Goal: Entertainment & Leisure: Browse casually

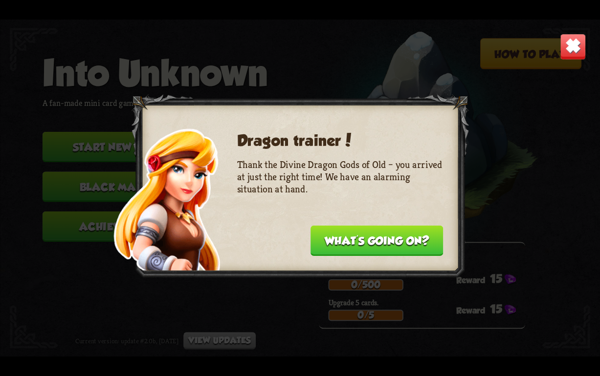
click at [569, 46] on img at bounding box center [573, 47] width 26 height 26
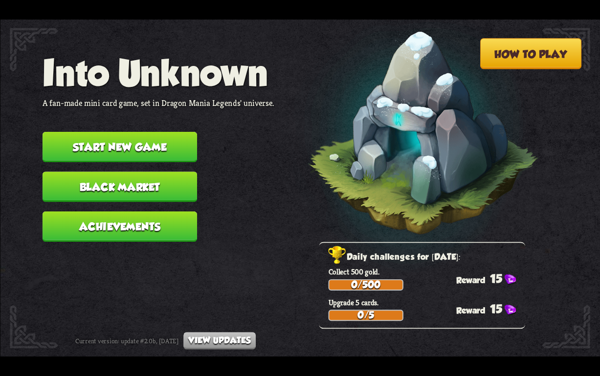
click at [117, 148] on button "Start new game" at bounding box center [119, 147] width 154 height 30
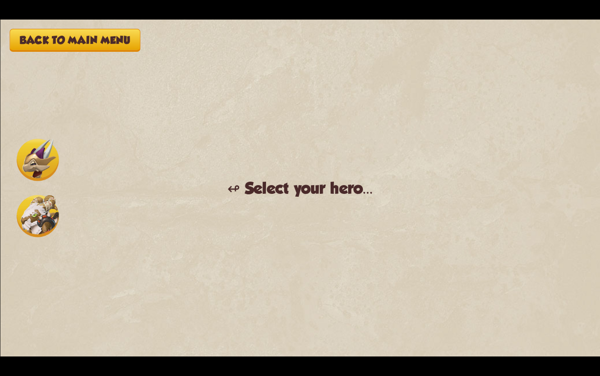
click at [30, 152] on img at bounding box center [38, 160] width 42 height 42
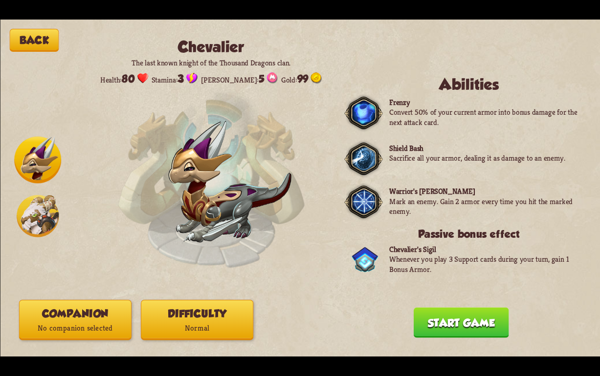
click at [433, 326] on button "Start game" at bounding box center [460, 322] width 95 height 30
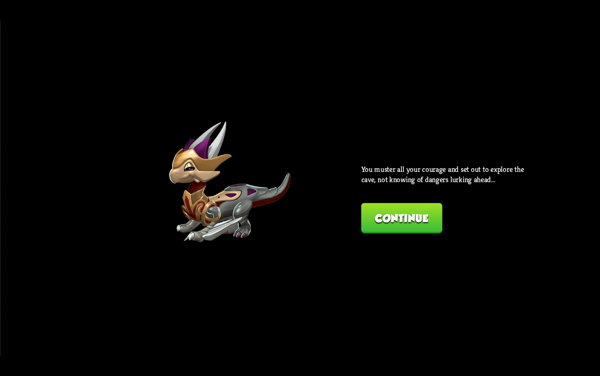
click at [363, 204] on button "Continue" at bounding box center [401, 218] width 81 height 30
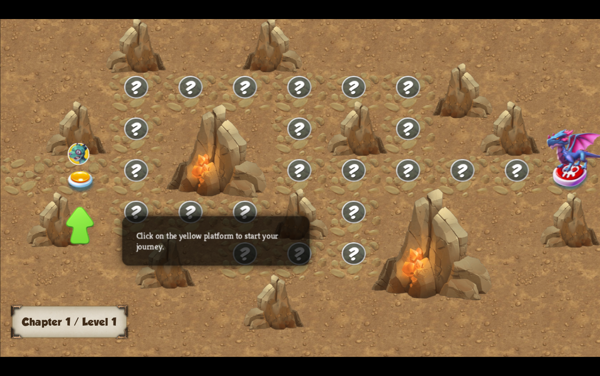
click at [76, 174] on img at bounding box center [80, 182] width 30 height 22
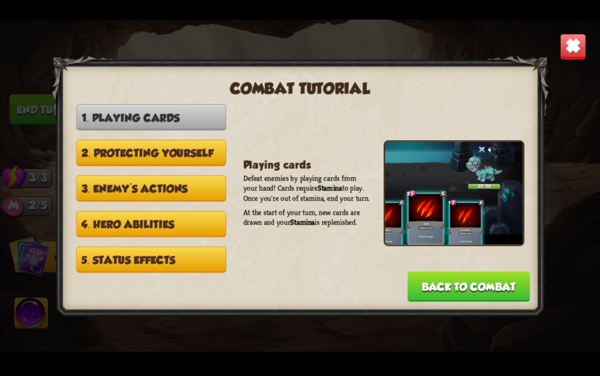
click at [437, 287] on button "Back to combat" at bounding box center [468, 287] width 122 height 30
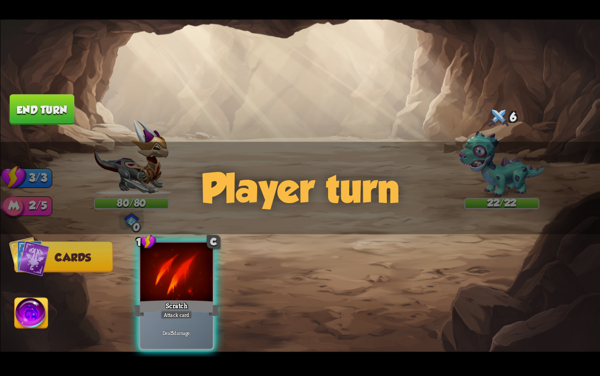
click at [30, 206] on div "Player turn" at bounding box center [300, 188] width 600 height 92
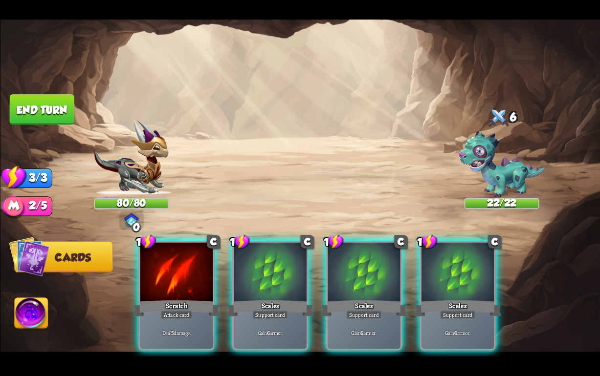
click at [128, 146] on div "Player turn" at bounding box center [300, 188] width 600 height 92
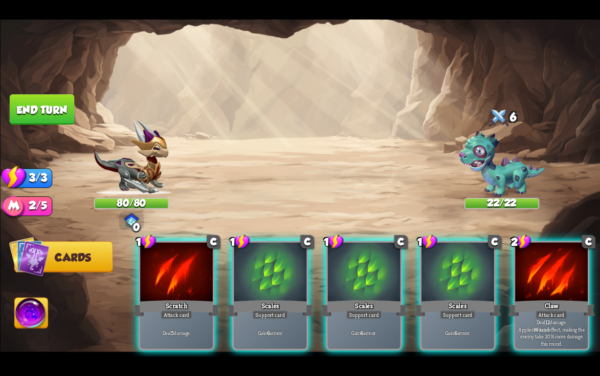
click at [138, 152] on div "Player turn" at bounding box center [300, 188] width 600 height 92
click at [137, 184] on img at bounding box center [131, 157] width 75 height 75
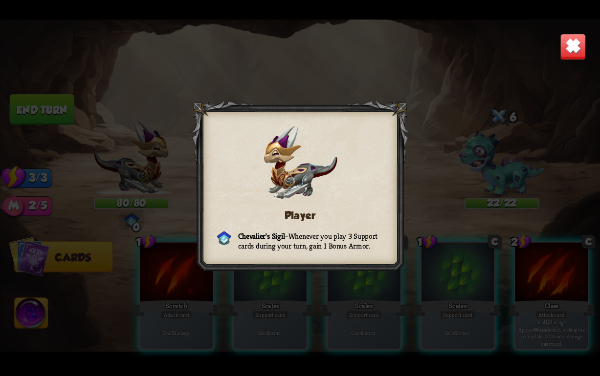
click at [565, 50] on img at bounding box center [573, 47] width 26 height 26
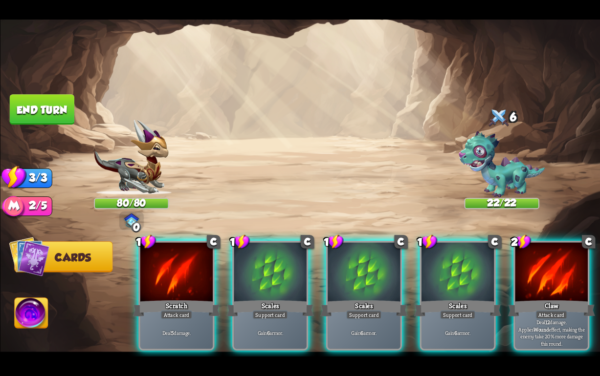
click at [24, 317] on img at bounding box center [31, 315] width 33 height 34
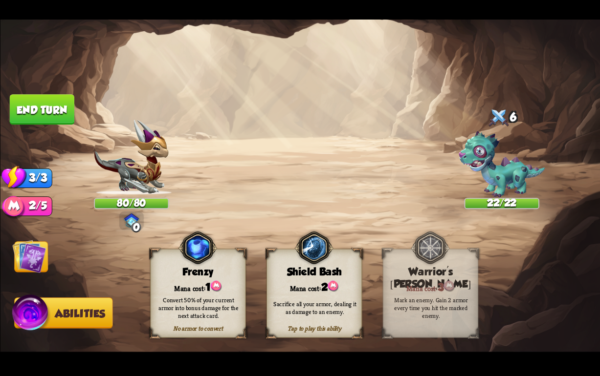
click at [28, 263] on img at bounding box center [29, 256] width 34 height 34
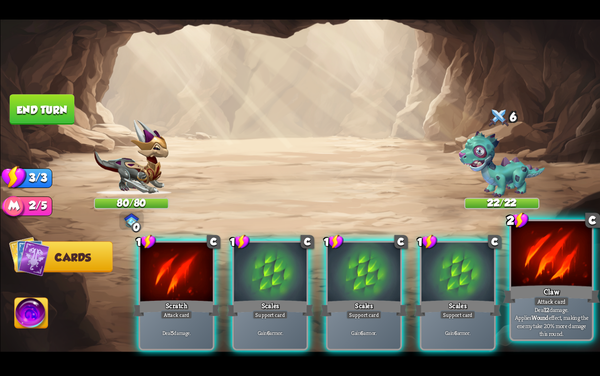
click at [542, 291] on div "Claw" at bounding box center [550, 295] width 97 height 22
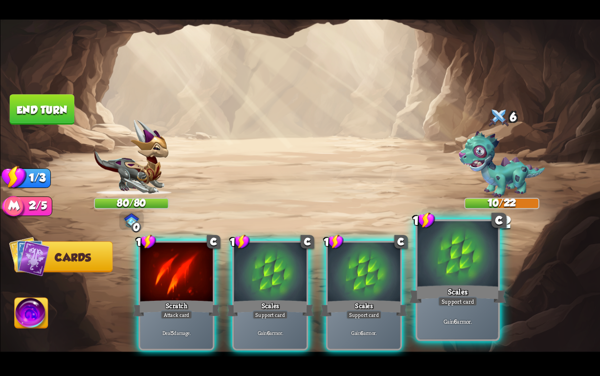
click at [464, 291] on div "Scales" at bounding box center [457, 295] width 97 height 22
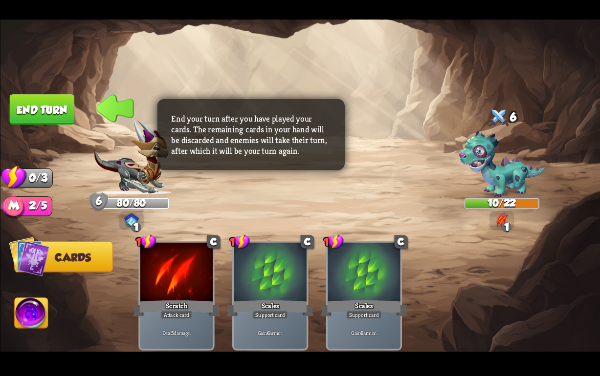
click at [47, 114] on button "End turn" at bounding box center [41, 109] width 65 height 30
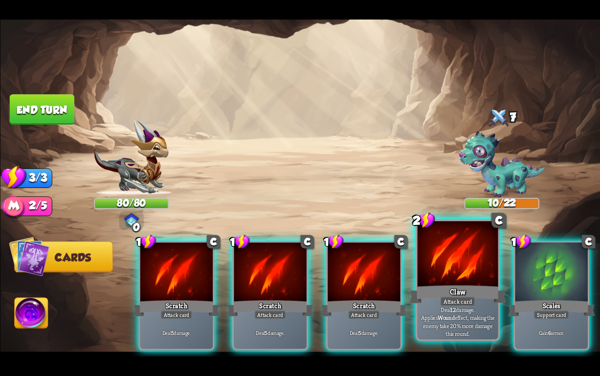
click at [458, 307] on div "Deal 12 damage. Applies Wound effect, making the enemy take 20% more damage thi…" at bounding box center [457, 321] width 81 height 35
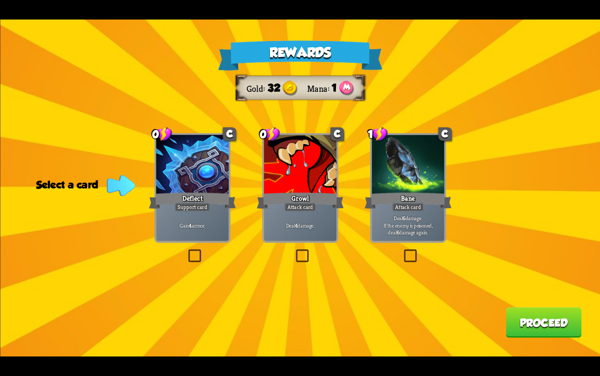
click at [403, 241] on div "Deal 6 damage. If the enemy is poisoned, deal 6 damage again." at bounding box center [407, 226] width 72 height 32
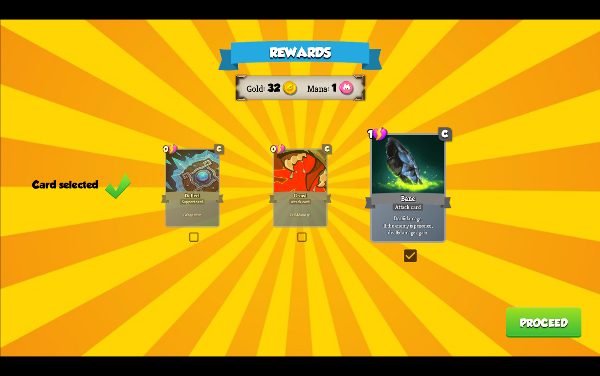
click at [537, 336] on button "Proceed" at bounding box center [543, 322] width 76 height 30
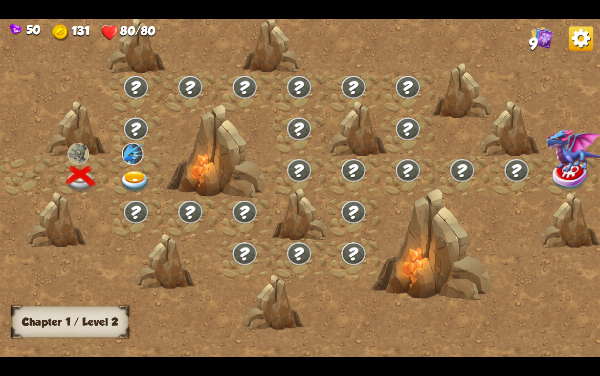
click at [136, 174] on img at bounding box center [135, 182] width 30 height 22
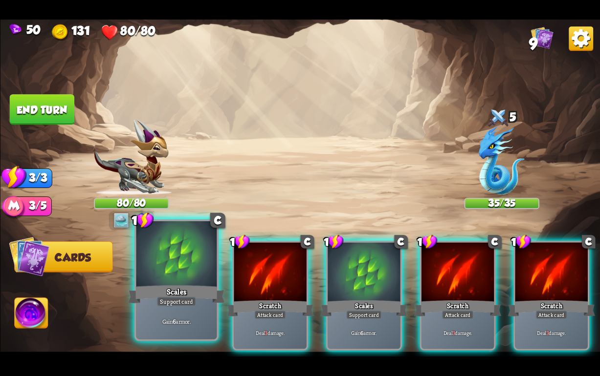
click at [171, 298] on div "Support card" at bounding box center [176, 302] width 40 height 10
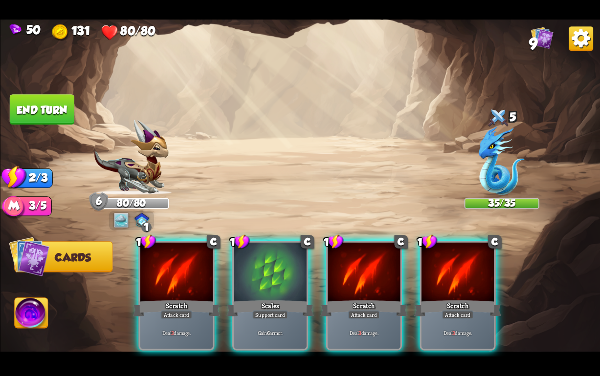
click at [171, 311] on div "Attack card" at bounding box center [176, 315] width 32 height 9
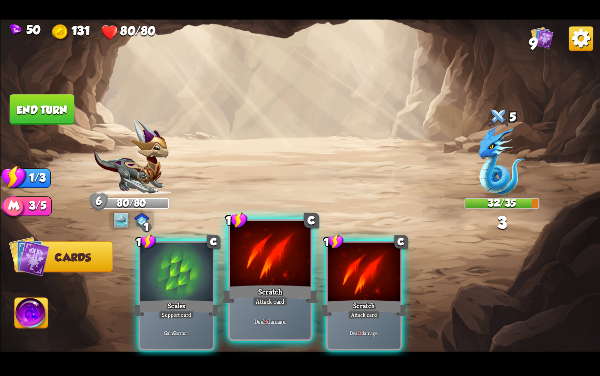
click at [304, 267] on div at bounding box center [270, 255] width 81 height 68
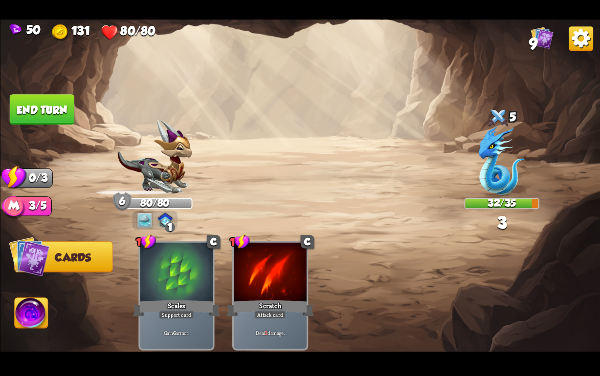
click at [33, 113] on button "End turn" at bounding box center [41, 109] width 65 height 30
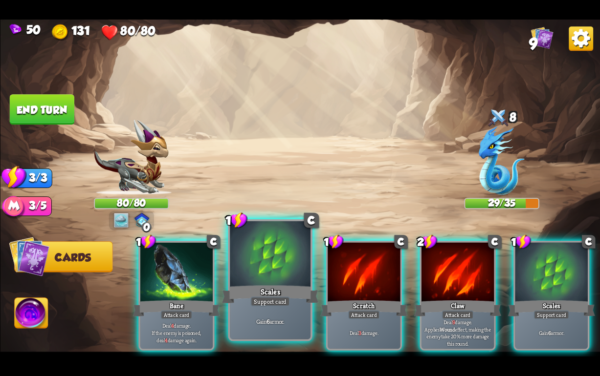
click at [254, 304] on div "Support card" at bounding box center [270, 302] width 40 height 10
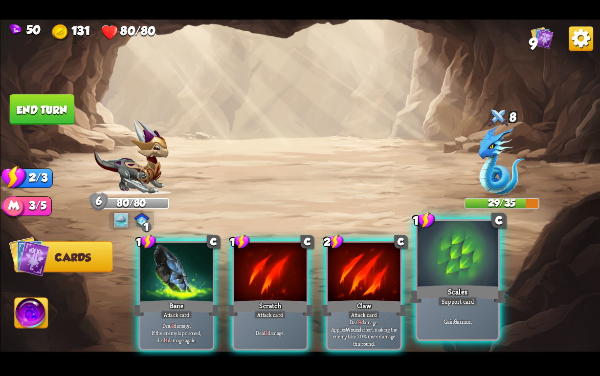
click at [450, 293] on div "Scales" at bounding box center [457, 295] width 97 height 22
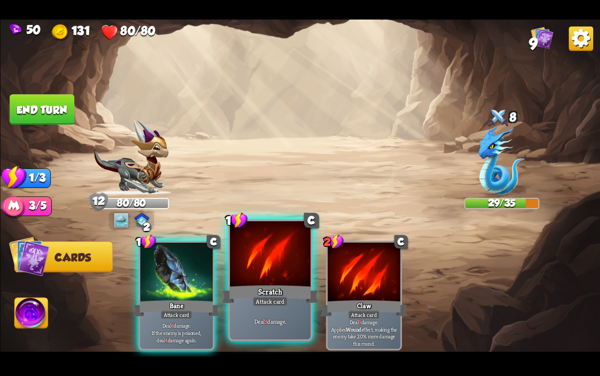
click at [259, 293] on div "Scratch" at bounding box center [269, 295] width 97 height 22
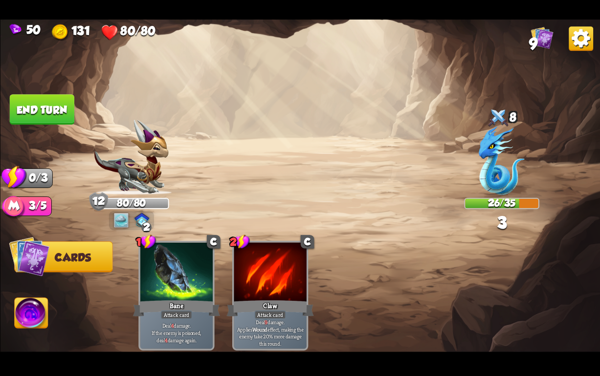
click at [34, 107] on button "End turn" at bounding box center [41, 109] width 65 height 30
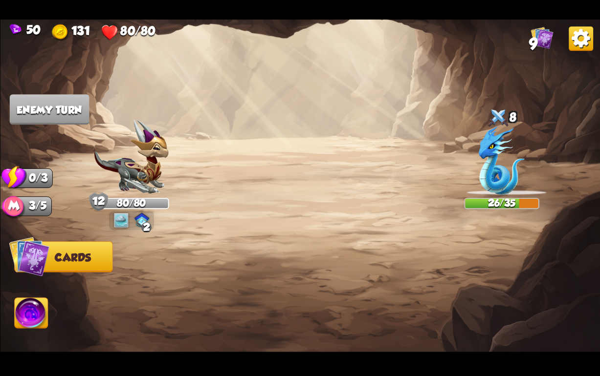
click at [135, 177] on img at bounding box center [131, 157] width 75 height 75
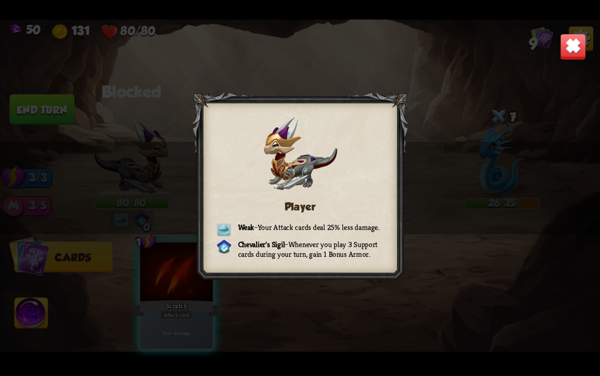
click at [561, 43] on img at bounding box center [573, 47] width 26 height 26
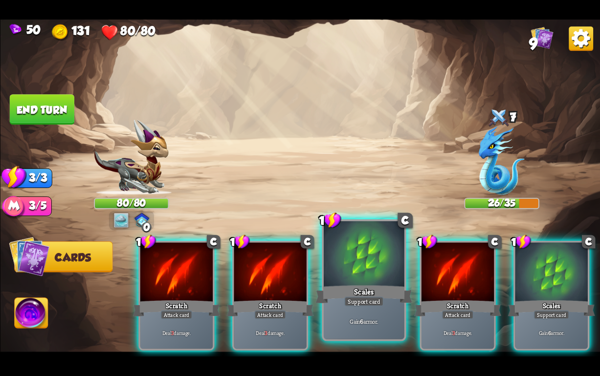
click at [383, 311] on div "Gain 6 armor." at bounding box center [363, 321] width 81 height 35
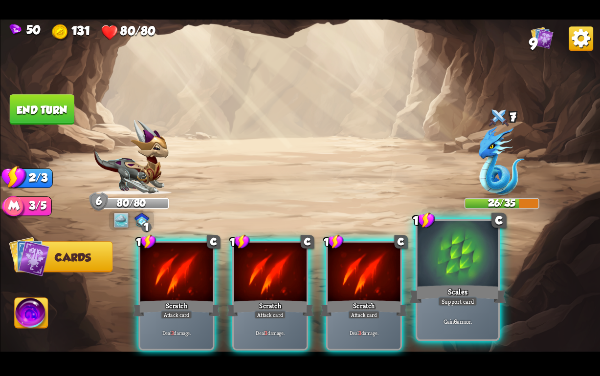
click at [471, 301] on div "Support card" at bounding box center [457, 302] width 40 height 10
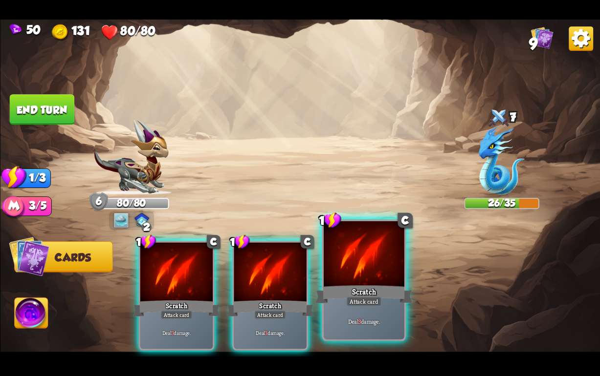
click at [363, 307] on div "Deal 3 damage." at bounding box center [363, 321] width 81 height 35
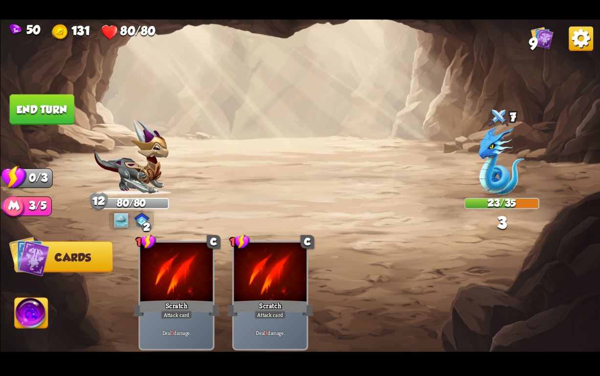
click at [47, 114] on button "End turn" at bounding box center [41, 109] width 65 height 30
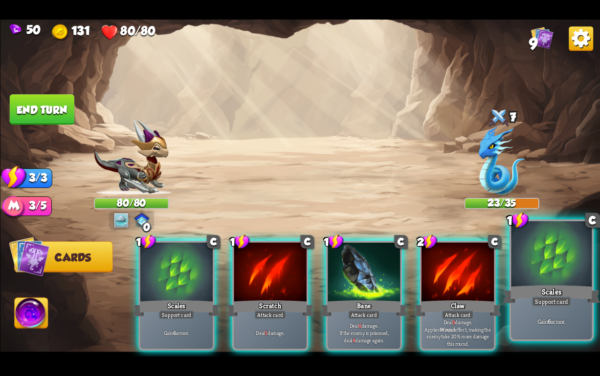
click at [581, 280] on div at bounding box center [551, 255] width 81 height 68
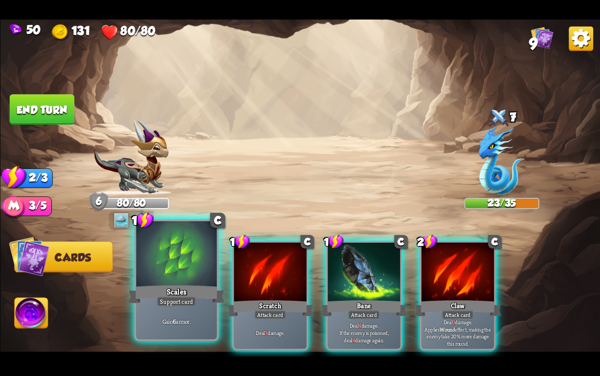
click at [149, 295] on div "Scales" at bounding box center [176, 295] width 97 height 22
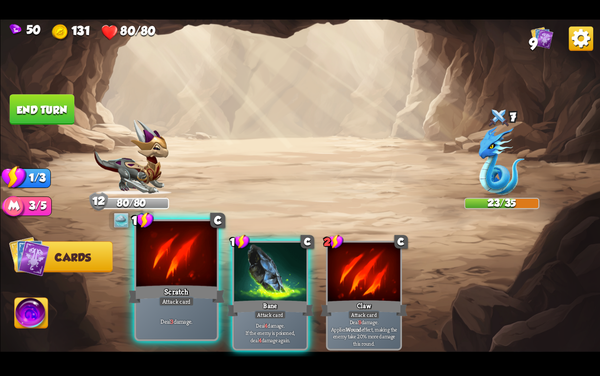
click at [195, 275] on div at bounding box center [176, 255] width 81 height 68
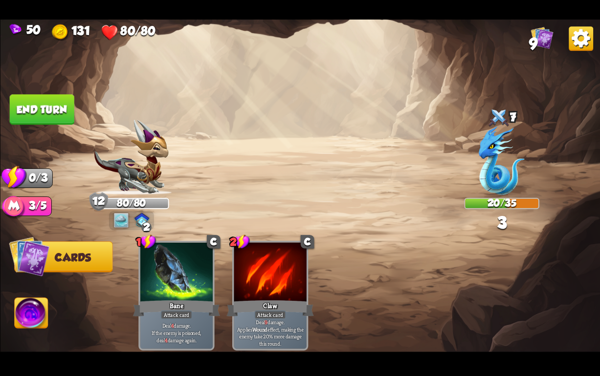
click at [35, 306] on img at bounding box center [31, 315] width 33 height 34
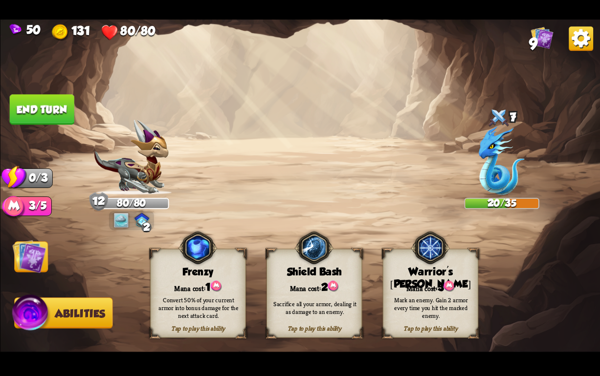
click at [418, 292] on div "Mark an enemy. Gain 2 armor every time you hit the marked enemy." at bounding box center [431, 308] width 96 height 38
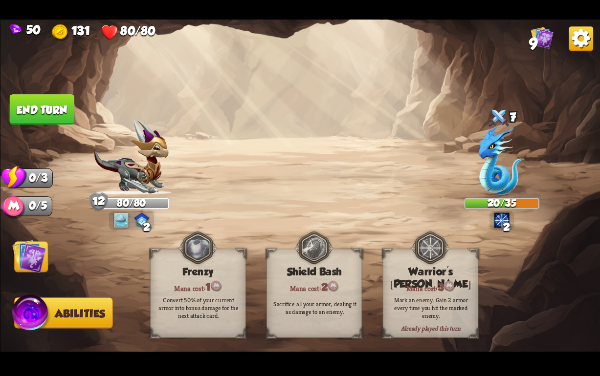
click at [503, 164] on img at bounding box center [501, 160] width 46 height 69
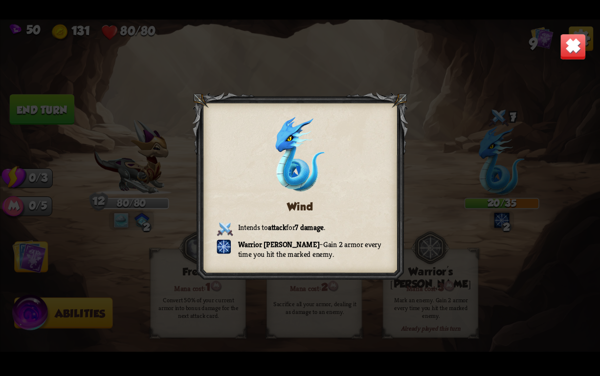
click at [562, 40] on img at bounding box center [573, 47] width 26 height 26
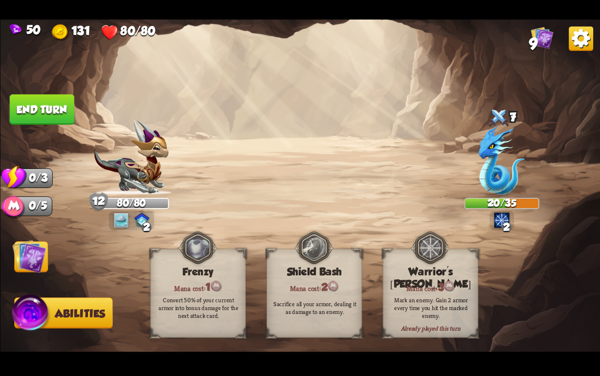
click at [39, 121] on button "End turn" at bounding box center [41, 109] width 65 height 30
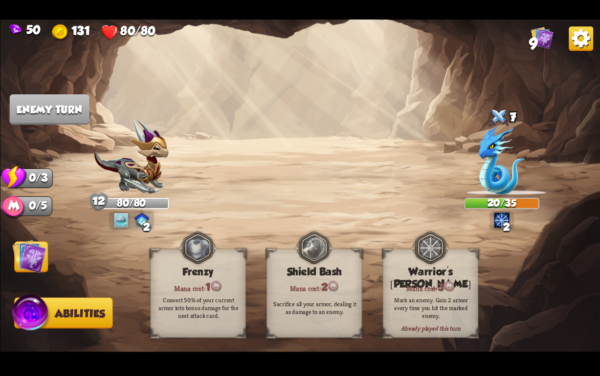
click at [18, 242] on img at bounding box center [29, 256] width 34 height 34
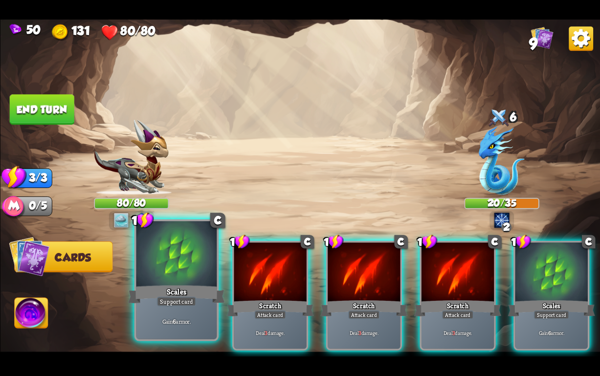
click at [165, 301] on div "Support card" at bounding box center [176, 302] width 40 height 10
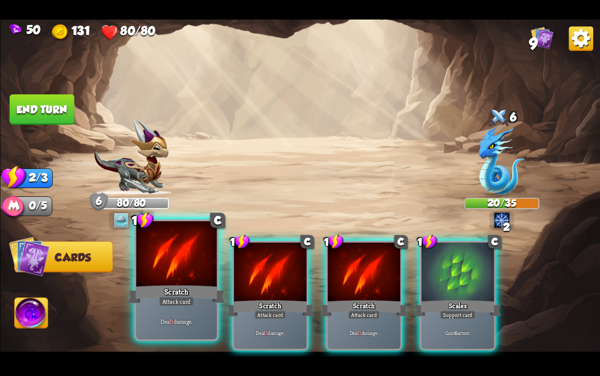
click at [173, 298] on div "Attack card" at bounding box center [175, 302] width 35 height 10
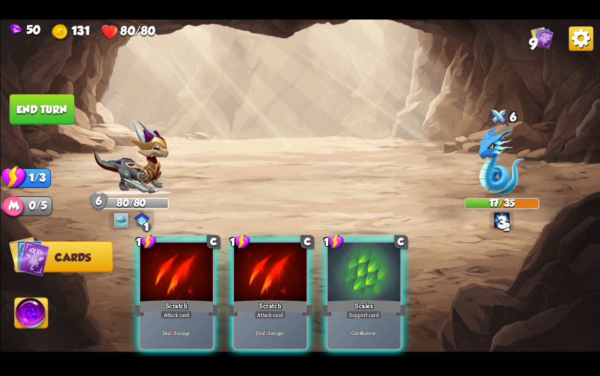
click at [173, 311] on div "Attack card" at bounding box center [176, 315] width 32 height 9
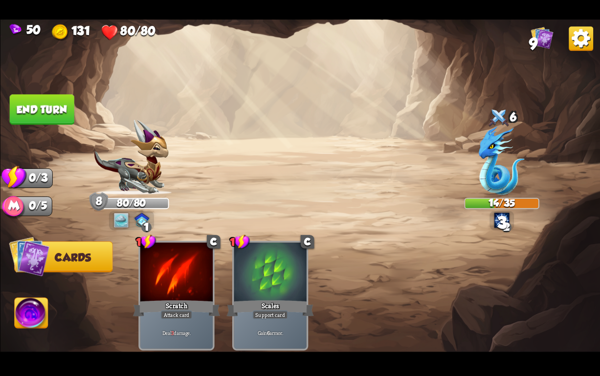
click at [34, 110] on button "End turn" at bounding box center [41, 109] width 65 height 30
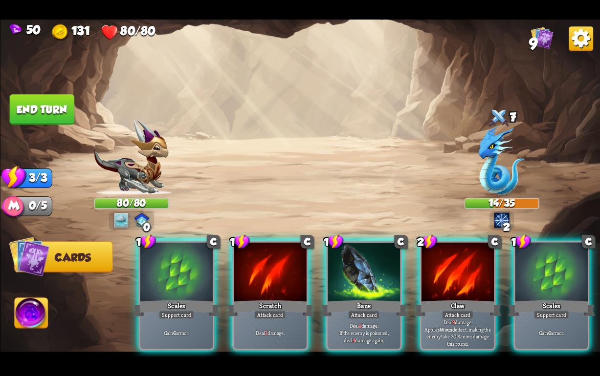
click at [530, 299] on div "Scales" at bounding box center [550, 309] width 87 height 20
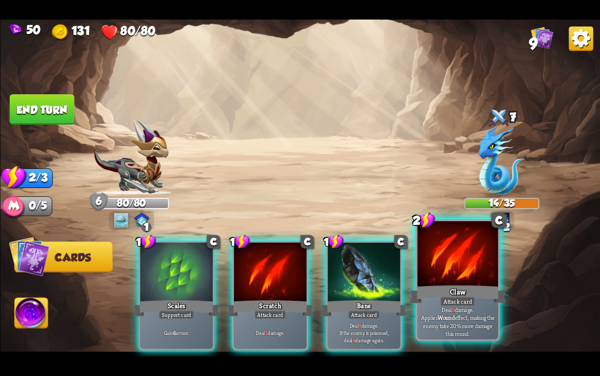
click at [473, 285] on div "Claw" at bounding box center [457, 295] width 97 height 22
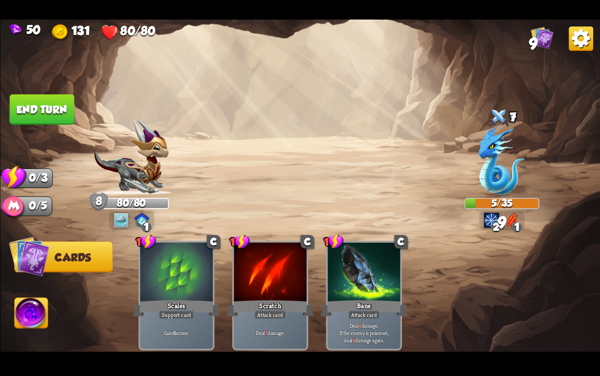
click at [54, 102] on button "End turn" at bounding box center [41, 109] width 65 height 30
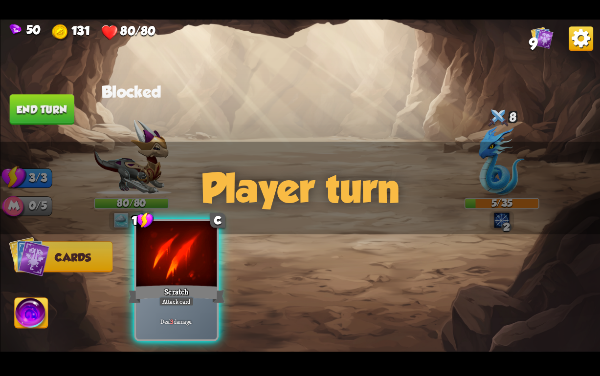
click at [166, 291] on div "Scratch" at bounding box center [176, 295] width 97 height 22
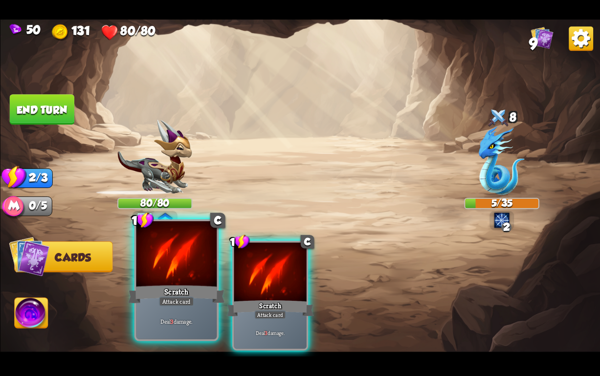
click at [163, 291] on div "Scratch" at bounding box center [176, 295] width 97 height 22
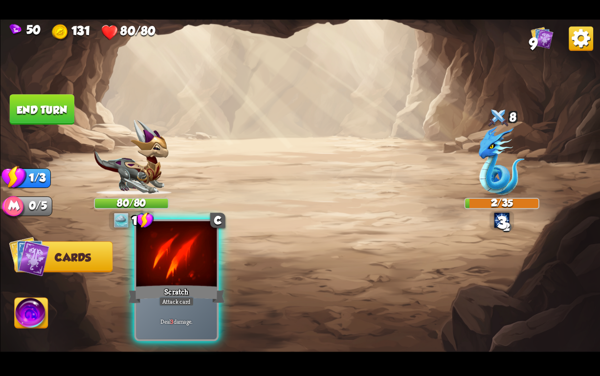
click at [168, 287] on div "Scratch" at bounding box center [176, 295] width 97 height 22
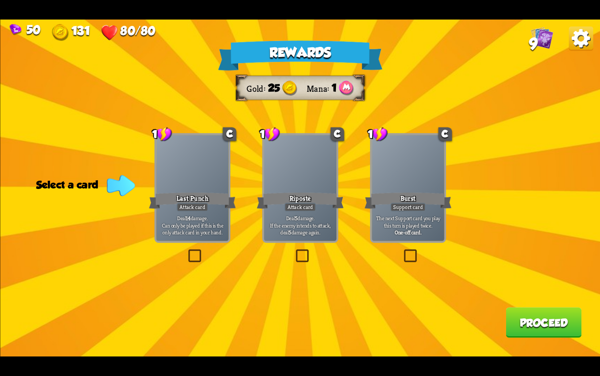
click at [294, 251] on label at bounding box center [294, 251] width 0 height 0
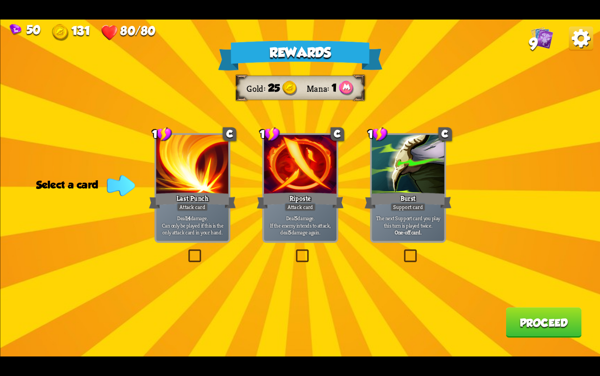
click at [0, 0] on input "checkbox" at bounding box center [0, 0] width 0 height 0
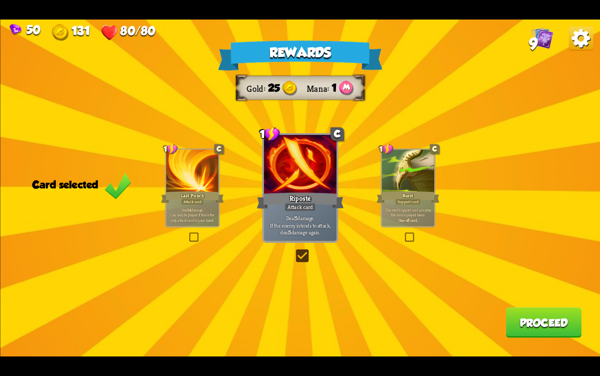
click at [520, 324] on button "Proceed" at bounding box center [543, 322] width 76 height 30
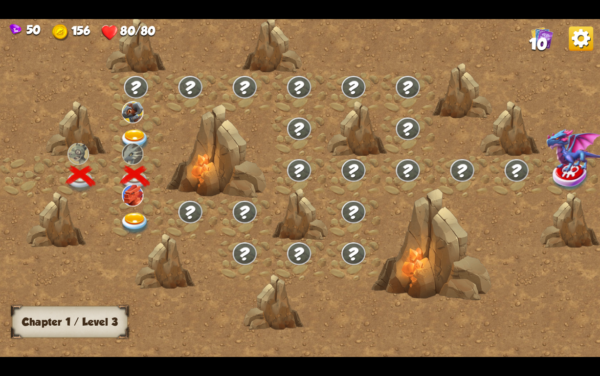
click at [133, 132] on img at bounding box center [135, 141] width 30 height 22
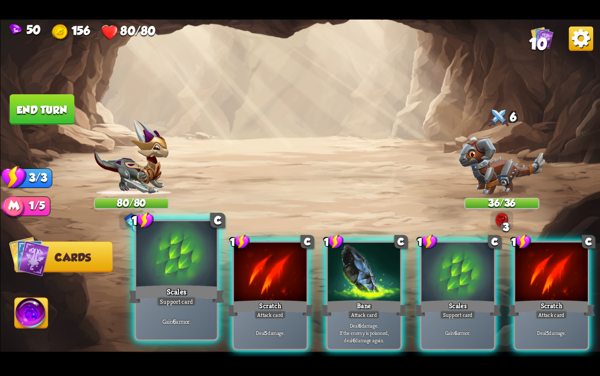
click at [159, 315] on div "Gain 6 armor." at bounding box center [176, 321] width 81 height 35
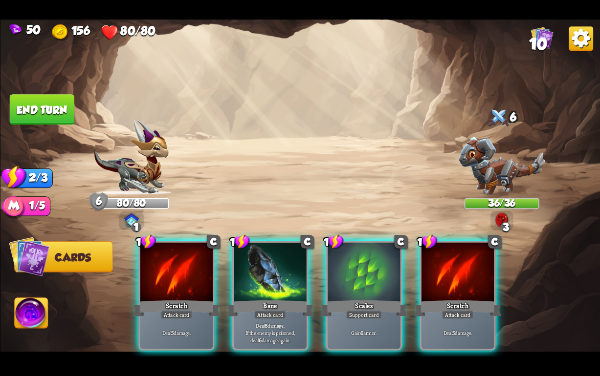
click at [159, 317] on div "Deal 5 damage." at bounding box center [176, 333] width 72 height 32
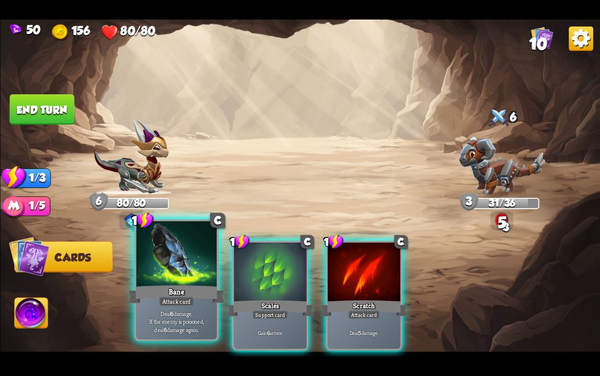
click at [182, 287] on div "Bane" at bounding box center [176, 295] width 97 height 22
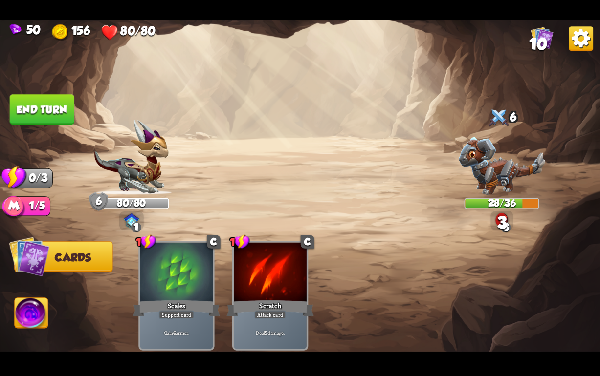
click at [35, 109] on button "End turn" at bounding box center [41, 109] width 65 height 30
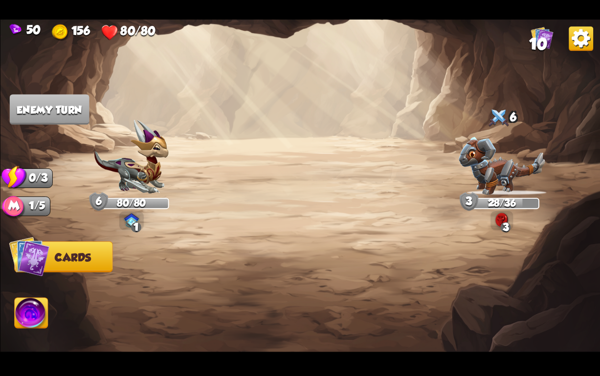
click at [26, 214] on div "1/5" at bounding box center [32, 206] width 36 height 20
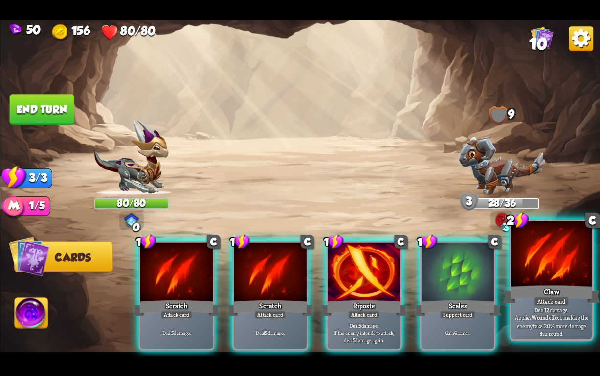
click at [550, 292] on div "Claw" at bounding box center [550, 295] width 97 height 22
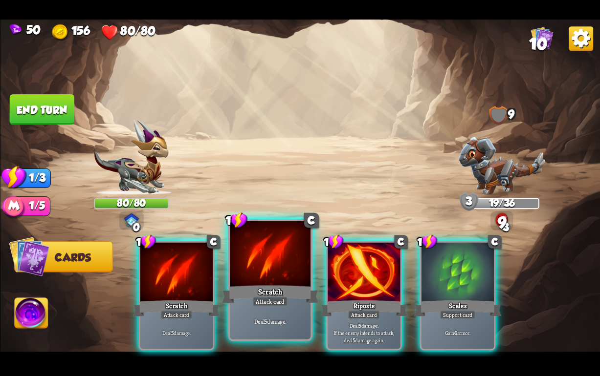
click at [250, 296] on div "Scratch" at bounding box center [269, 295] width 97 height 22
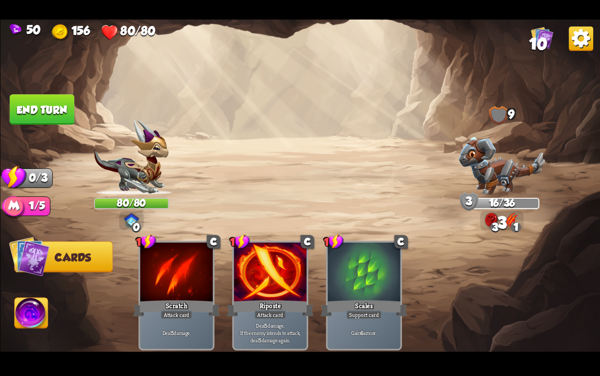
click at [43, 109] on button "End turn" at bounding box center [41, 109] width 65 height 30
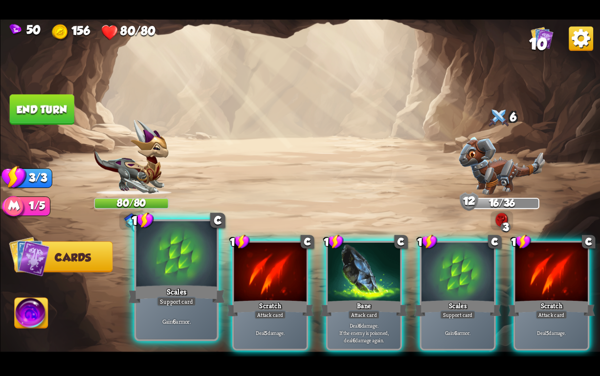
click at [162, 288] on div "Scales" at bounding box center [176, 295] width 97 height 22
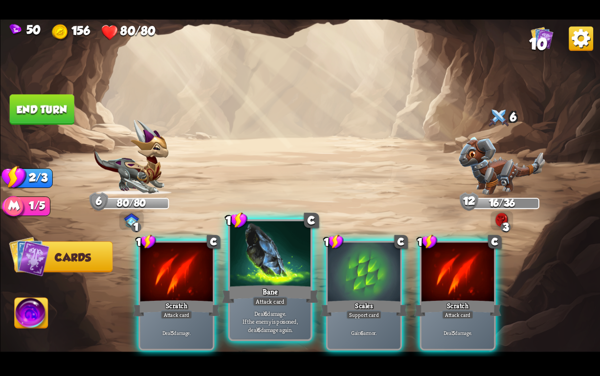
click at [268, 297] on div "Attack card" at bounding box center [269, 302] width 35 height 10
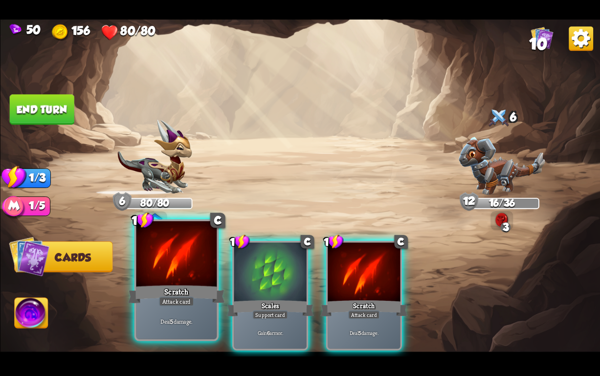
click at [160, 296] on div "Scratch" at bounding box center [176, 295] width 97 height 22
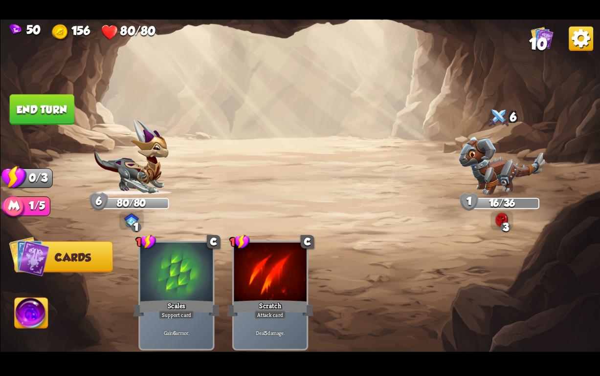
click at [47, 108] on button "End turn" at bounding box center [41, 109] width 65 height 30
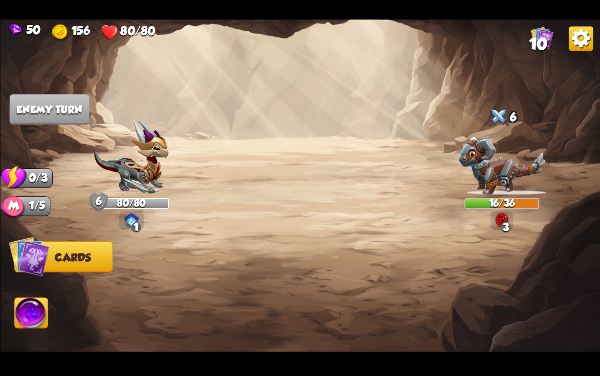
click at [33, 306] on img at bounding box center [31, 315] width 33 height 34
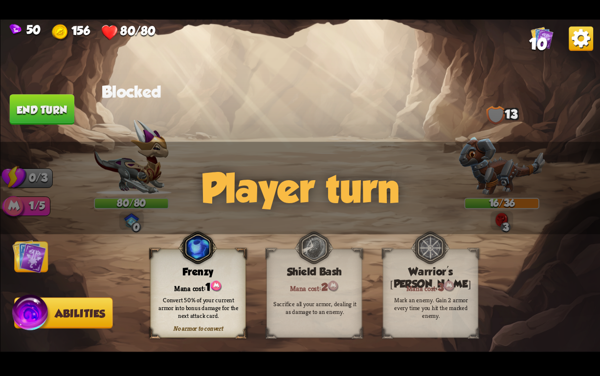
click at [39, 260] on img at bounding box center [29, 256] width 34 height 34
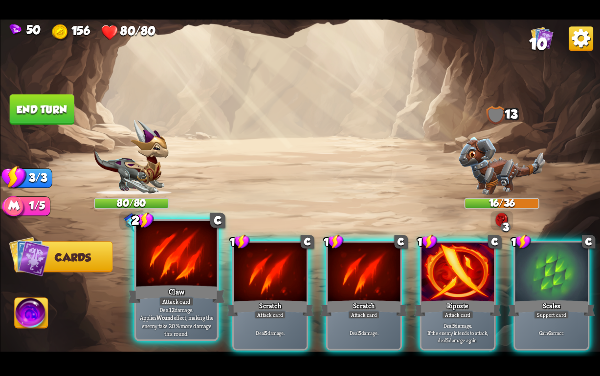
click at [187, 296] on div "Claw" at bounding box center [176, 295] width 97 height 22
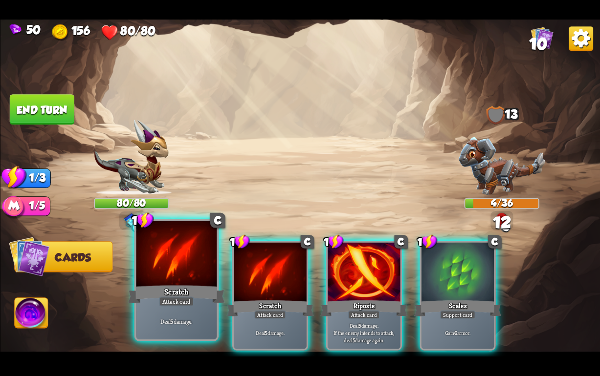
click at [175, 292] on div "Scratch" at bounding box center [176, 295] width 97 height 22
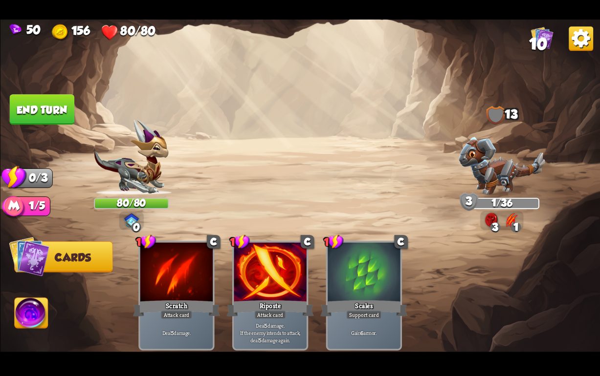
click at [21, 134] on img at bounding box center [300, 188] width 600 height 337
click at [59, 115] on button "End turn" at bounding box center [41, 109] width 65 height 30
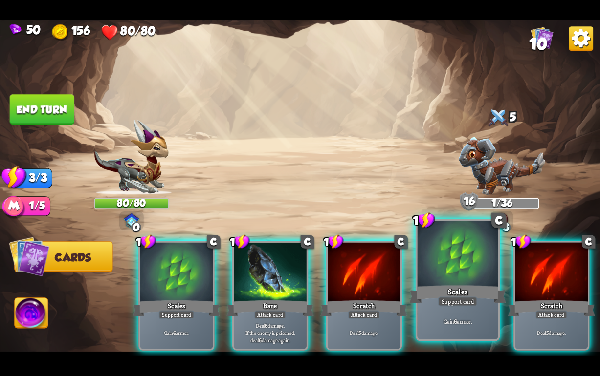
click at [463, 302] on div "Support card" at bounding box center [457, 302] width 40 height 10
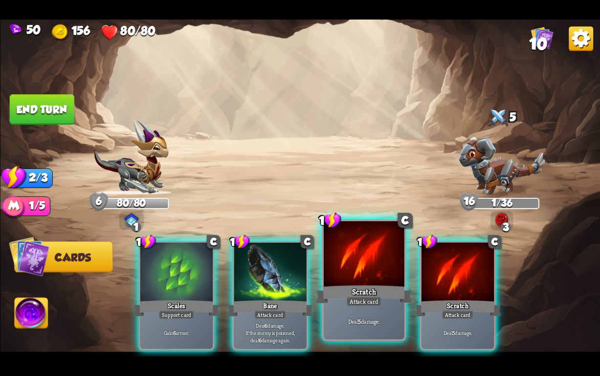
click at [342, 292] on div "Scratch" at bounding box center [363, 295] width 97 height 22
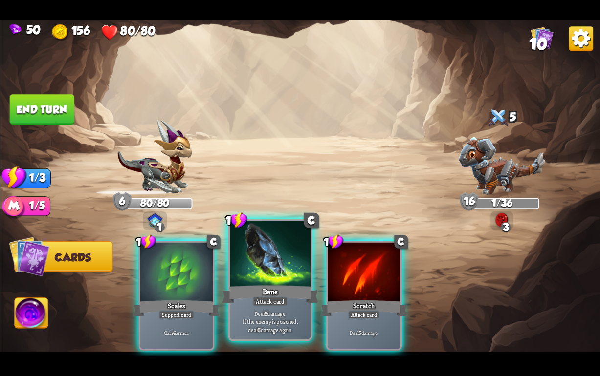
click at [259, 289] on div "Bane" at bounding box center [269, 295] width 97 height 22
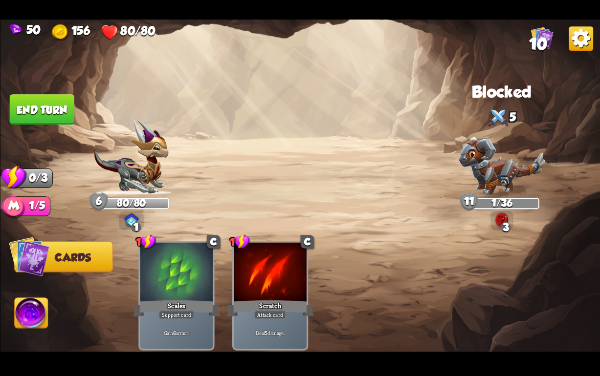
click at [40, 104] on button "End turn" at bounding box center [41, 109] width 65 height 30
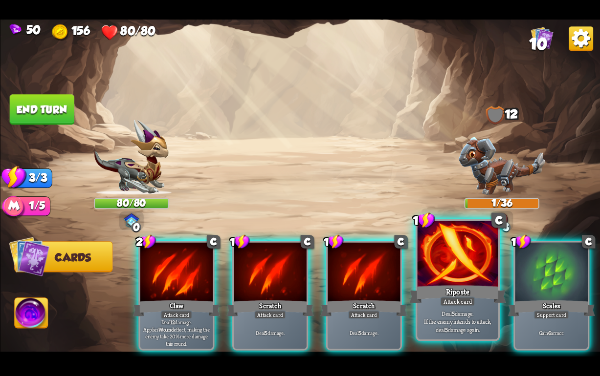
click at [440, 296] on div "Riposte" at bounding box center [457, 295] width 97 height 22
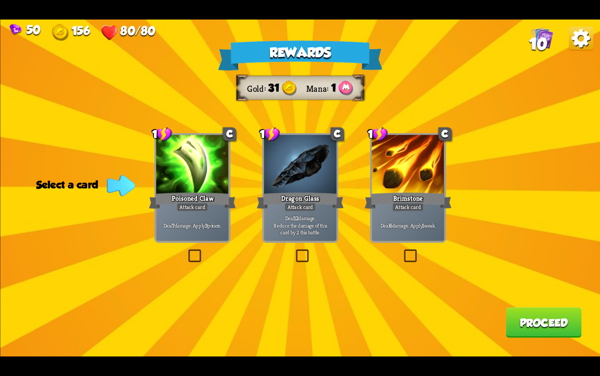
click at [294, 251] on label at bounding box center [294, 251] width 0 height 0
click at [0, 0] on input "checkbox" at bounding box center [0, 0] width 0 height 0
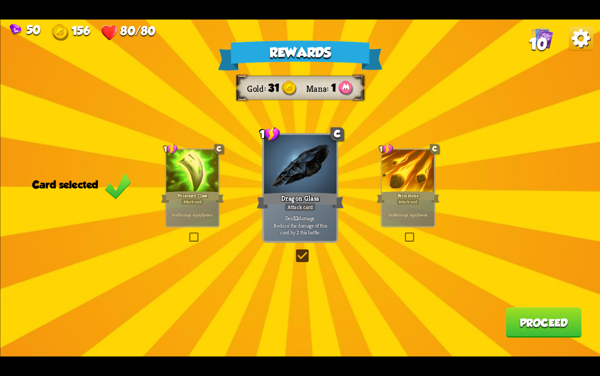
click at [513, 334] on button "Proceed" at bounding box center [543, 322] width 76 height 30
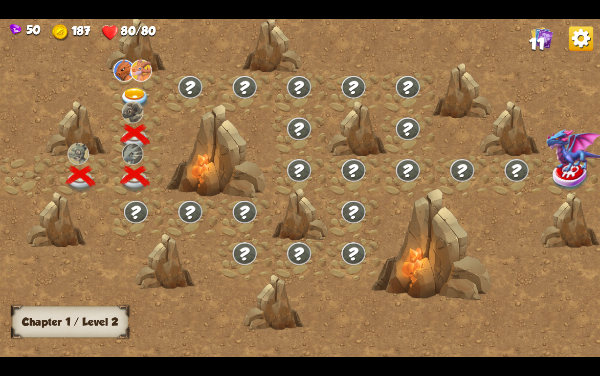
click at [133, 88] on img at bounding box center [135, 99] width 30 height 22
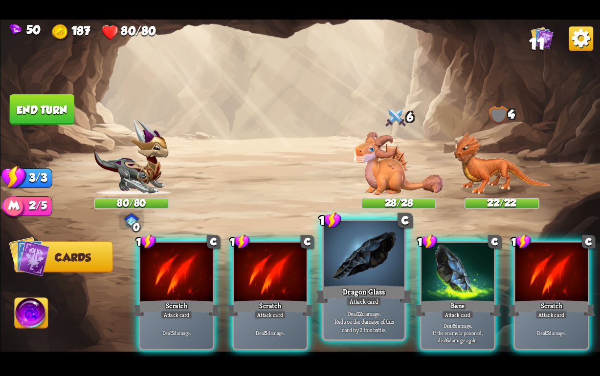
click at [360, 292] on div "Dragon Glass" at bounding box center [363, 295] width 97 height 22
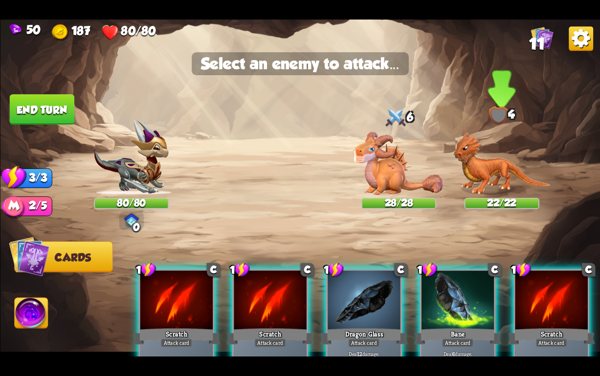
click at [496, 165] on img at bounding box center [501, 163] width 97 height 63
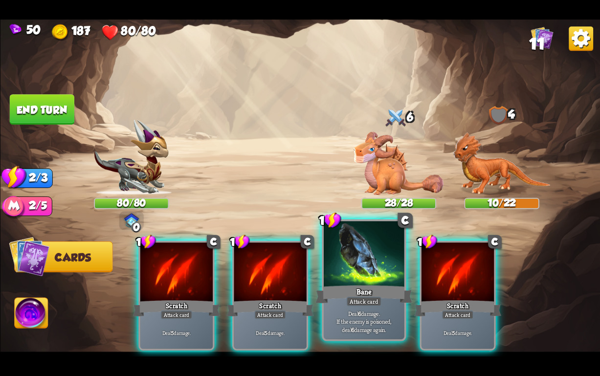
click at [355, 310] on p "Deal 6 damage. If the enemy is poisoned, deal 6 damage again." at bounding box center [364, 322] width 77 height 24
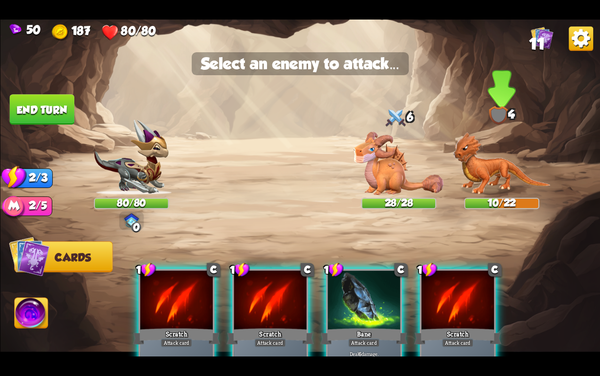
click at [505, 167] on img at bounding box center [501, 163] width 97 height 63
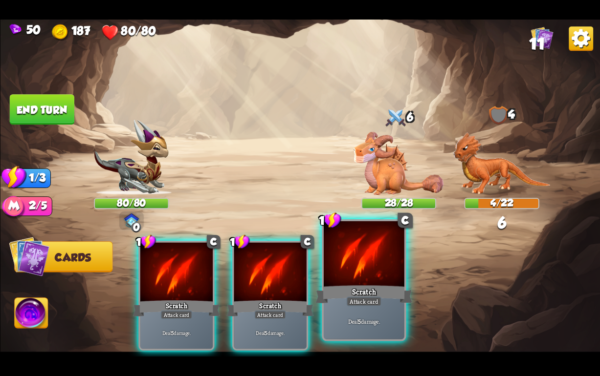
click at [352, 301] on div "Attack card" at bounding box center [363, 302] width 35 height 10
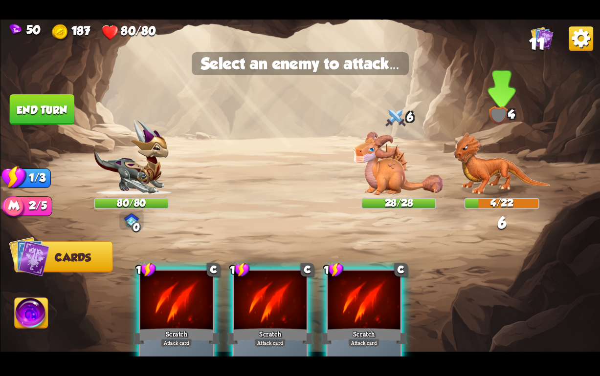
click at [497, 164] on img at bounding box center [501, 163] width 97 height 63
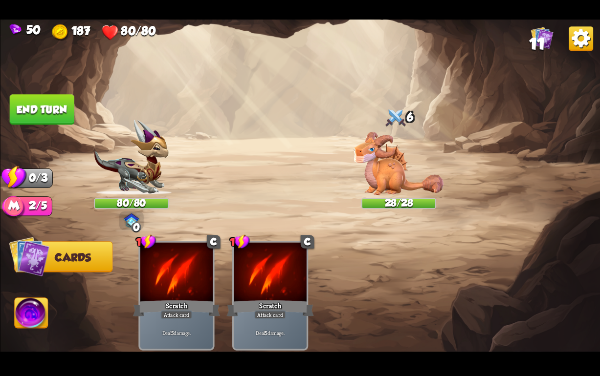
click at [39, 108] on button "End turn" at bounding box center [41, 109] width 65 height 30
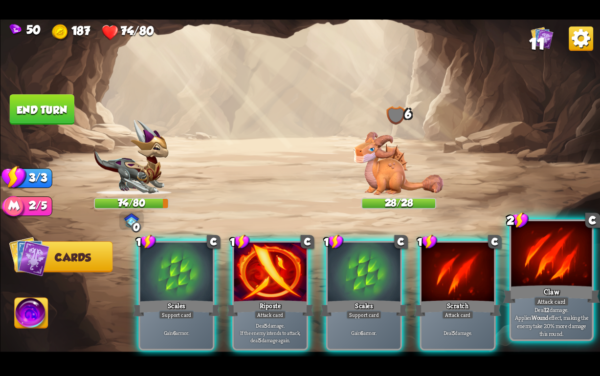
click at [523, 291] on div "Claw" at bounding box center [550, 295] width 97 height 22
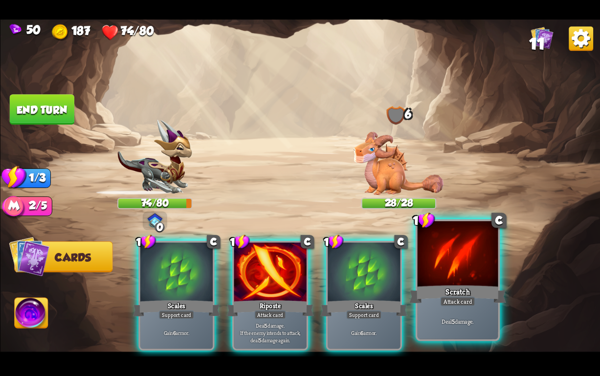
click at [468, 291] on div "Scratch" at bounding box center [457, 295] width 97 height 22
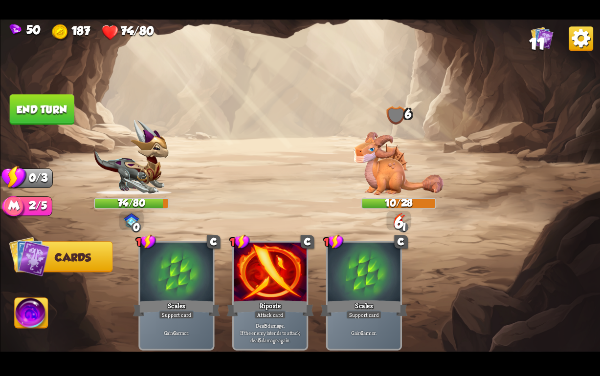
click at [40, 112] on button "End turn" at bounding box center [41, 109] width 65 height 30
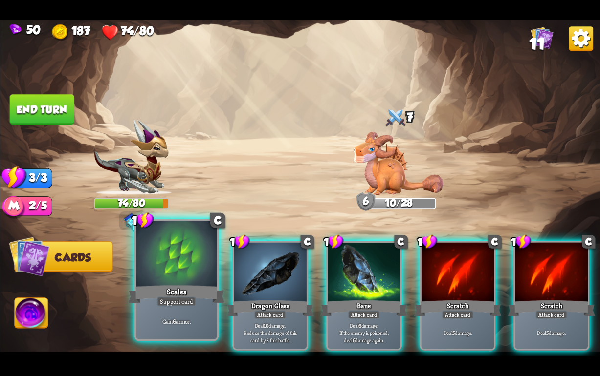
click at [171, 289] on div "Scales" at bounding box center [176, 295] width 97 height 22
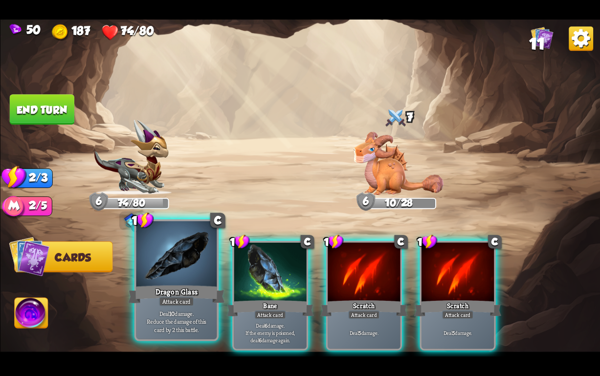
click at [169, 289] on div "Dragon Glass" at bounding box center [176, 295] width 97 height 22
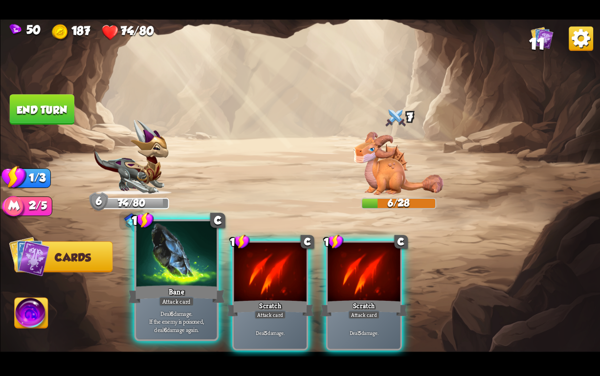
click at [170, 289] on div "Bane" at bounding box center [176, 295] width 97 height 22
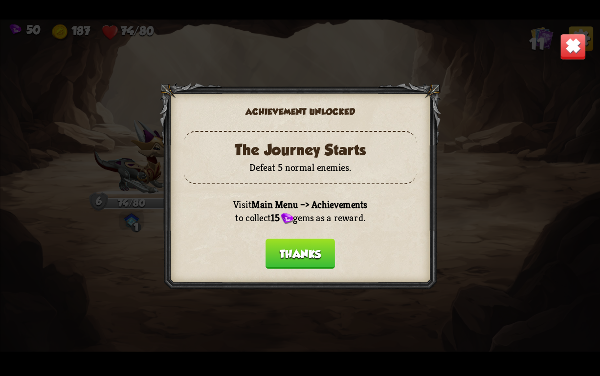
click at [284, 254] on button "Thanks" at bounding box center [299, 254] width 69 height 30
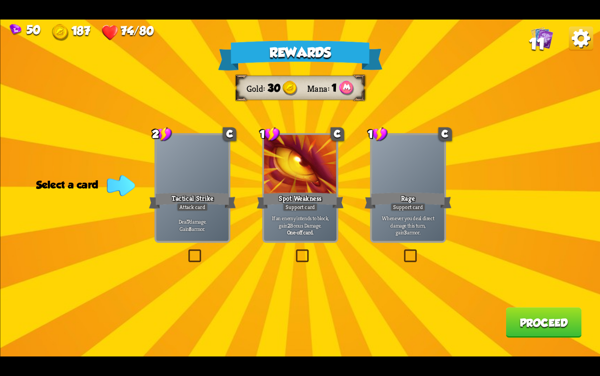
click at [186, 251] on label at bounding box center [186, 251] width 0 height 0
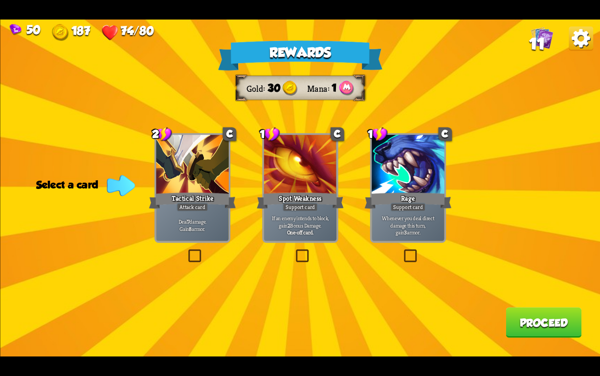
click at [0, 0] on input "checkbox" at bounding box center [0, 0] width 0 height 0
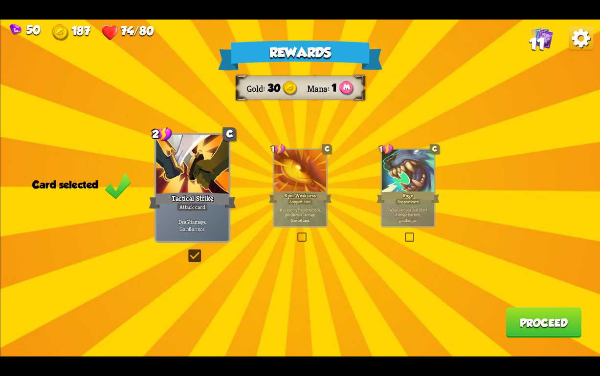
click at [309, 196] on div "Spot Weakness" at bounding box center [299, 197] width 63 height 14
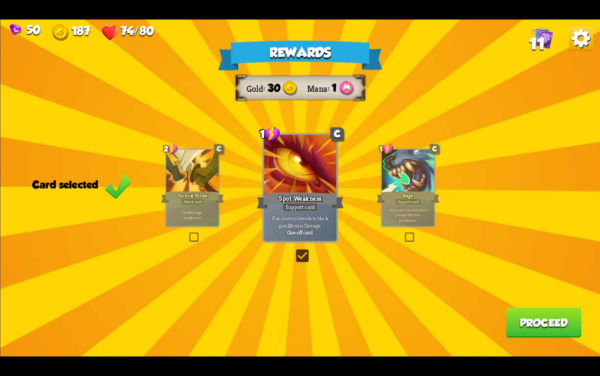
click at [189, 212] on b "7" at bounding box center [188, 212] width 1 height 5
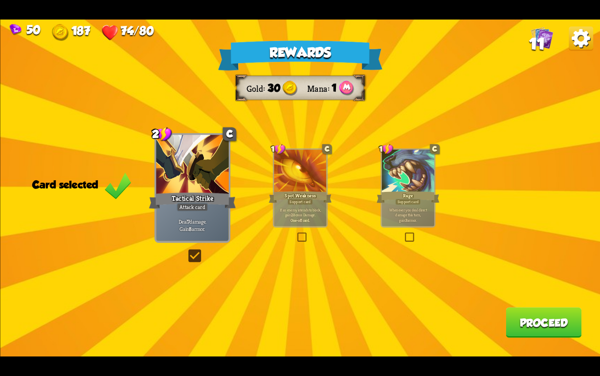
click at [396, 226] on div "Whenever you deal direct damage this turn, gain 3 armor." at bounding box center [407, 215] width 52 height 23
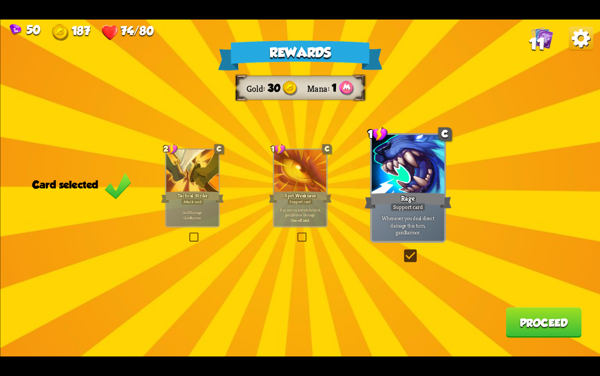
click at [189, 199] on div "Attack card" at bounding box center [192, 202] width 23 height 6
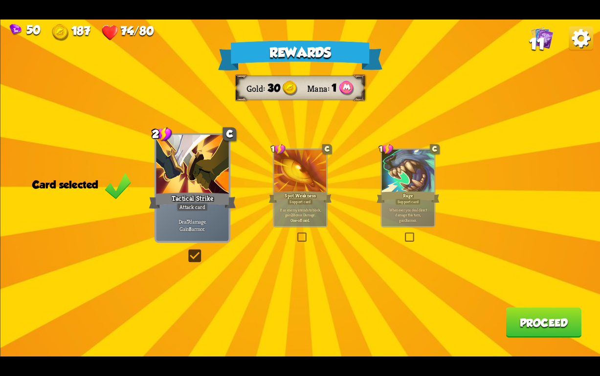
click at [526, 328] on button "Proceed" at bounding box center [543, 322] width 76 height 30
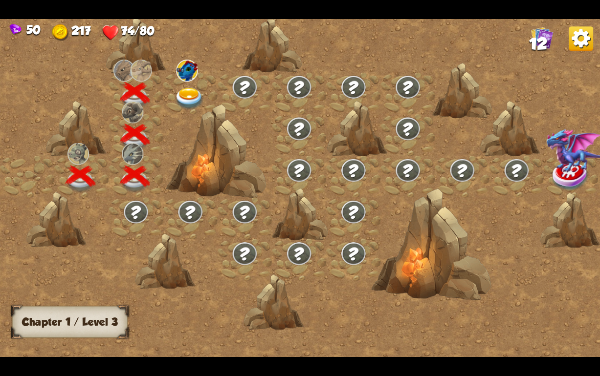
click at [188, 93] on img at bounding box center [189, 99] width 30 height 22
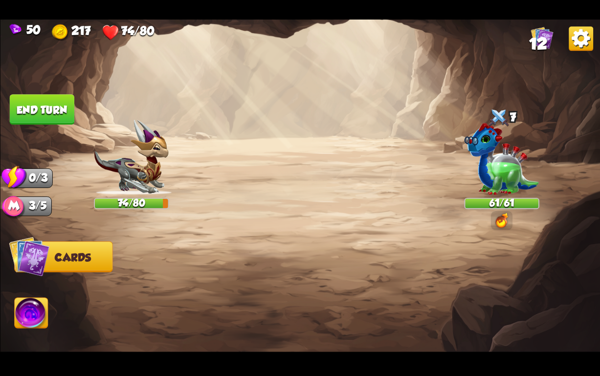
click at [499, 177] on img at bounding box center [501, 159] width 75 height 72
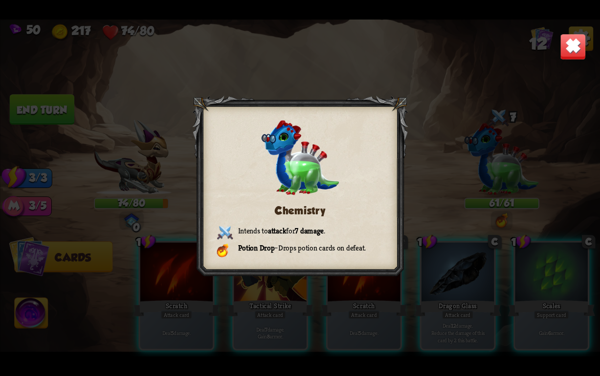
click at [569, 43] on img at bounding box center [573, 47] width 26 height 26
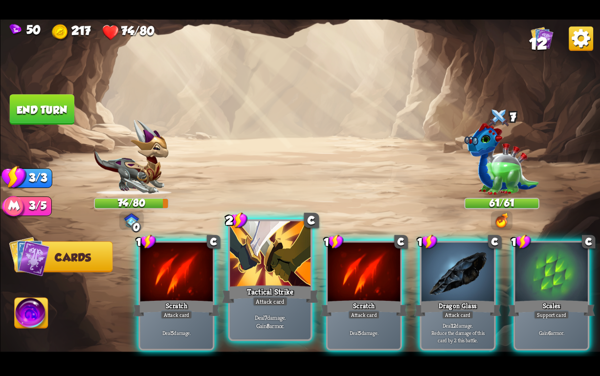
click at [297, 283] on div at bounding box center [270, 255] width 81 height 68
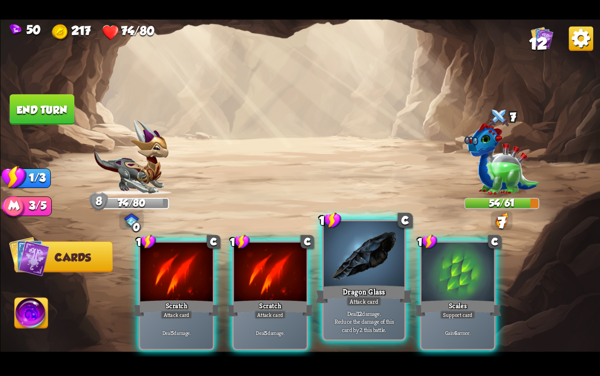
click at [346, 276] on div at bounding box center [363, 255] width 81 height 68
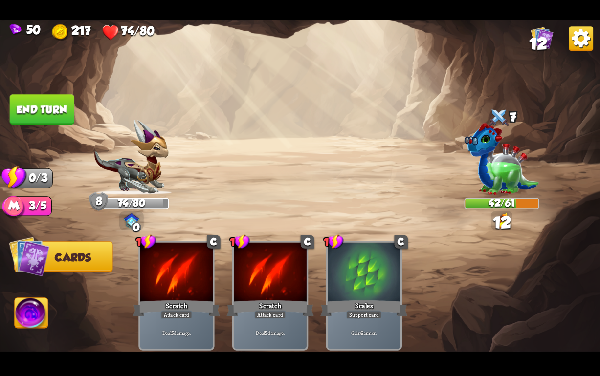
click at [58, 103] on button "End turn" at bounding box center [41, 109] width 65 height 30
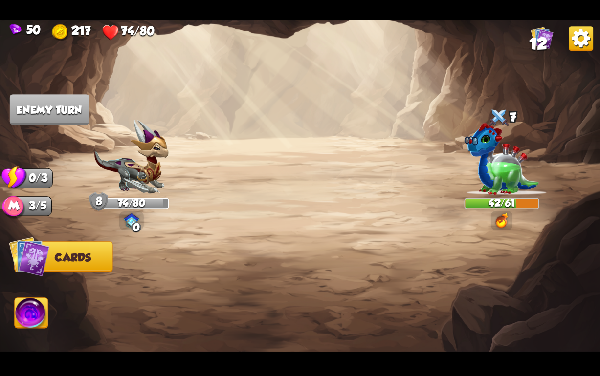
click at [45, 319] on img at bounding box center [31, 315] width 33 height 34
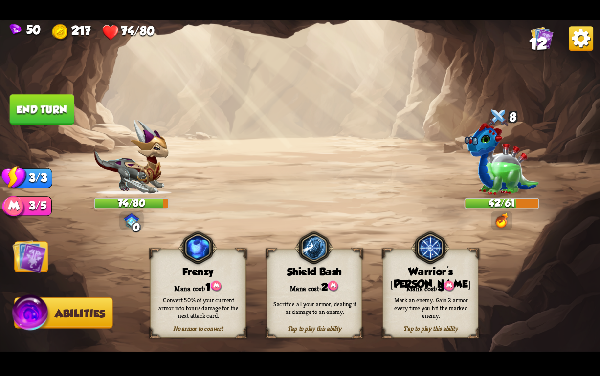
click at [23, 259] on img at bounding box center [29, 256] width 34 height 34
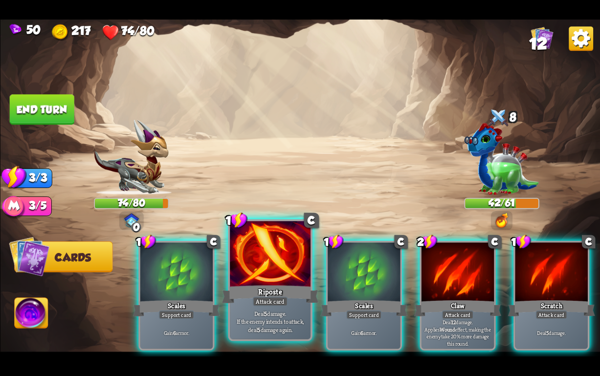
click at [240, 302] on div "Riposte" at bounding box center [269, 295] width 97 height 22
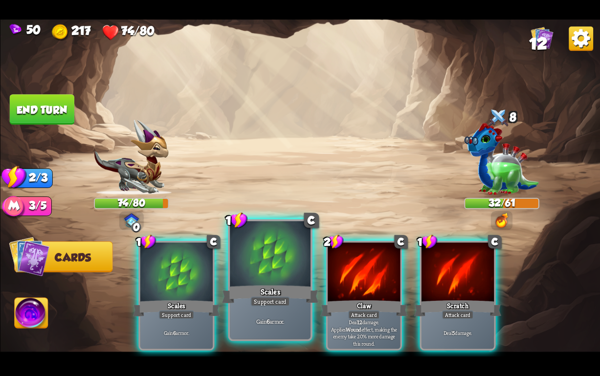
click at [257, 312] on div "Gain 6 armor." at bounding box center [270, 321] width 81 height 35
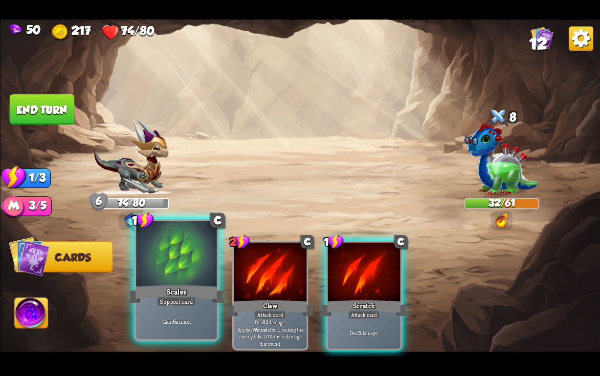
click at [162, 312] on div "Gain 6 armor." at bounding box center [176, 321] width 81 height 35
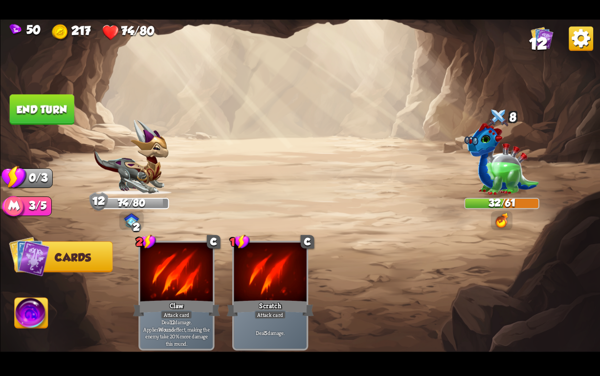
click at [43, 113] on button "End turn" at bounding box center [41, 109] width 65 height 30
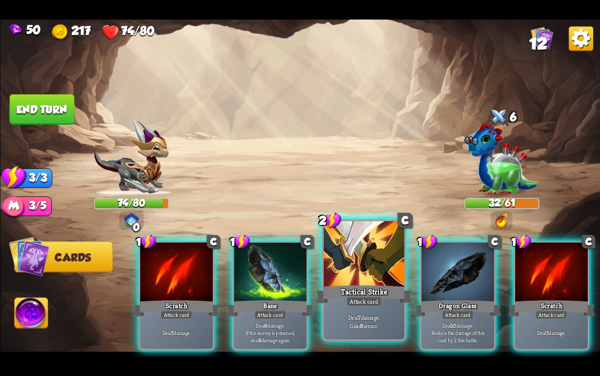
click at [388, 276] on div at bounding box center [363, 255] width 81 height 68
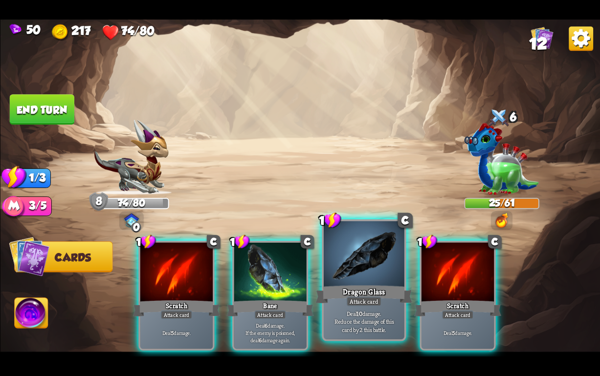
click at [347, 276] on div at bounding box center [363, 255] width 81 height 68
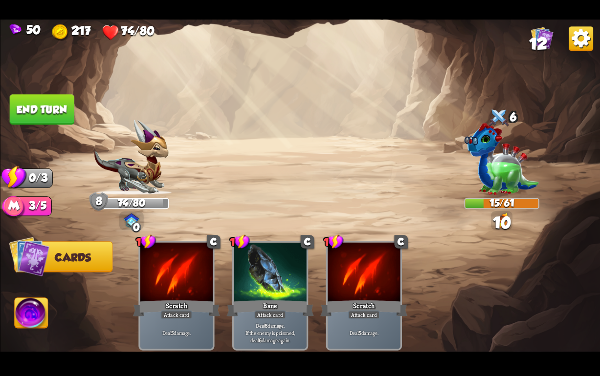
click at [53, 101] on button "End turn" at bounding box center [41, 109] width 65 height 30
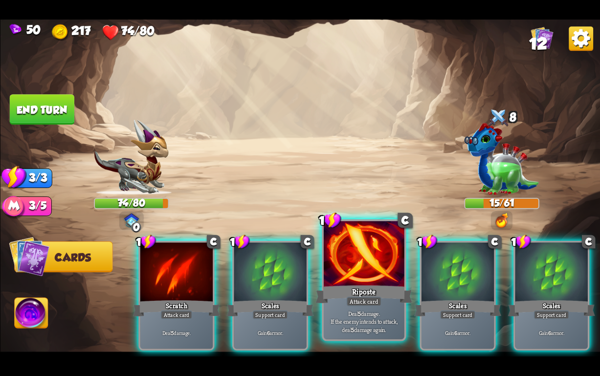
click at [361, 304] on div "Attack card" at bounding box center [363, 302] width 35 height 10
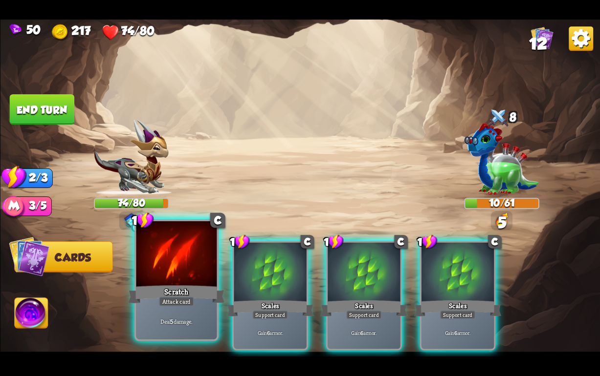
click at [180, 304] on div "Attack card" at bounding box center [175, 302] width 35 height 10
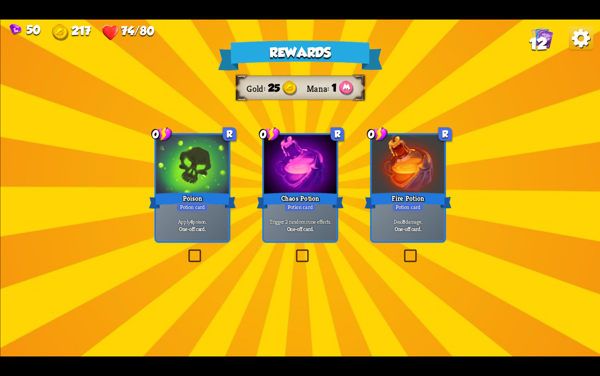
click at [301, 213] on div "Trigger 2 random rune effects. One-off card." at bounding box center [299, 226] width 72 height 32
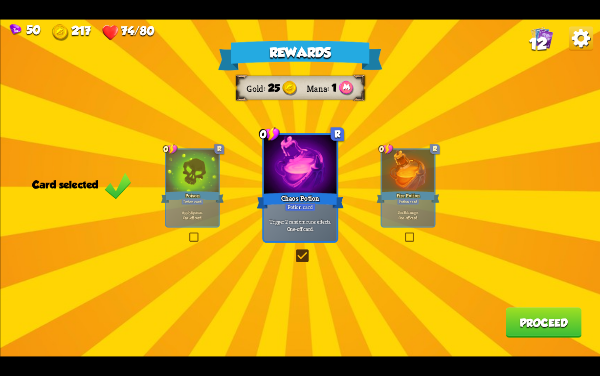
click at [548, 316] on button "Proceed" at bounding box center [543, 322] width 76 height 30
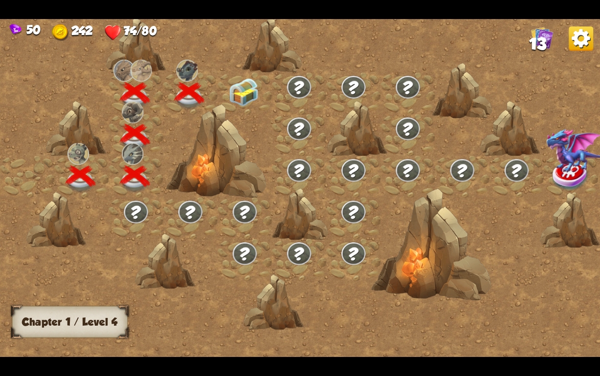
click at [239, 92] on img at bounding box center [244, 92] width 30 height 28
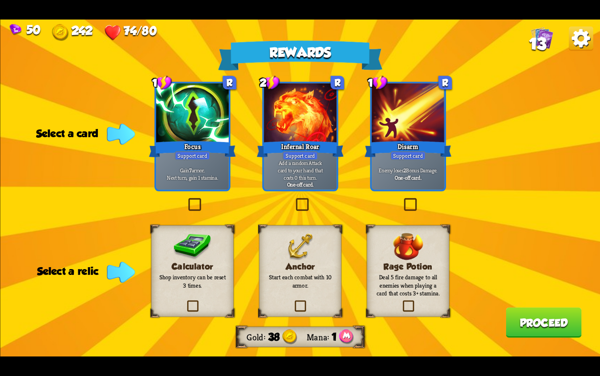
click at [196, 134] on div at bounding box center [192, 114] width 72 height 61
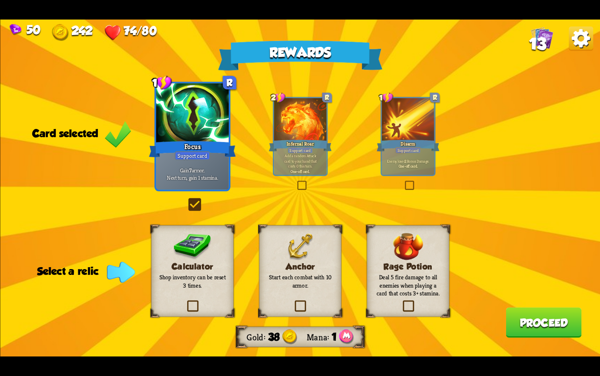
click at [297, 281] on p "Start each combat with 10 armor." at bounding box center [299, 282] width 67 height 16
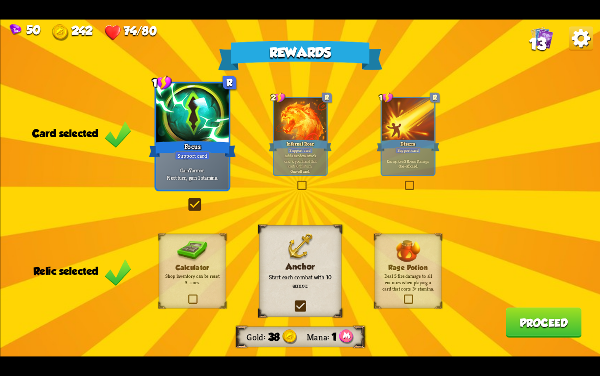
click at [530, 316] on button "Proceed" at bounding box center [543, 322] width 76 height 30
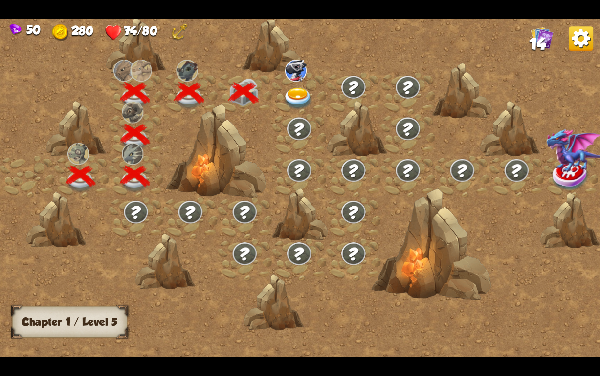
click at [296, 90] on img at bounding box center [298, 99] width 30 height 22
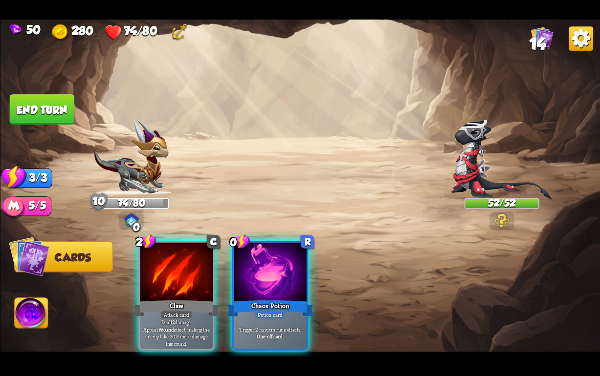
click at [43, 307] on img at bounding box center [31, 315] width 33 height 34
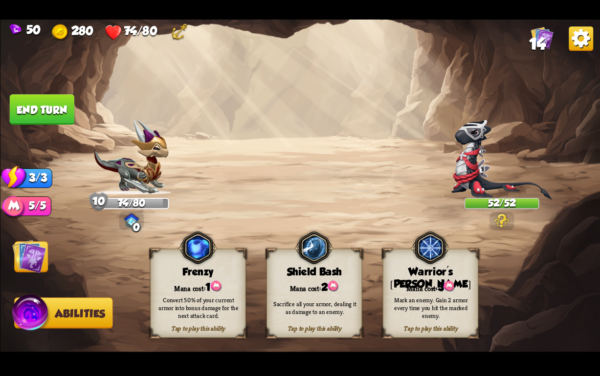
click at [460, 286] on div "Mana cost: 3" at bounding box center [430, 287] width 95 height 14
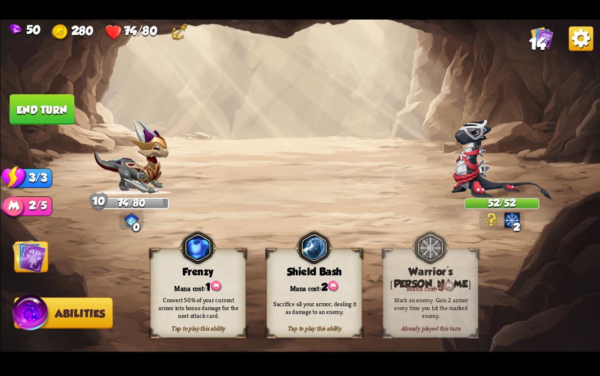
click at [39, 250] on img at bounding box center [29, 256] width 34 height 34
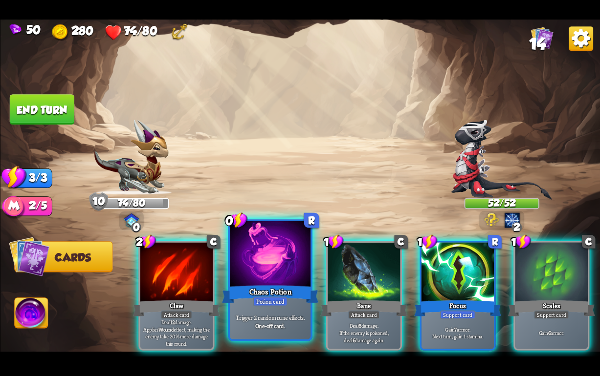
click at [260, 306] on div "Potion card" at bounding box center [270, 302] width 35 height 10
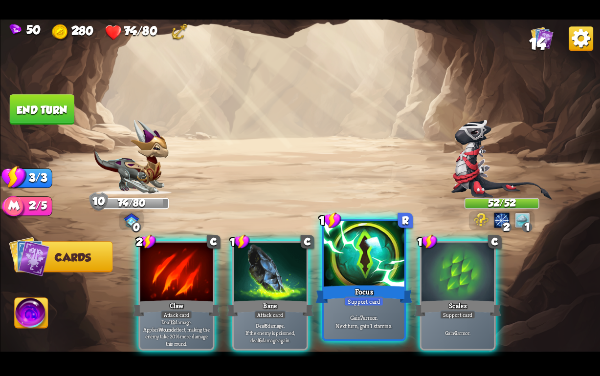
click at [343, 294] on div "Focus" at bounding box center [363, 295] width 97 height 22
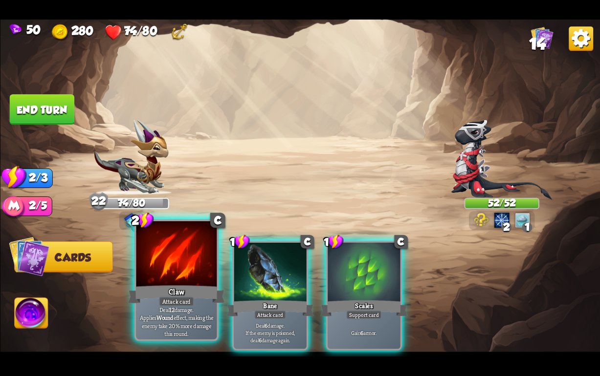
click at [186, 289] on div "Claw" at bounding box center [176, 295] width 97 height 22
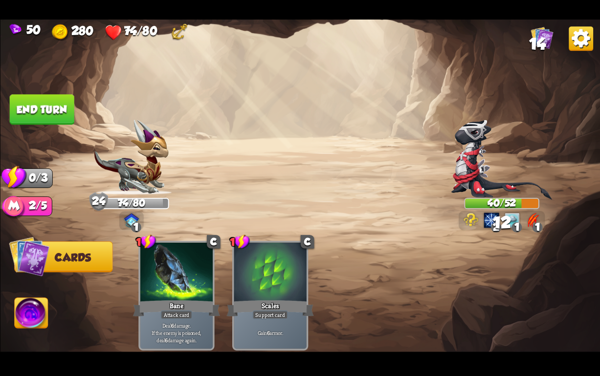
click at [54, 109] on button "End turn" at bounding box center [41, 109] width 65 height 30
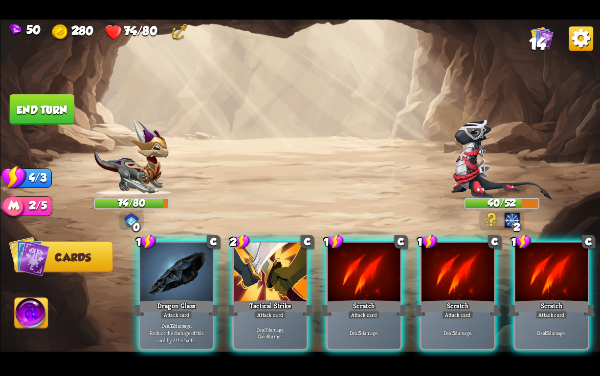
click at [268, 273] on div at bounding box center [270, 273] width 72 height 61
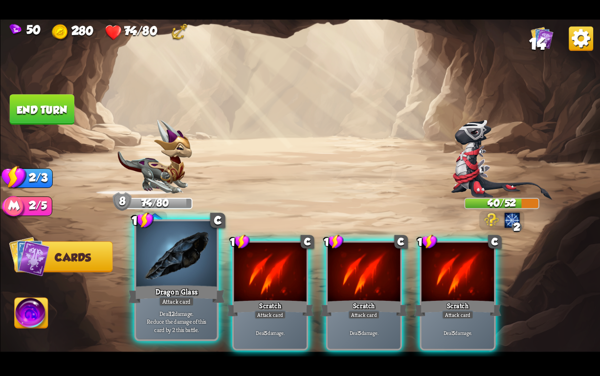
click at [176, 281] on div at bounding box center [176, 255] width 81 height 68
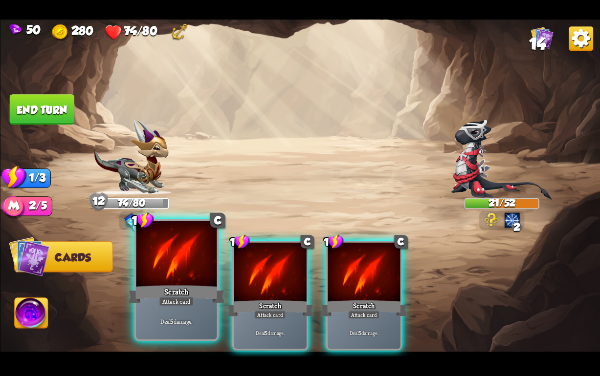
click at [149, 265] on div at bounding box center [176, 255] width 81 height 68
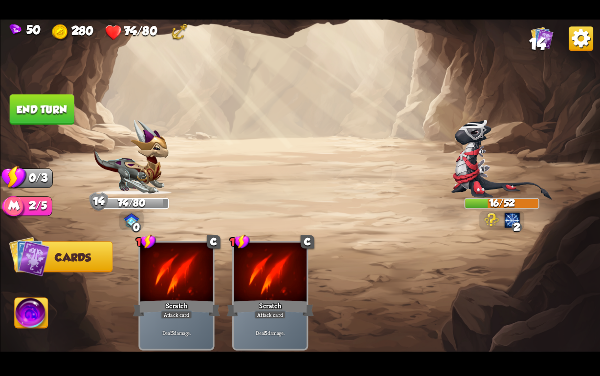
click at [46, 104] on button "End turn" at bounding box center [41, 109] width 65 height 30
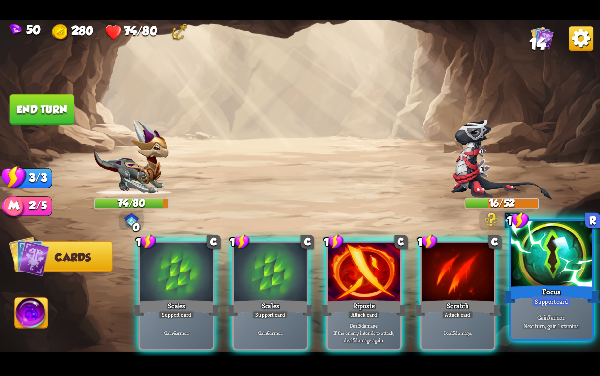
click at [577, 286] on div "Focus" at bounding box center [550, 295] width 97 height 22
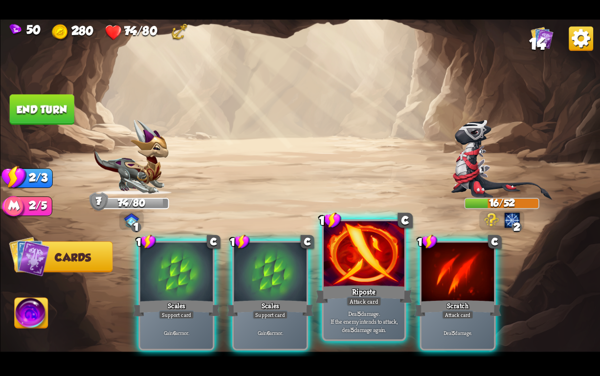
click at [394, 290] on div "Riposte" at bounding box center [363, 295] width 97 height 22
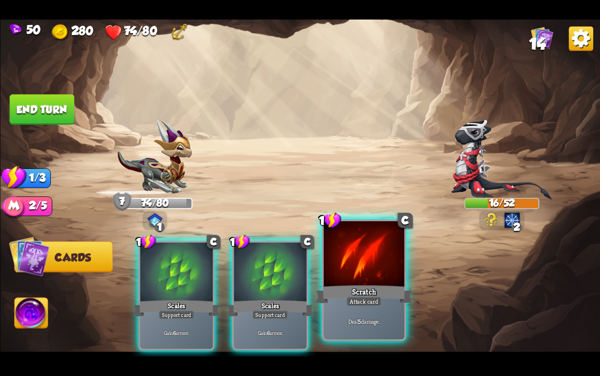
click at [381, 294] on div "Scratch" at bounding box center [363, 295] width 97 height 22
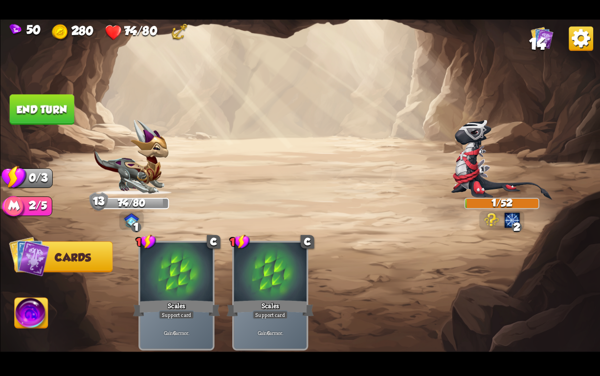
click at [33, 112] on button "End turn" at bounding box center [41, 109] width 65 height 30
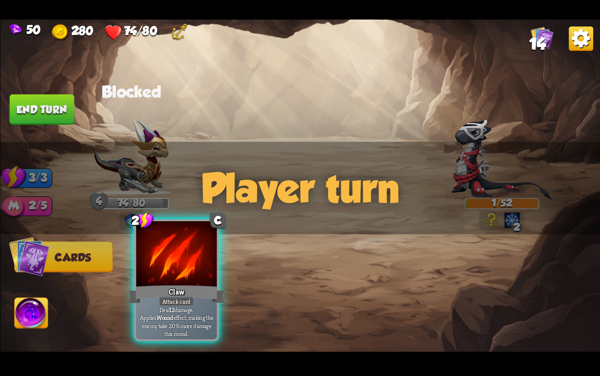
click at [176, 293] on div "Claw" at bounding box center [176, 295] width 97 height 22
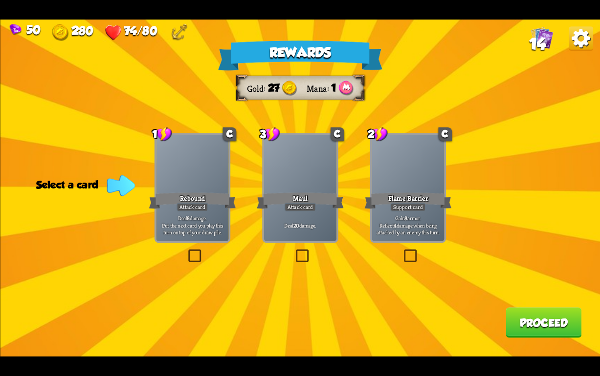
click at [198, 209] on div "Attack card" at bounding box center [192, 207] width 32 height 9
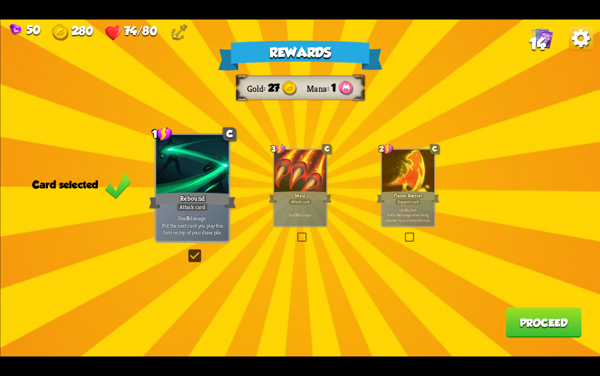
click at [525, 322] on button "Proceed" at bounding box center [543, 322] width 76 height 30
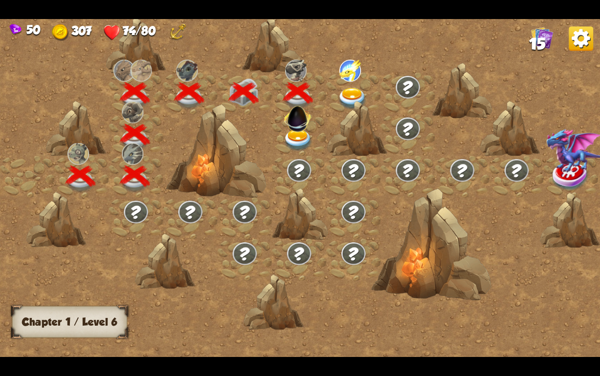
click at [295, 137] on img at bounding box center [298, 141] width 30 height 22
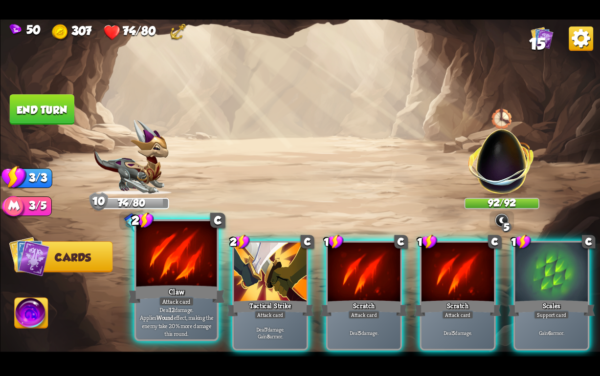
click at [168, 285] on div "Claw" at bounding box center [176, 295] width 97 height 22
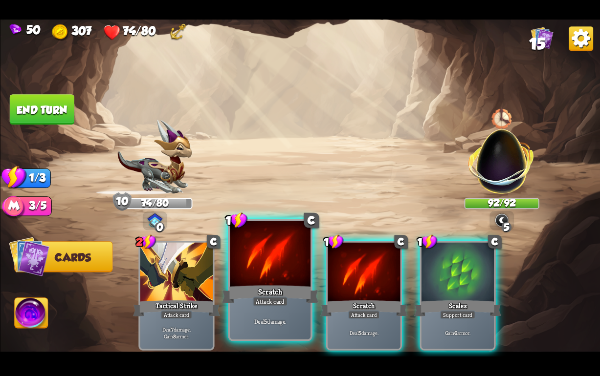
click at [261, 277] on div at bounding box center [270, 255] width 81 height 68
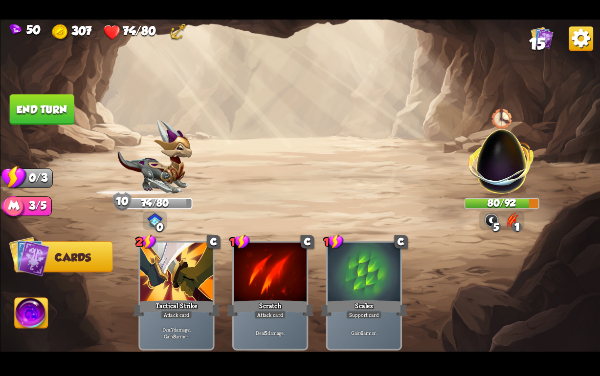
click at [44, 109] on button "End turn" at bounding box center [41, 109] width 65 height 30
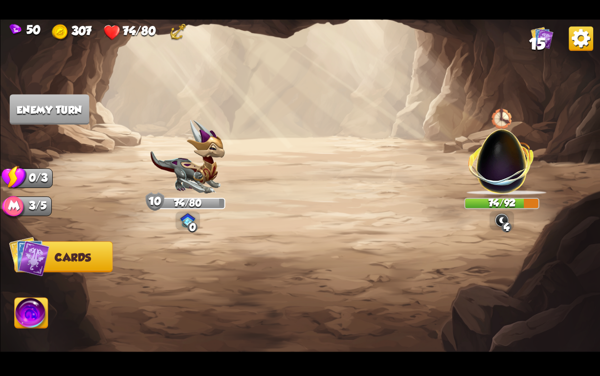
click at [492, 157] on img at bounding box center [501, 155] width 79 height 79
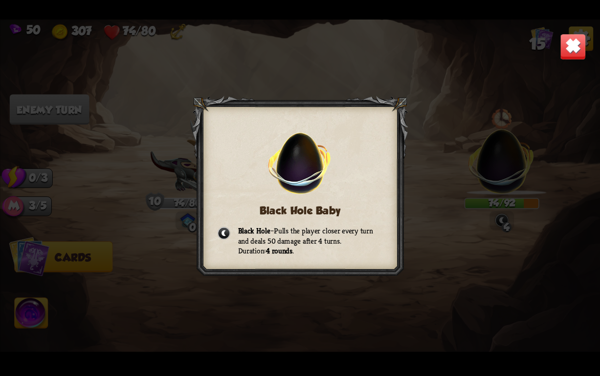
click at [570, 47] on img at bounding box center [573, 47] width 26 height 26
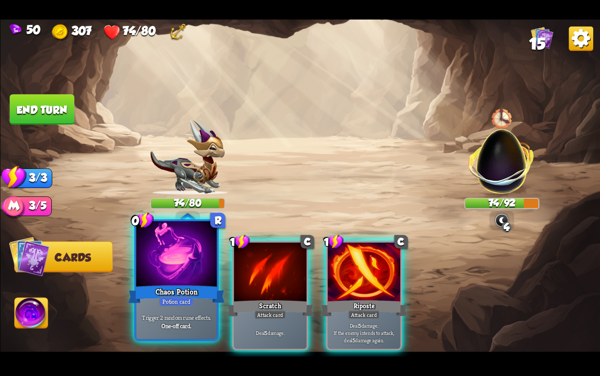
click at [165, 275] on div at bounding box center [176, 255] width 81 height 68
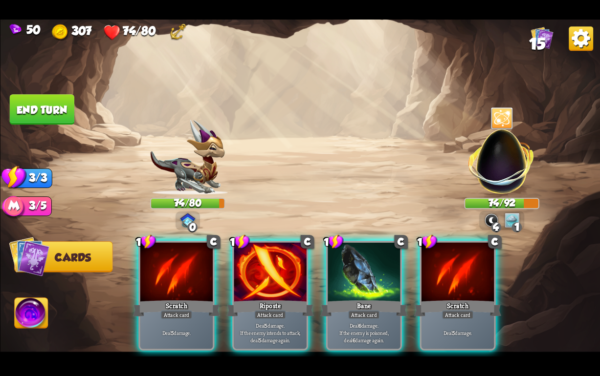
click at [504, 153] on img at bounding box center [501, 155] width 79 height 79
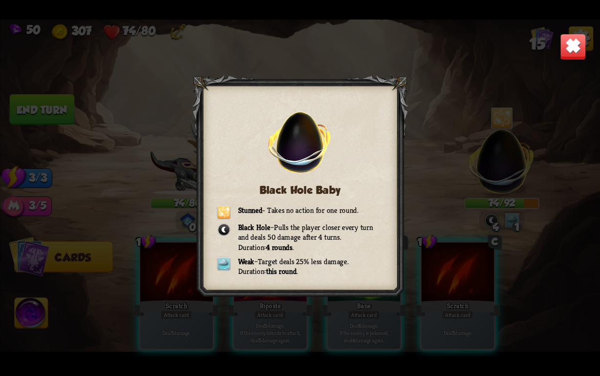
click at [563, 48] on img at bounding box center [573, 47] width 26 height 26
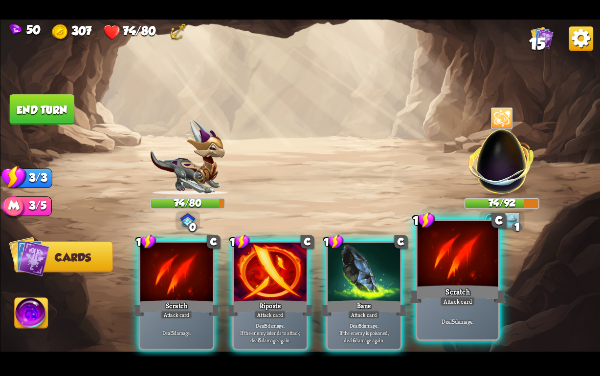
click at [447, 282] on div at bounding box center [457, 255] width 81 height 68
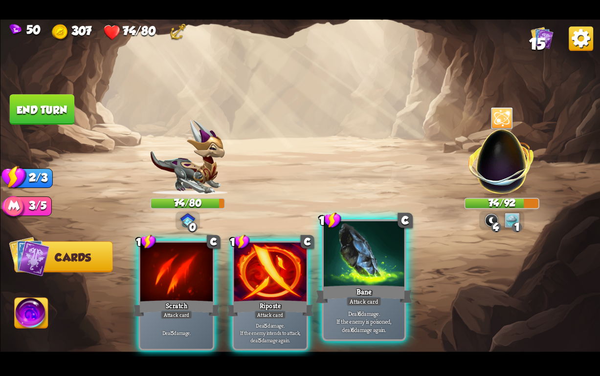
click at [372, 284] on div "Bane" at bounding box center [363, 295] width 97 height 22
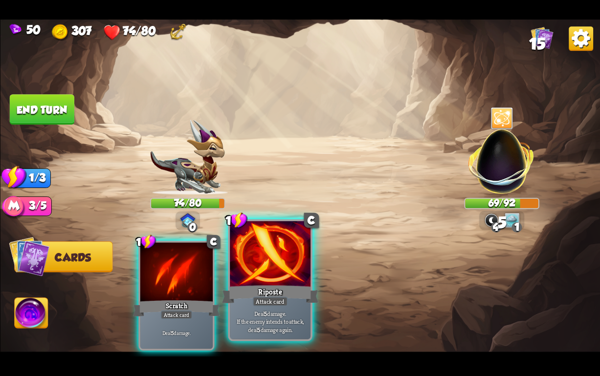
click at [276, 298] on div "Attack card" at bounding box center [269, 302] width 35 height 10
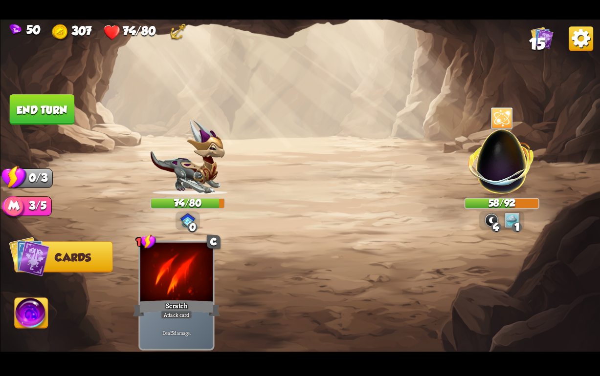
click at [43, 104] on button "End turn" at bounding box center [41, 109] width 65 height 30
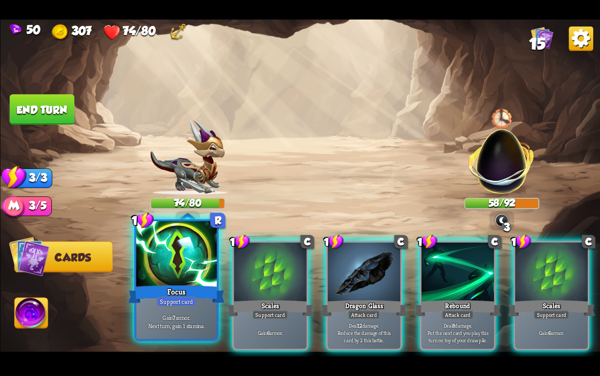
click at [169, 258] on div at bounding box center [176, 255] width 81 height 68
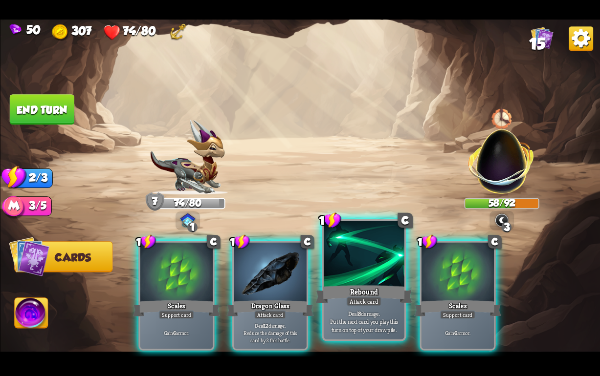
click at [369, 293] on div "Rebound" at bounding box center [363, 295] width 97 height 22
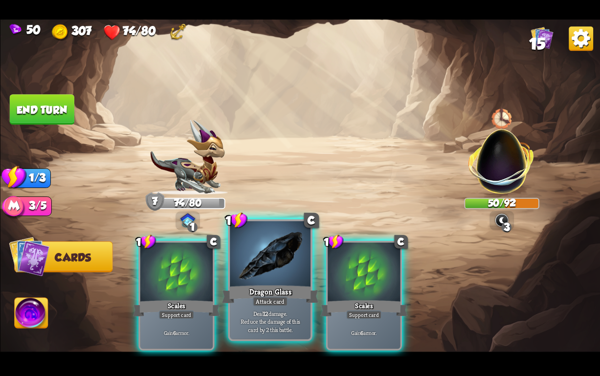
click at [258, 287] on div "Dragon Glass" at bounding box center [269, 295] width 97 height 22
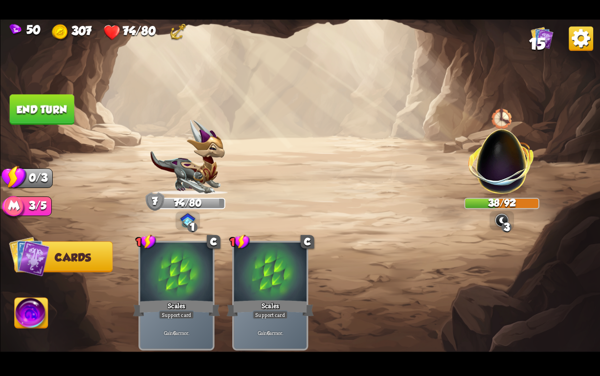
click at [50, 119] on button "End turn" at bounding box center [41, 109] width 65 height 30
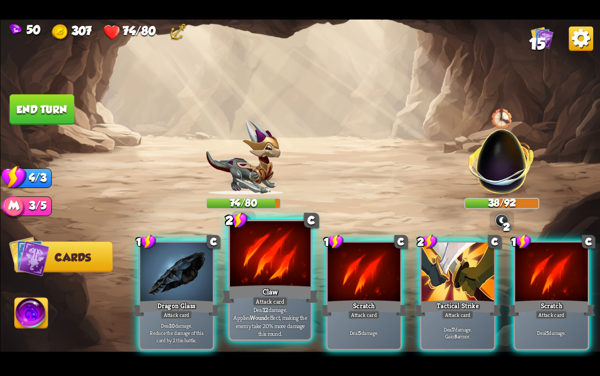
click at [272, 308] on div "Deal 12 damage. Applies Wound effect, making the enemy take 20% more damage thi…" at bounding box center [270, 321] width 81 height 35
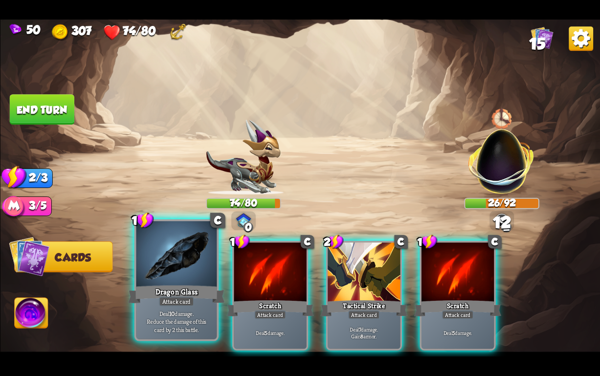
click at [190, 308] on div "Deal 10 damage. Reduce the damage of this card by 2 this battle." at bounding box center [176, 321] width 81 height 35
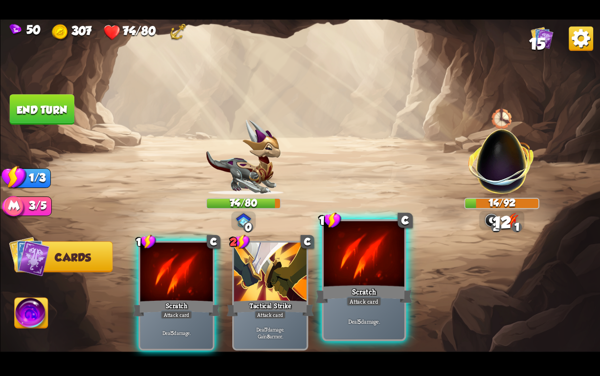
click at [384, 302] on div "Scratch" at bounding box center [363, 295] width 97 height 22
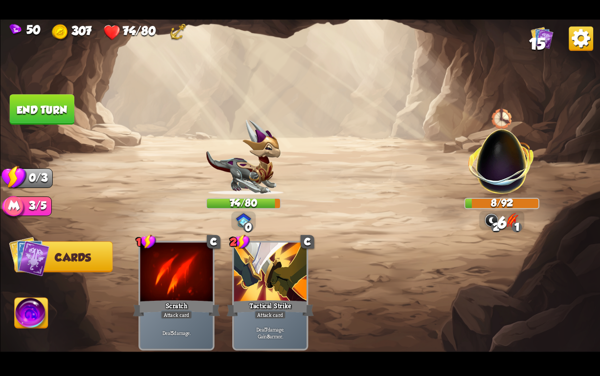
click at [41, 104] on button "End turn" at bounding box center [41, 109] width 65 height 30
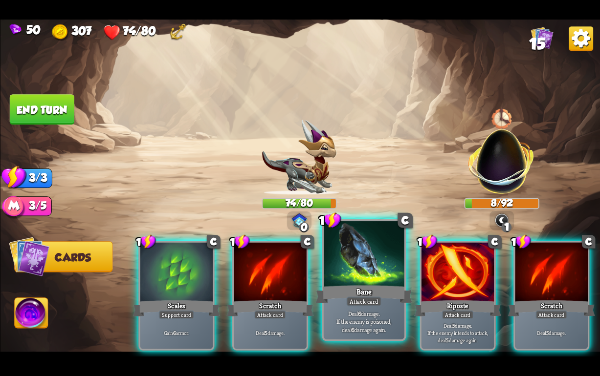
click at [344, 274] on div at bounding box center [363, 255] width 81 height 68
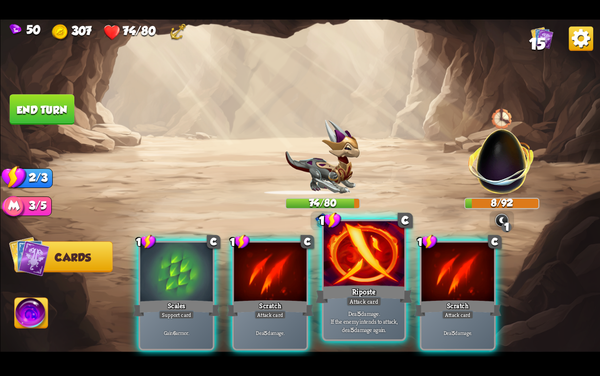
click at [366, 268] on div at bounding box center [363, 255] width 81 height 68
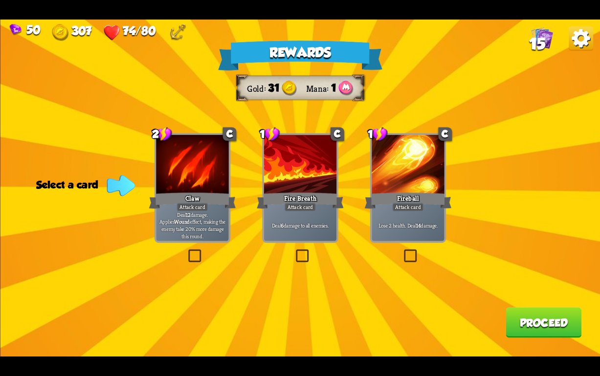
drag, startPoint x: 295, startPoint y: 198, endPoint x: 307, endPoint y: 202, distance: 12.7
click at [297, 198] on div "Fire Breath" at bounding box center [299, 201] width 87 height 20
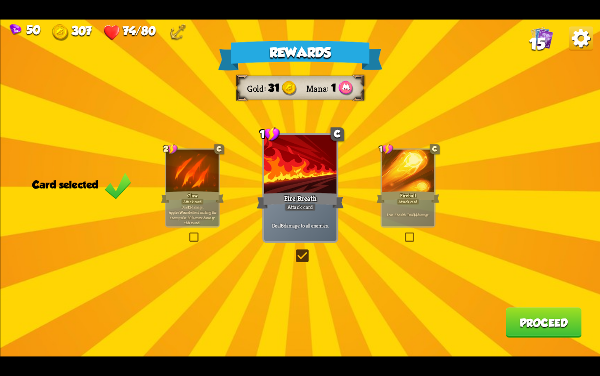
click at [540, 322] on button "Proceed" at bounding box center [543, 322] width 76 height 30
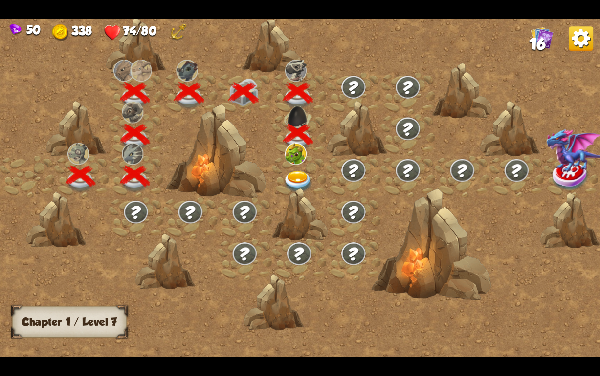
click at [295, 177] on img at bounding box center [298, 182] width 30 height 22
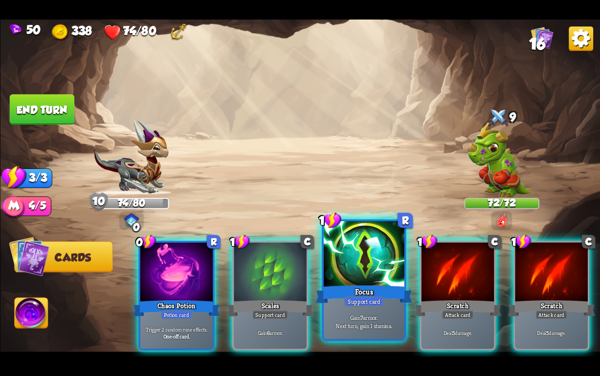
click at [341, 293] on div "Focus" at bounding box center [363, 295] width 97 height 22
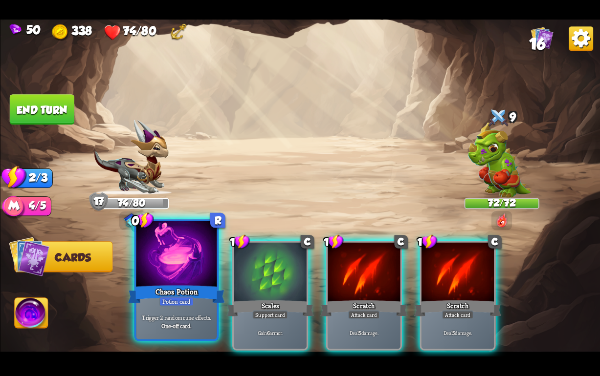
click at [146, 292] on div "Chaos Potion" at bounding box center [176, 295] width 97 height 22
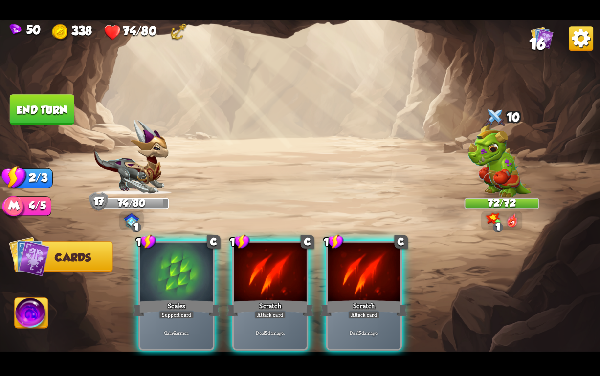
click at [25, 308] on img at bounding box center [31, 315] width 33 height 34
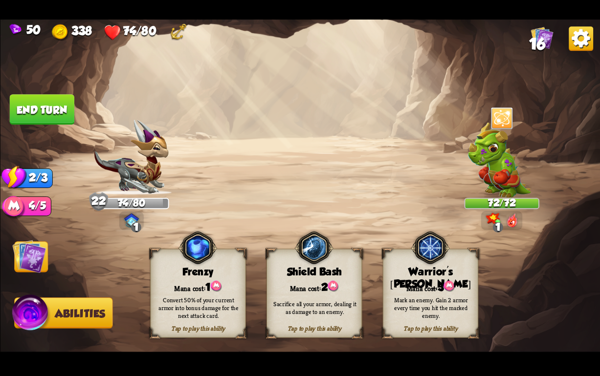
click at [423, 299] on div "Mark an enemy. Gain 2 armor every time you hit the marked enemy." at bounding box center [431, 308] width 86 height 24
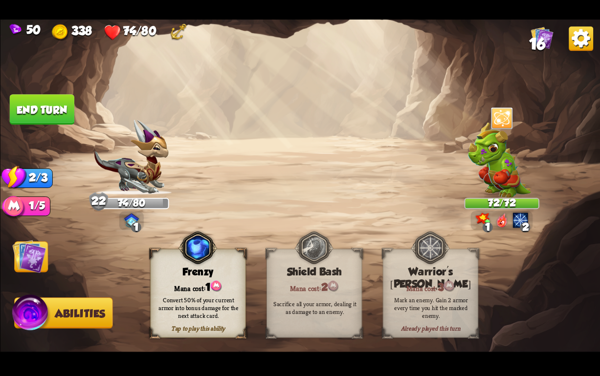
click at [40, 252] on img at bounding box center [29, 256] width 34 height 34
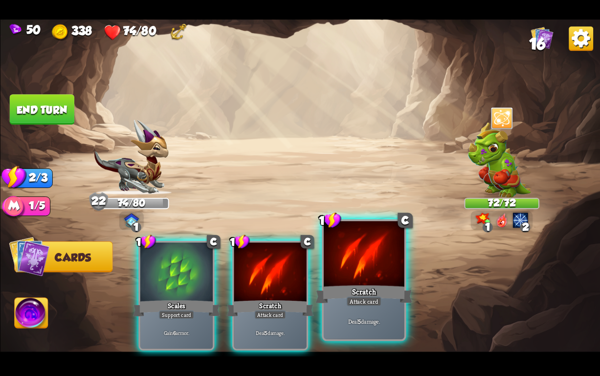
click at [345, 304] on div "Scratch" at bounding box center [363, 295] width 97 height 22
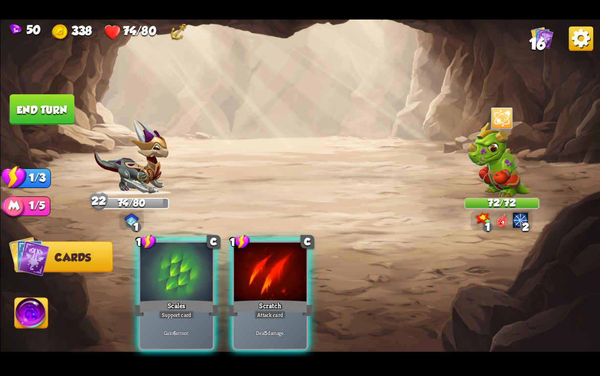
click at [248, 302] on div "Scratch" at bounding box center [269, 309] width 87 height 20
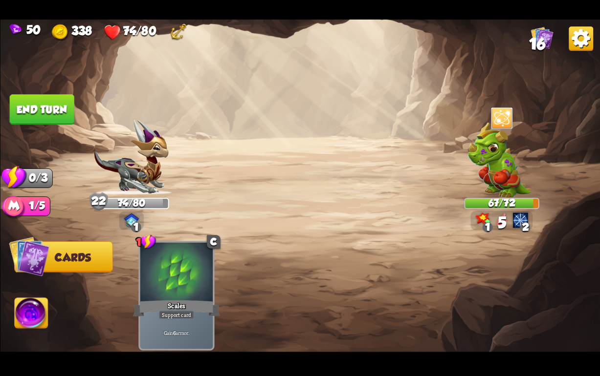
click at [53, 108] on button "End turn" at bounding box center [41, 109] width 65 height 30
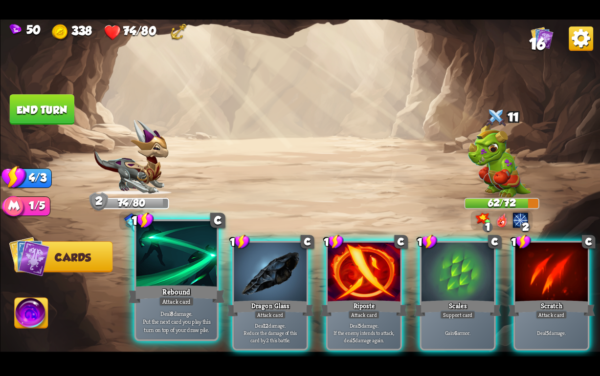
click at [178, 284] on div "Rebound" at bounding box center [176, 295] width 97 height 22
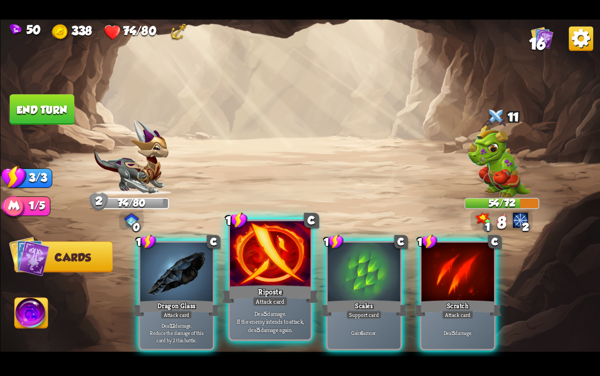
click at [280, 280] on div at bounding box center [270, 255] width 81 height 68
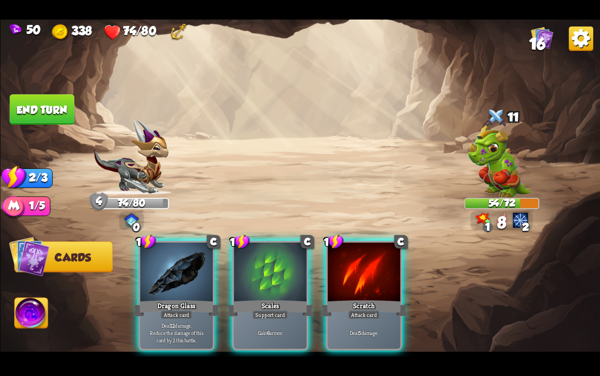
click at [323, 296] on div "1 C Dragon Glass Attack card Deal 12 damage. Reduce the damage of this card by …" at bounding box center [360, 282] width 480 height 150
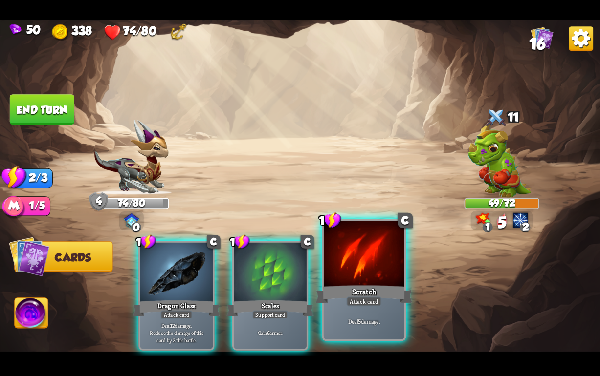
click at [349, 286] on div "Scratch" at bounding box center [363, 295] width 97 height 22
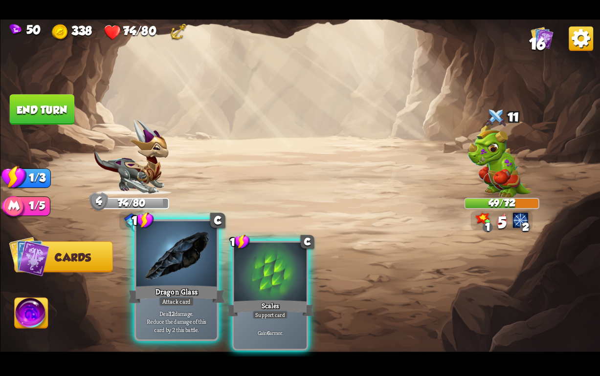
click at [144, 287] on div "Dragon Glass" at bounding box center [176, 295] width 97 height 22
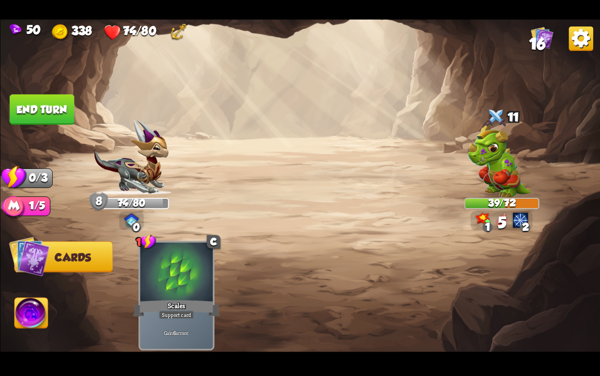
click at [49, 109] on button "End turn" at bounding box center [41, 109] width 65 height 30
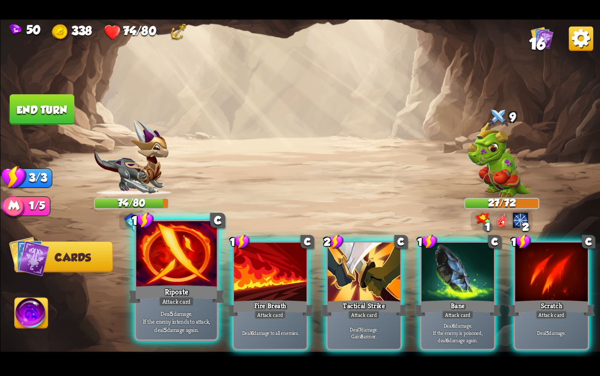
click at [174, 279] on div at bounding box center [176, 255] width 81 height 68
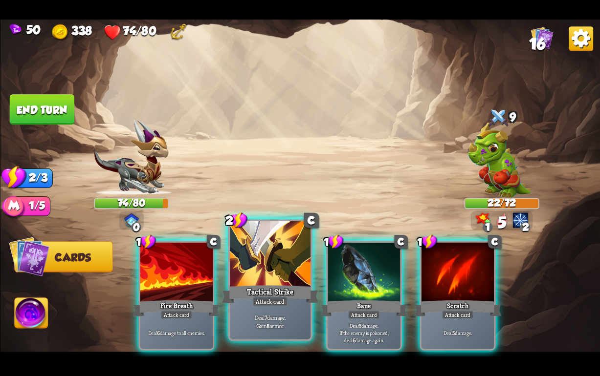
click at [256, 267] on div at bounding box center [270, 255] width 81 height 68
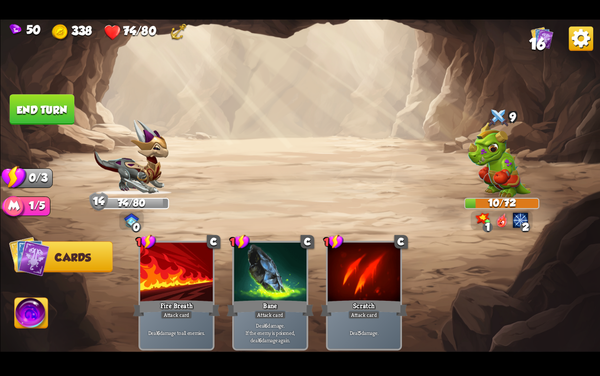
click at [31, 109] on button "End turn" at bounding box center [41, 109] width 65 height 30
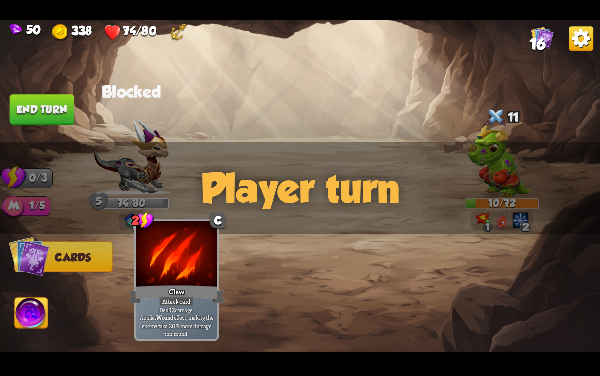
click at [169, 269] on div at bounding box center [176, 255] width 81 height 68
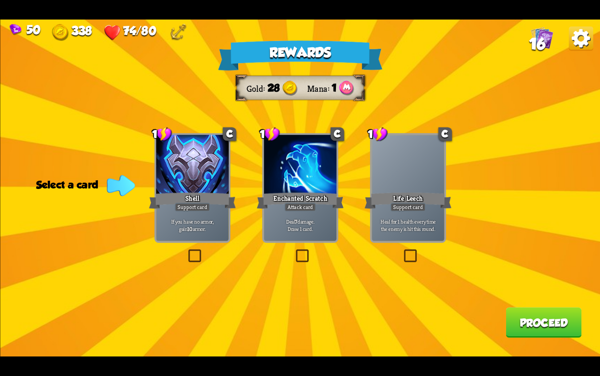
click at [266, 181] on div at bounding box center [299, 165] width 72 height 61
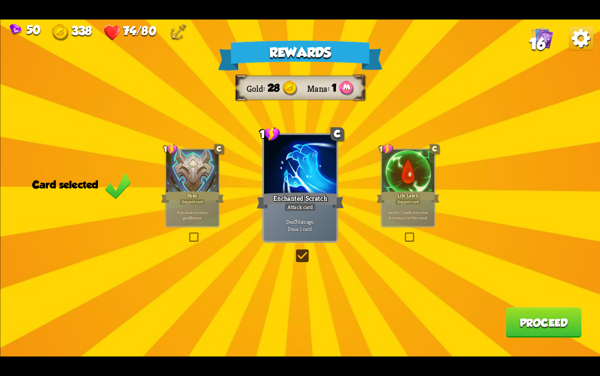
click at [528, 321] on button "Proceed" at bounding box center [543, 322] width 76 height 30
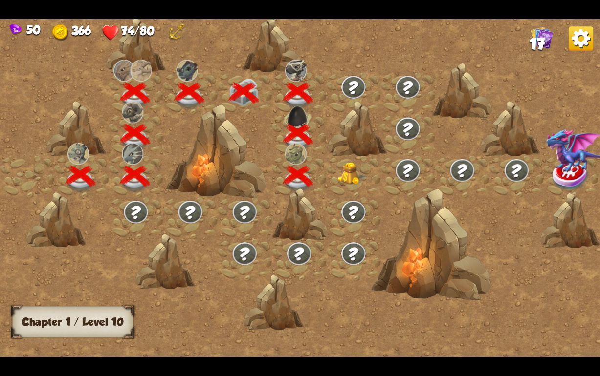
click at [345, 173] on img at bounding box center [352, 173] width 30 height 23
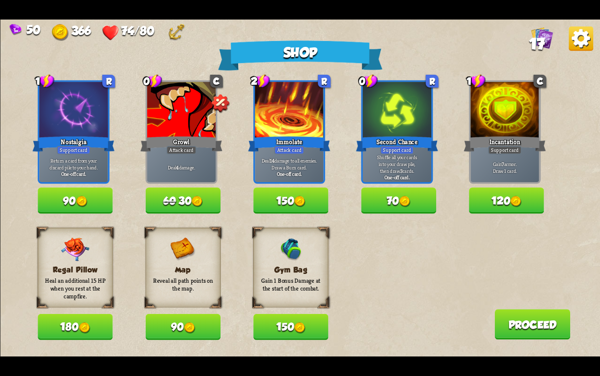
click at [81, 327] on img at bounding box center [84, 328] width 11 height 11
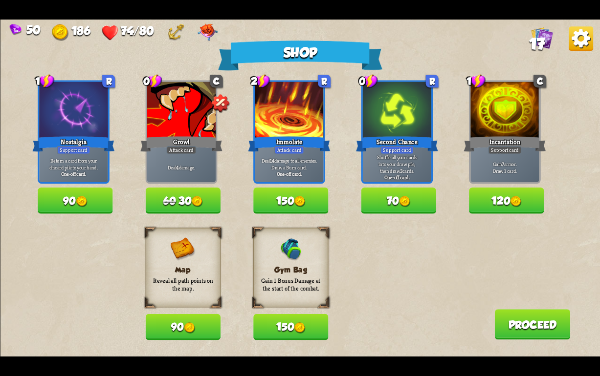
click at [169, 323] on button "90" at bounding box center [182, 327] width 75 height 26
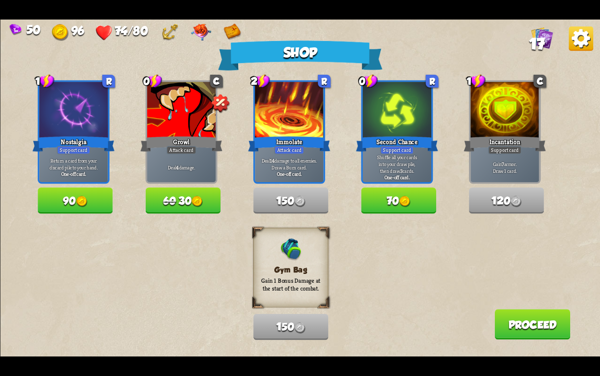
click at [176, 197] on button "60 30" at bounding box center [182, 201] width 75 height 26
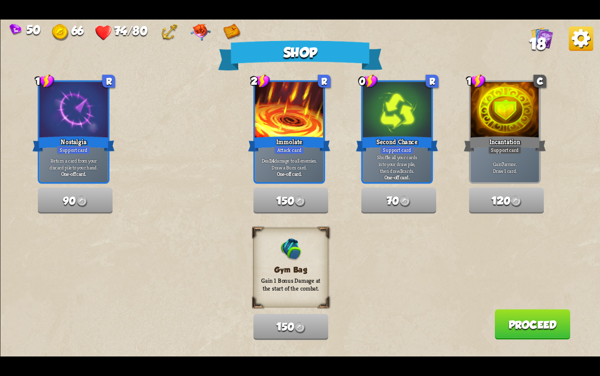
click at [526, 323] on button "Proceed" at bounding box center [532, 324] width 76 height 30
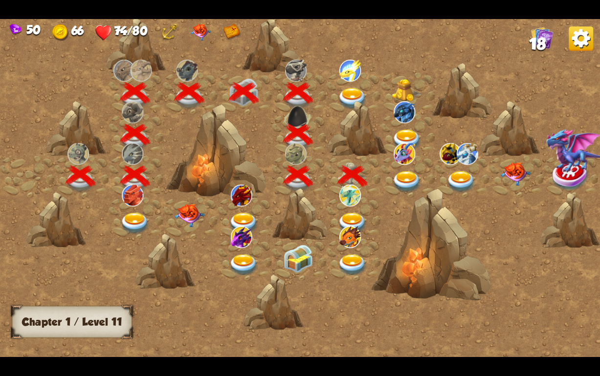
scroll to position [0, 149]
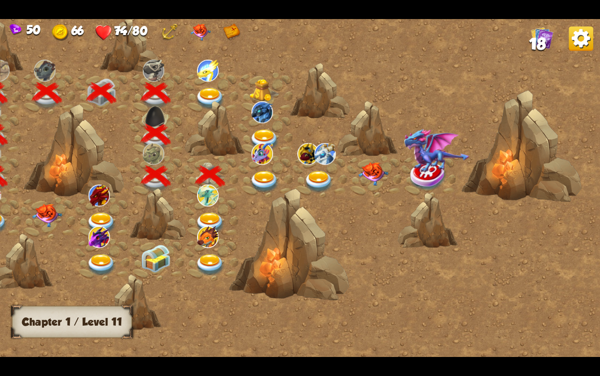
click at [263, 176] on img at bounding box center [264, 182] width 30 height 22
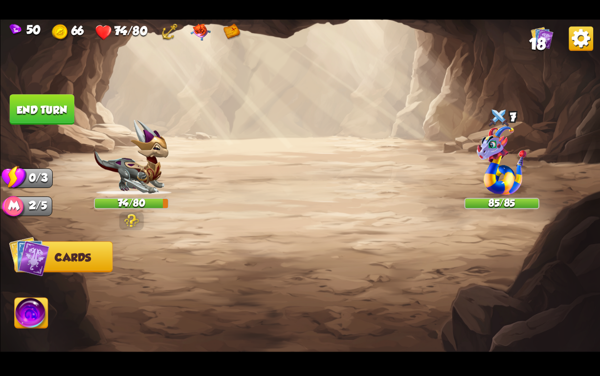
click at [515, 166] on img at bounding box center [502, 160] width 50 height 69
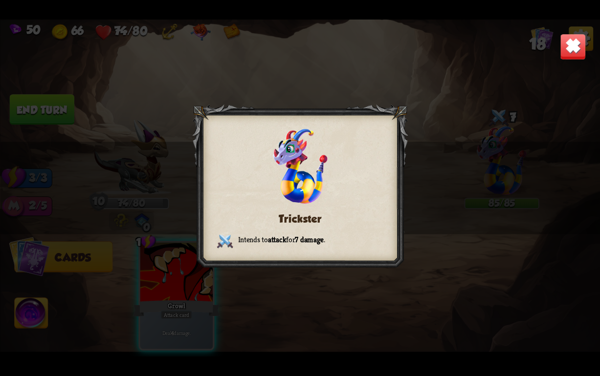
click at [565, 42] on img at bounding box center [573, 47] width 26 height 26
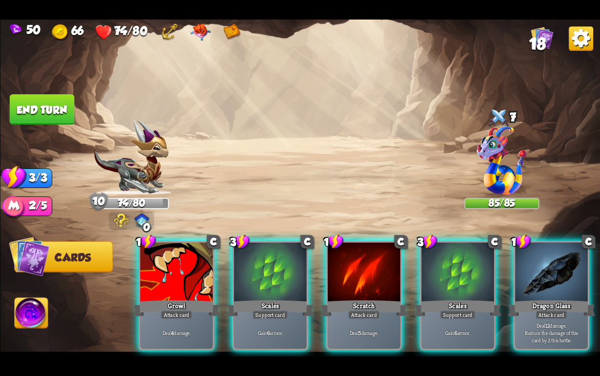
click at [140, 165] on img at bounding box center [131, 157] width 75 height 75
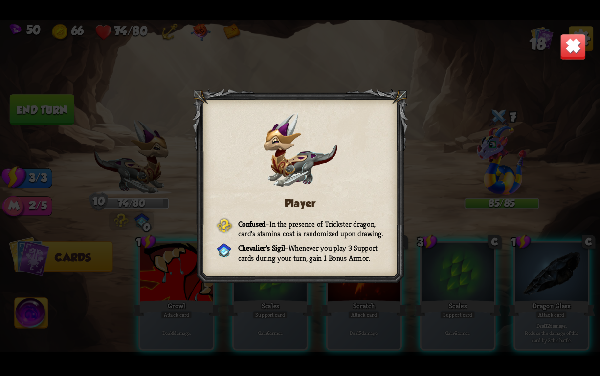
click at [561, 34] on img at bounding box center [573, 47] width 26 height 26
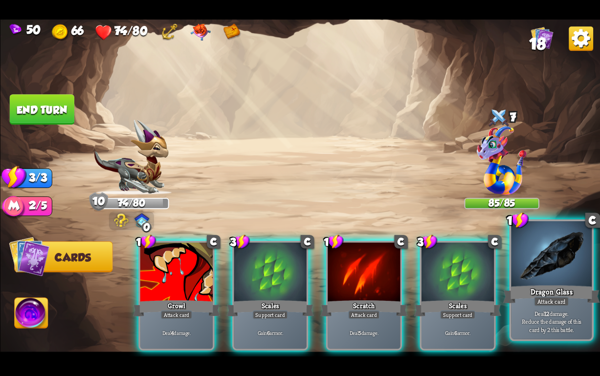
click at [540, 319] on p "Deal 12 damage. Reduce the damage of this card by 2 this battle." at bounding box center [551, 322] width 77 height 24
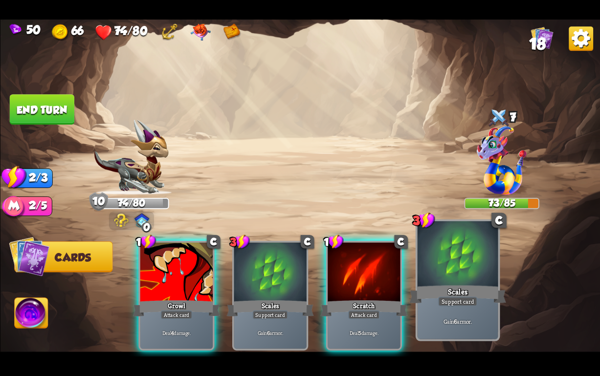
drag, startPoint x: 384, startPoint y: 311, endPoint x: 367, endPoint y: 312, distance: 16.7
click at [387, 317] on div "Deal 5 damage." at bounding box center [363, 333] width 72 height 32
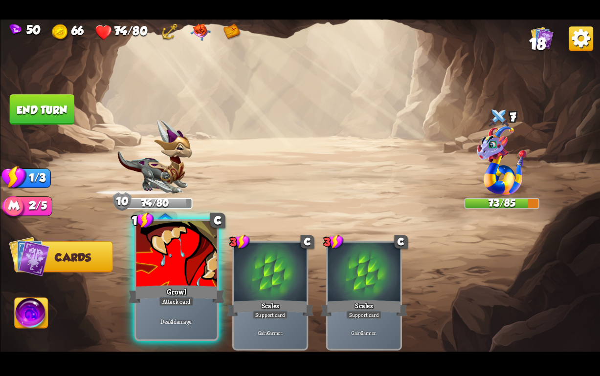
click at [184, 312] on div "Deal 4 damage." at bounding box center [176, 321] width 81 height 35
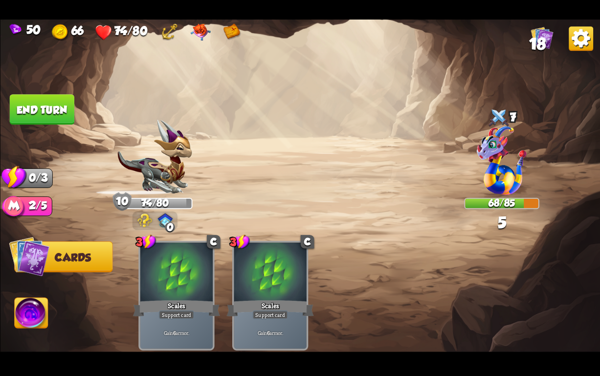
click at [32, 108] on button "End turn" at bounding box center [41, 109] width 65 height 30
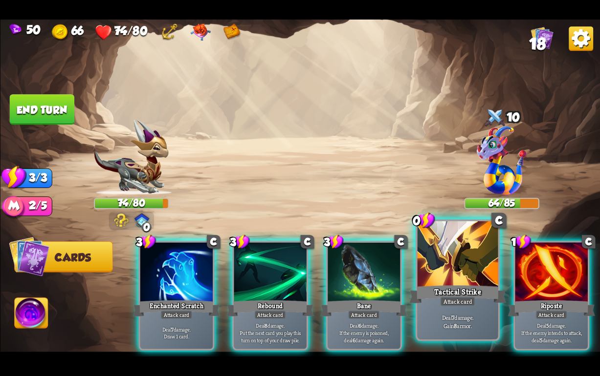
click at [474, 297] on div "Tactical Strike" at bounding box center [457, 295] width 97 height 22
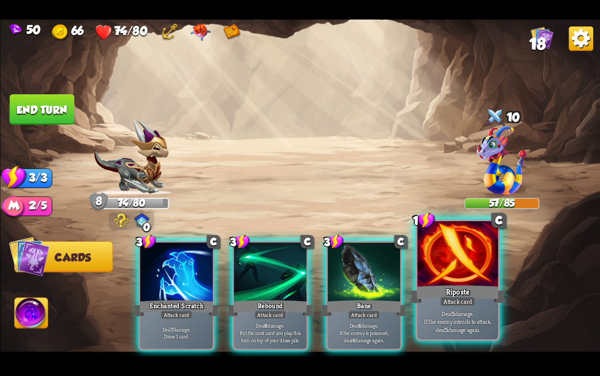
click at [470, 295] on div "Riposte" at bounding box center [457, 295] width 97 height 22
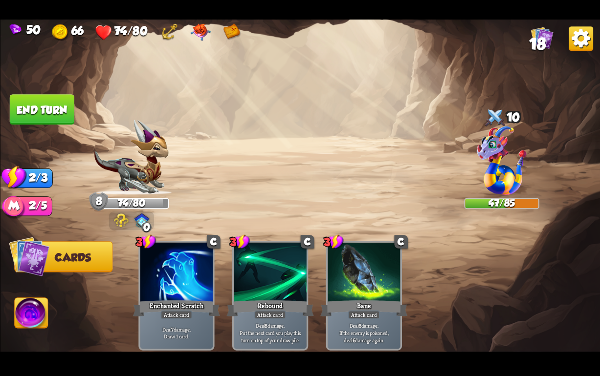
click at [36, 103] on button "End turn" at bounding box center [41, 109] width 65 height 30
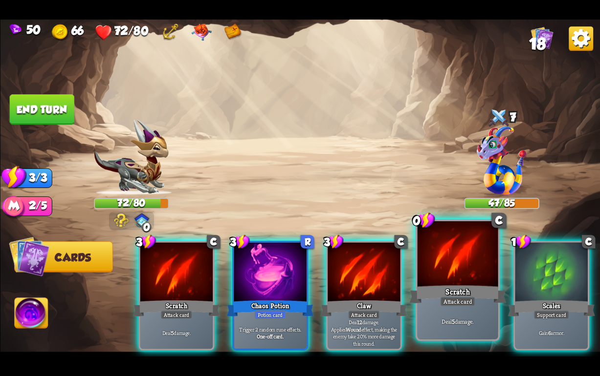
click at [468, 321] on p "Deal 5 damage." at bounding box center [457, 322] width 77 height 8
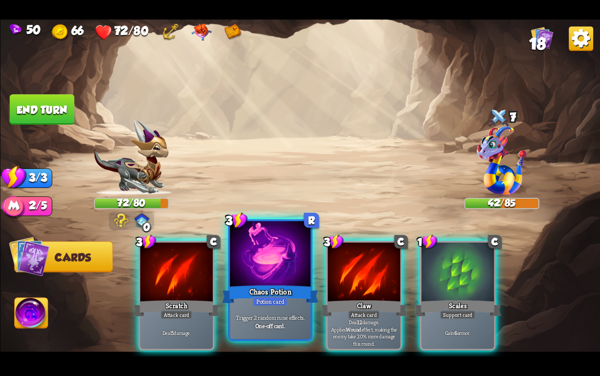
click at [264, 303] on div "Potion card" at bounding box center [270, 302] width 35 height 10
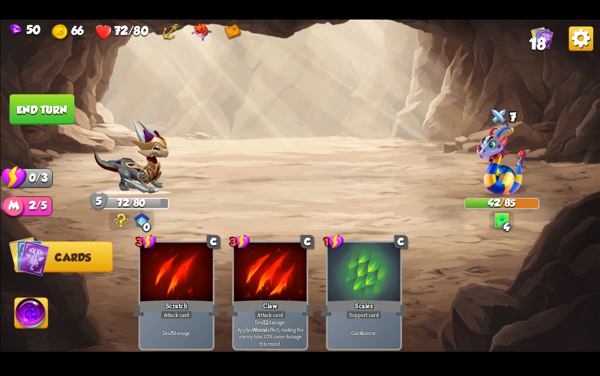
click at [33, 119] on button "End turn" at bounding box center [41, 109] width 65 height 30
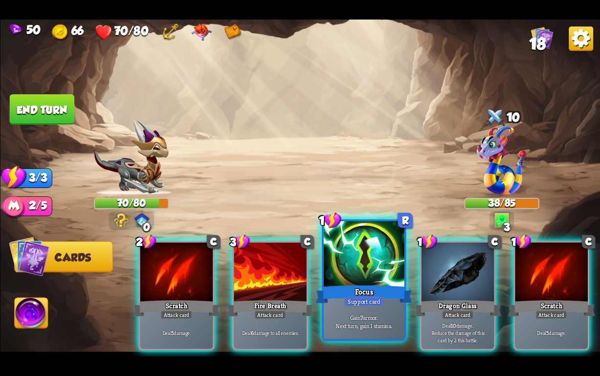
click at [349, 291] on div "Focus" at bounding box center [363, 295] width 97 height 22
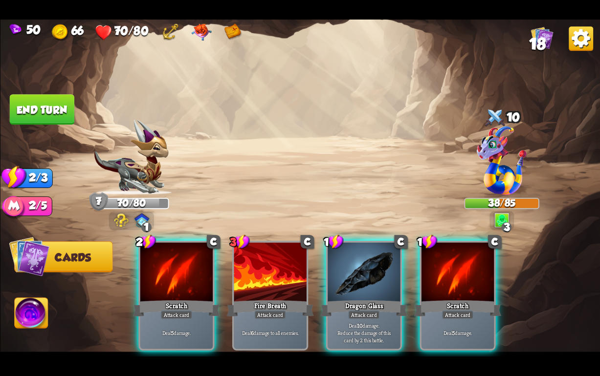
click at [348, 299] on div "Dragon Glass" at bounding box center [363, 309] width 87 height 20
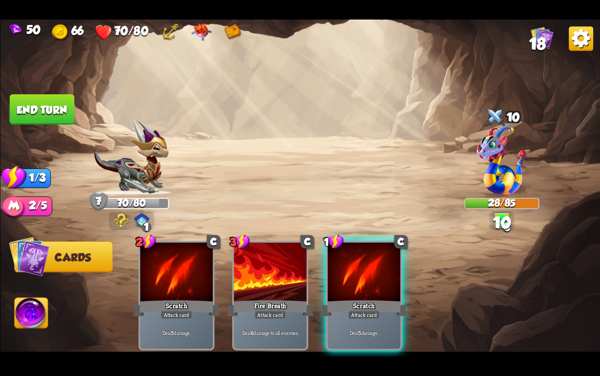
click at [348, 299] on div "Scratch" at bounding box center [363, 309] width 87 height 20
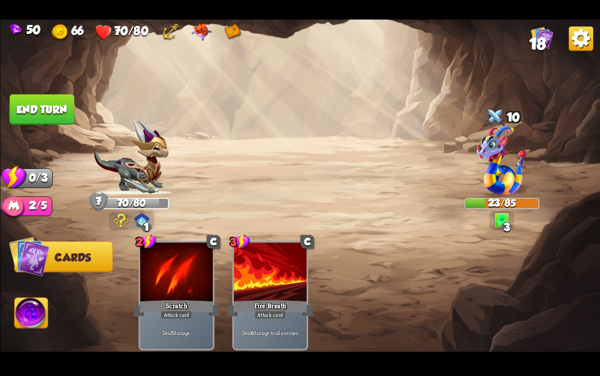
click at [28, 108] on button "End turn" at bounding box center [41, 109] width 65 height 30
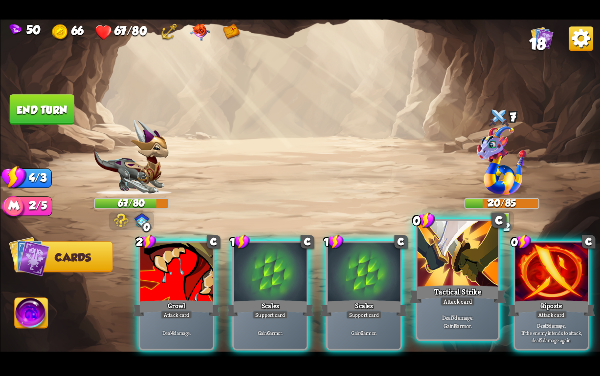
click at [474, 309] on div "Deal 7 damage. Gain 8 armor." at bounding box center [457, 321] width 81 height 35
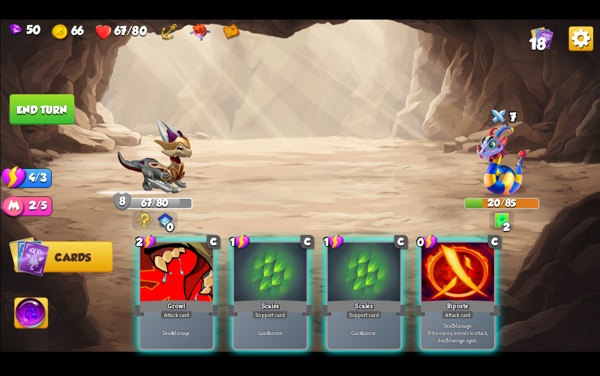
click at [474, 317] on div "Deal 5 damage. If the enemy intends to attack, deal 5 damage again." at bounding box center [457, 333] width 72 height 32
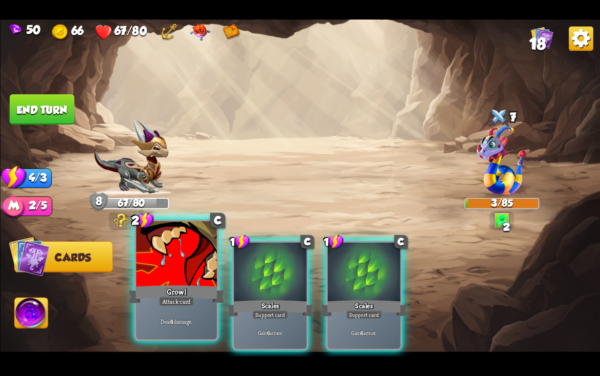
click at [152, 278] on div at bounding box center [176, 255] width 81 height 68
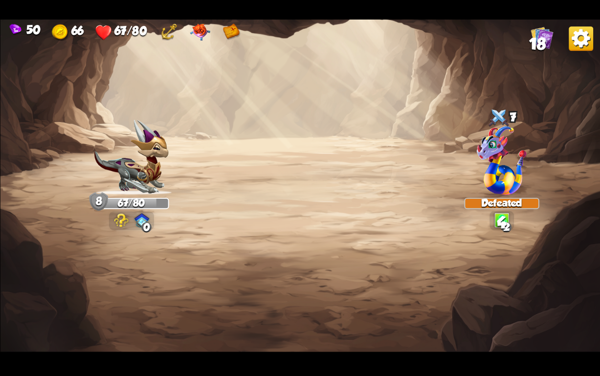
click at [174, 249] on img at bounding box center [300, 188] width 600 height 337
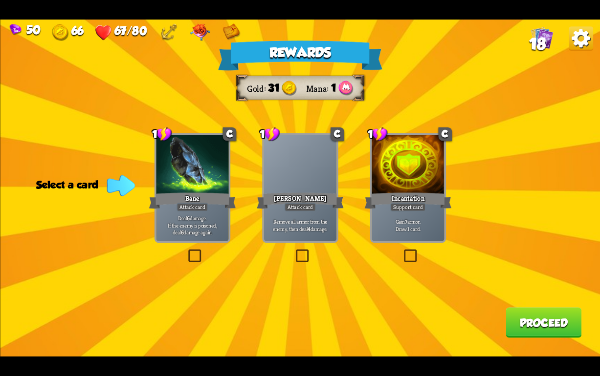
click at [308, 211] on div "Attack card" at bounding box center [300, 207] width 32 height 9
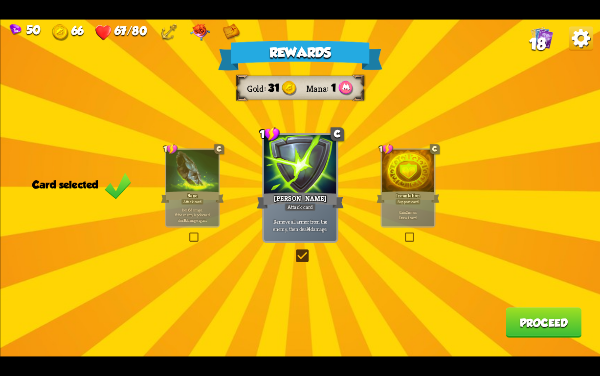
click at [530, 327] on button "Proceed" at bounding box center [543, 322] width 76 height 30
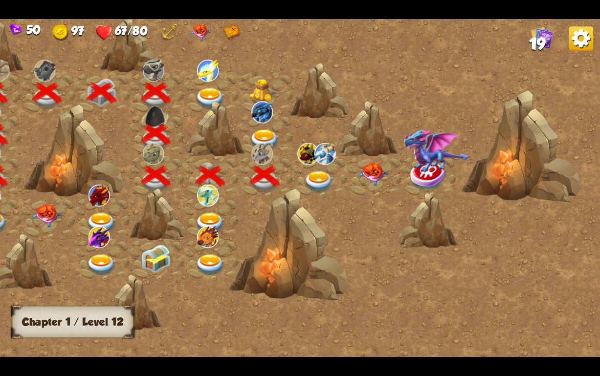
click at [319, 183] on img at bounding box center [319, 182] width 30 height 22
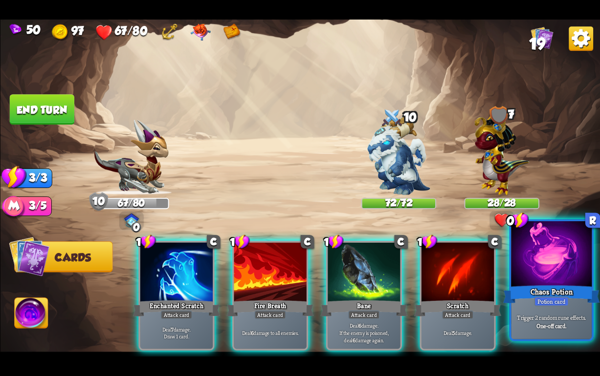
click at [560, 288] on div "Chaos Potion" at bounding box center [550, 295] width 97 height 22
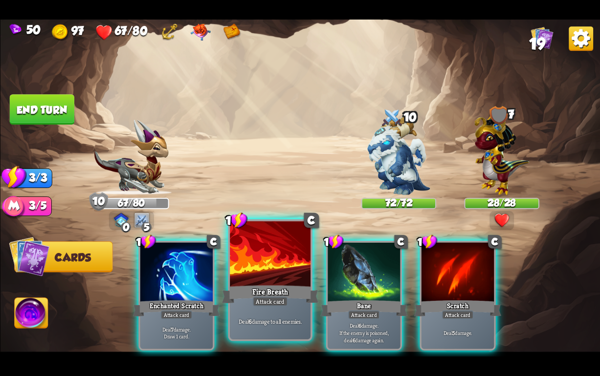
click at [268, 288] on div "Fire Breath" at bounding box center [269, 295] width 97 height 22
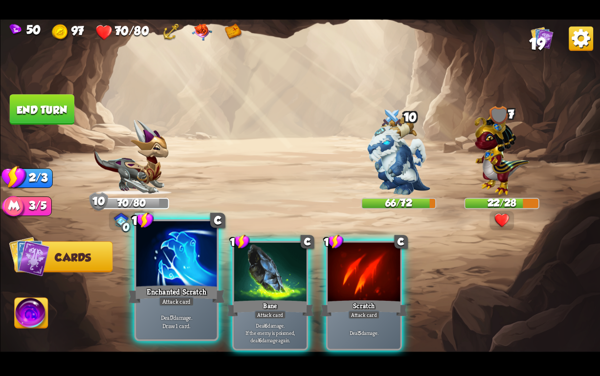
click at [180, 286] on div "Enchanted Scratch" at bounding box center [176, 295] width 97 height 22
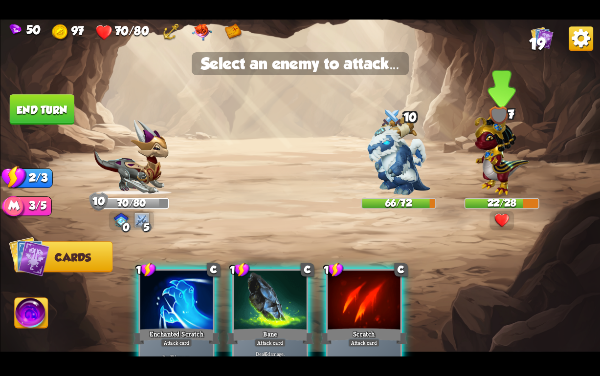
click at [503, 149] on img at bounding box center [501, 152] width 55 height 85
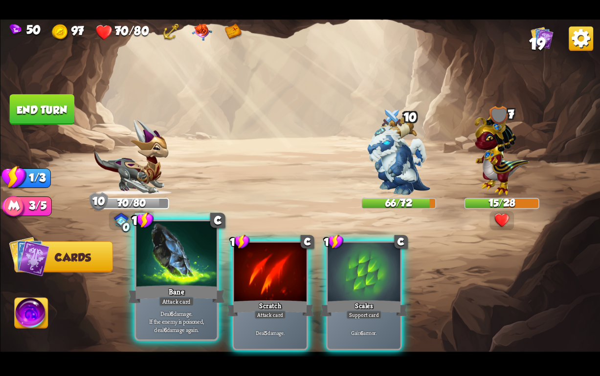
click at [167, 280] on div at bounding box center [176, 255] width 81 height 68
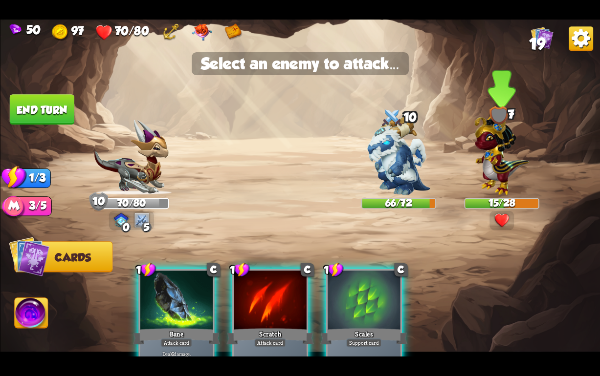
click at [492, 171] on img at bounding box center [501, 152] width 55 height 85
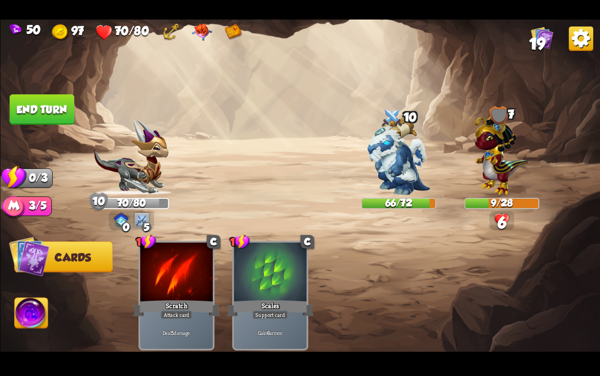
click at [16, 108] on button "End turn" at bounding box center [41, 109] width 65 height 30
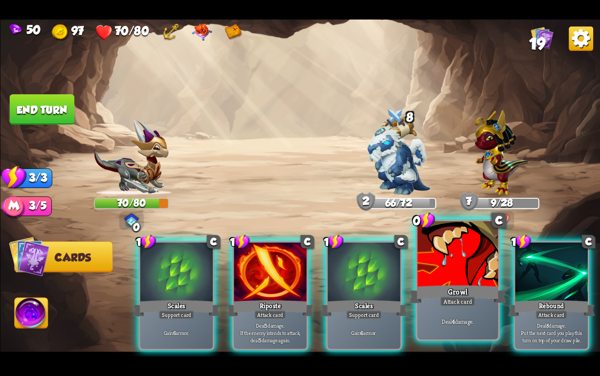
click at [452, 304] on div "Attack card" at bounding box center [457, 302] width 35 height 10
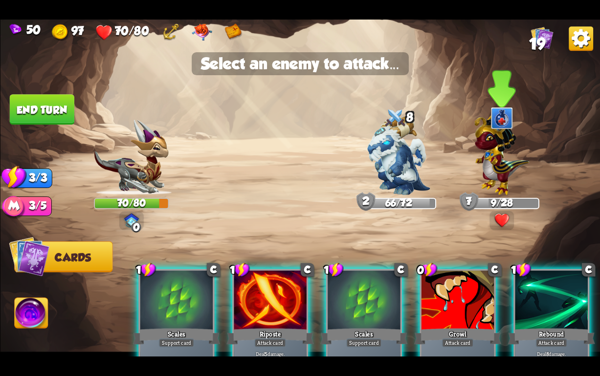
click at [495, 151] on img at bounding box center [501, 152] width 55 height 85
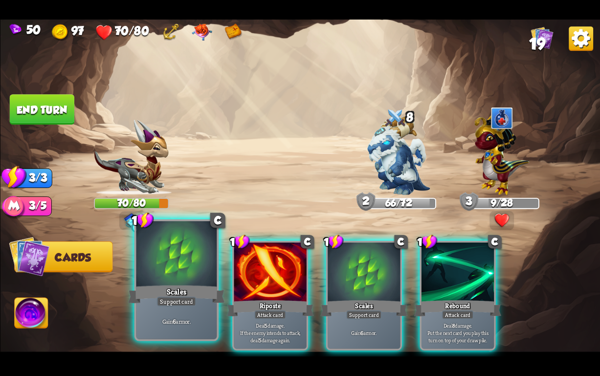
click at [158, 284] on div "Scales" at bounding box center [176, 295] width 97 height 22
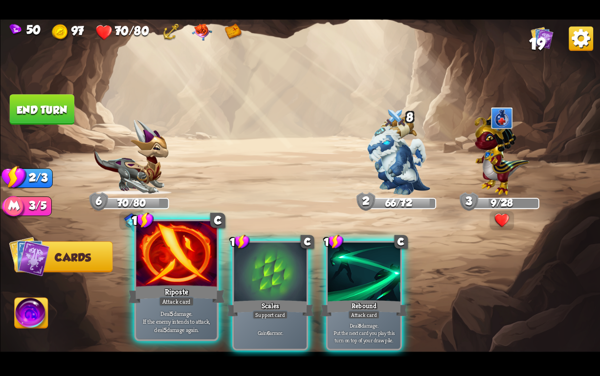
click at [158, 283] on div at bounding box center [176, 255] width 81 height 68
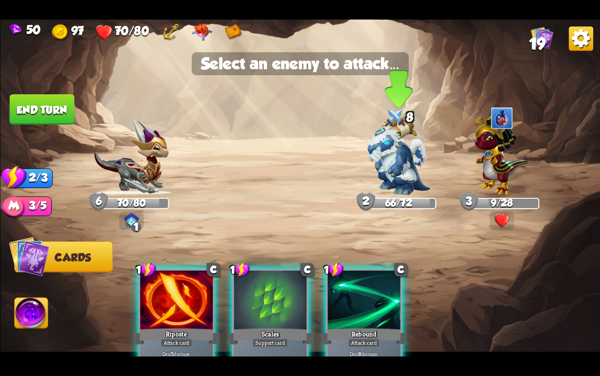
click at [391, 159] on img at bounding box center [398, 155] width 63 height 79
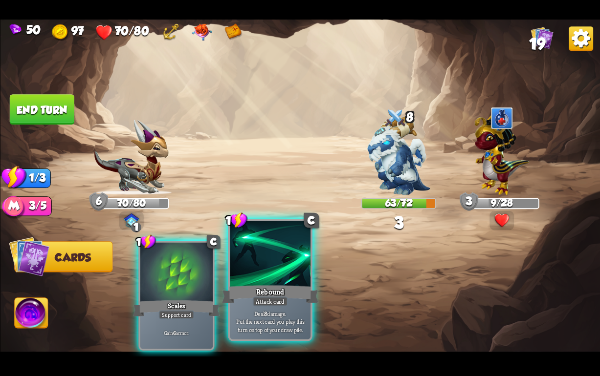
click at [284, 273] on div at bounding box center [270, 255] width 81 height 68
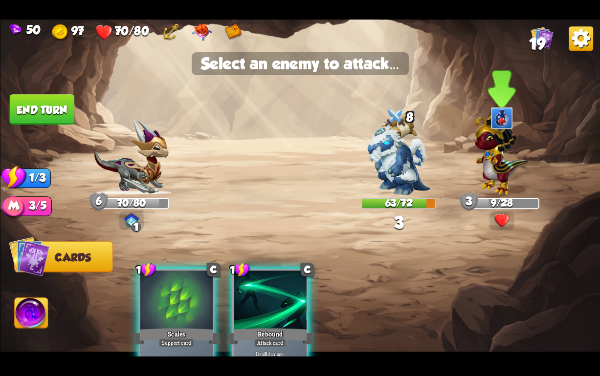
click at [501, 171] on img at bounding box center [501, 152] width 55 height 85
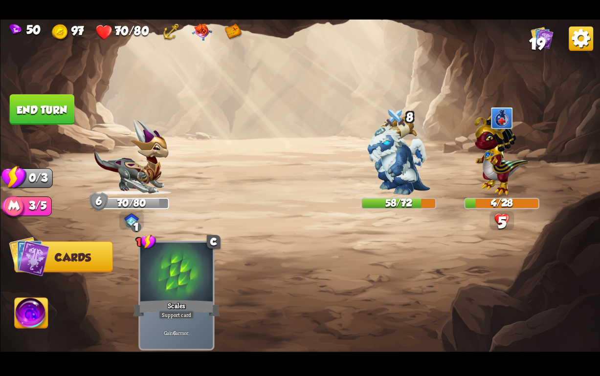
click at [55, 109] on button "End turn" at bounding box center [41, 109] width 65 height 30
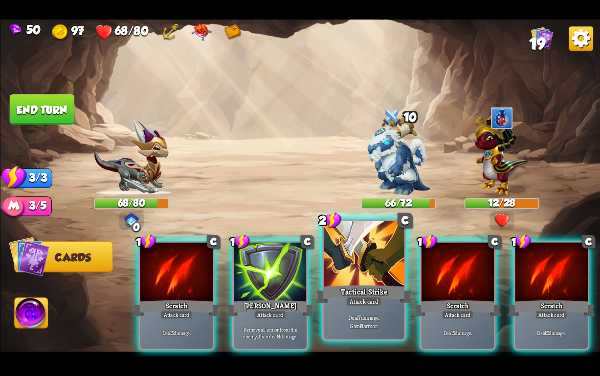
click at [361, 266] on div at bounding box center [363, 255] width 81 height 68
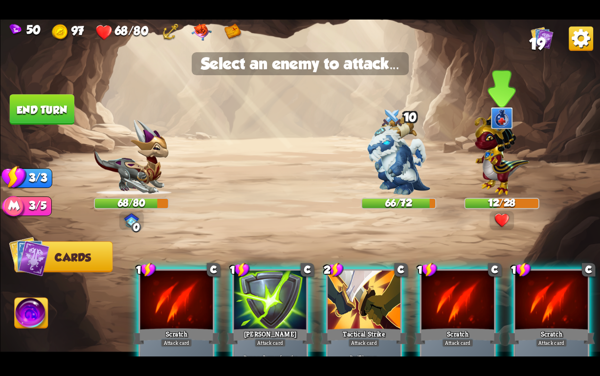
click at [494, 169] on img at bounding box center [501, 152] width 55 height 85
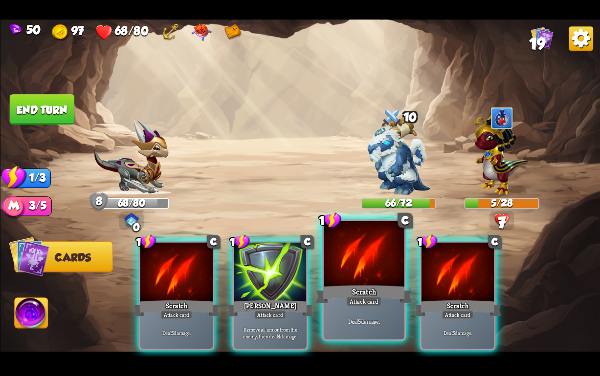
click at [359, 277] on div at bounding box center [363, 255] width 81 height 68
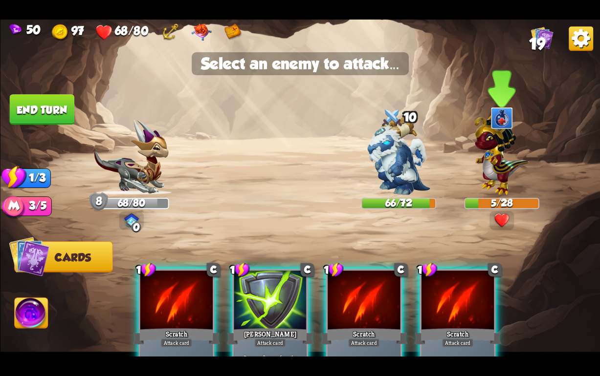
click at [492, 165] on img at bounding box center [501, 152] width 55 height 85
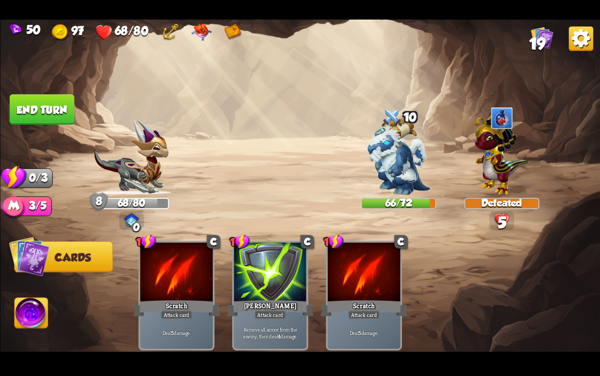
click at [55, 108] on button "End turn" at bounding box center [41, 109] width 65 height 30
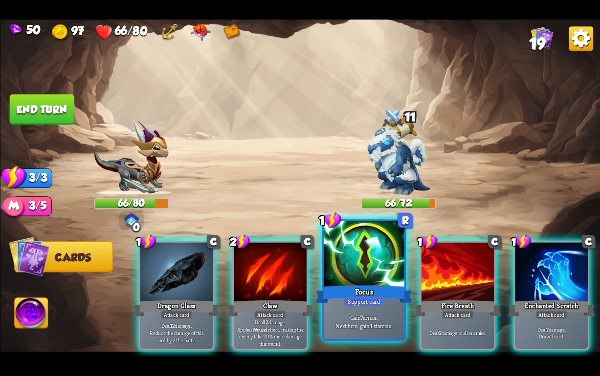
click at [369, 280] on div at bounding box center [363, 255] width 81 height 68
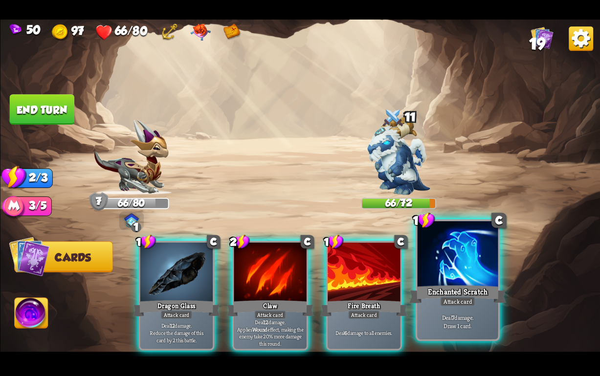
click at [438, 288] on div "Enchanted Scratch" at bounding box center [457, 295] width 97 height 22
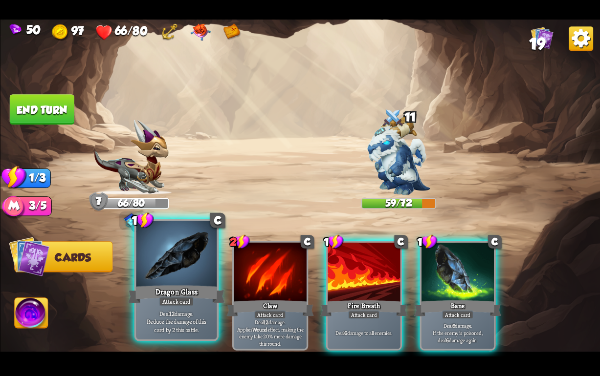
click at [165, 288] on div "Dragon Glass" at bounding box center [176, 295] width 97 height 22
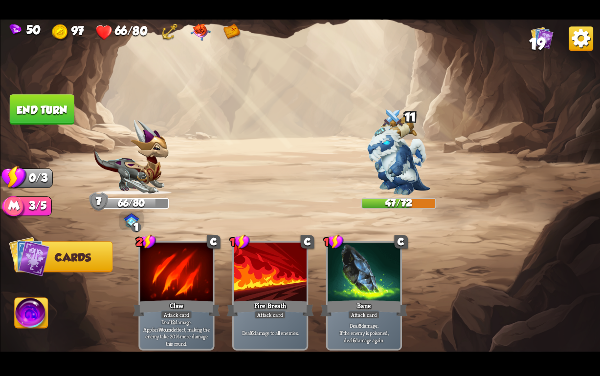
click at [35, 306] on img at bounding box center [31, 315] width 33 height 34
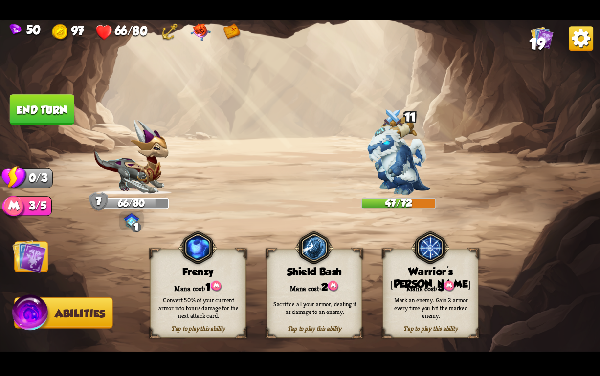
click at [33, 113] on button "End turn" at bounding box center [41, 109] width 65 height 30
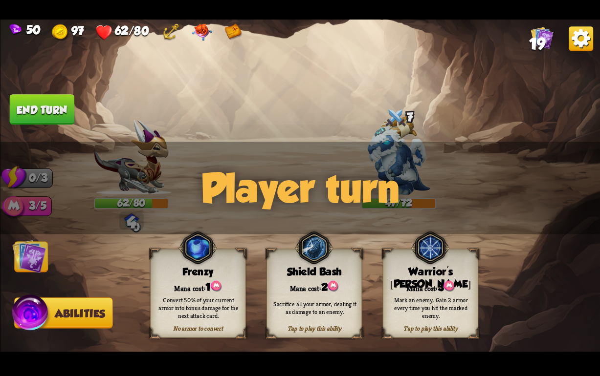
click at [35, 257] on img at bounding box center [29, 256] width 34 height 34
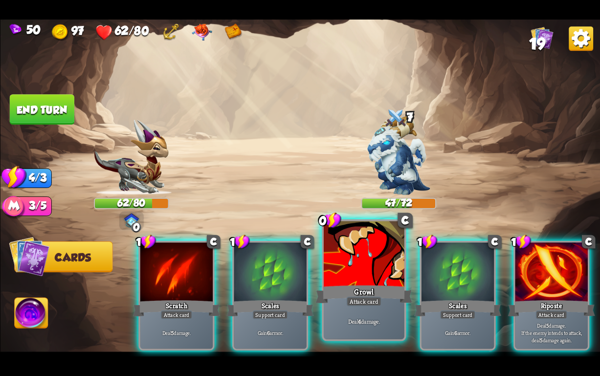
click at [340, 274] on div at bounding box center [363, 255] width 81 height 68
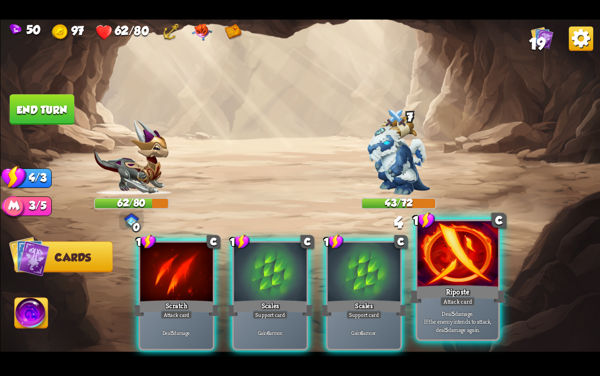
click at [455, 279] on div at bounding box center [457, 255] width 81 height 68
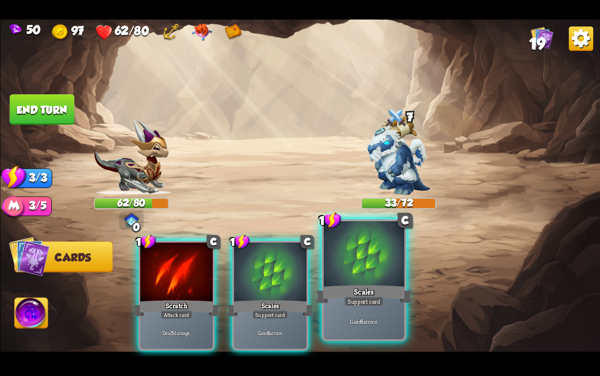
click at [371, 291] on div "Scales" at bounding box center [363, 295] width 97 height 22
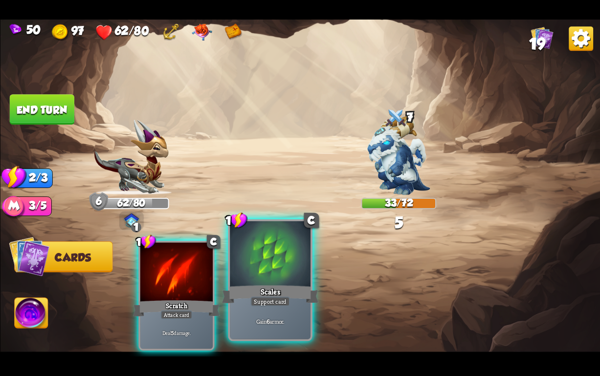
click at [282, 291] on div "Scales" at bounding box center [269, 295] width 97 height 22
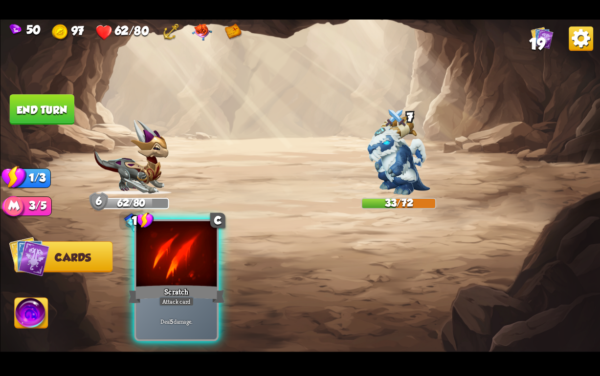
click at [145, 291] on div "Scratch" at bounding box center [176, 295] width 97 height 22
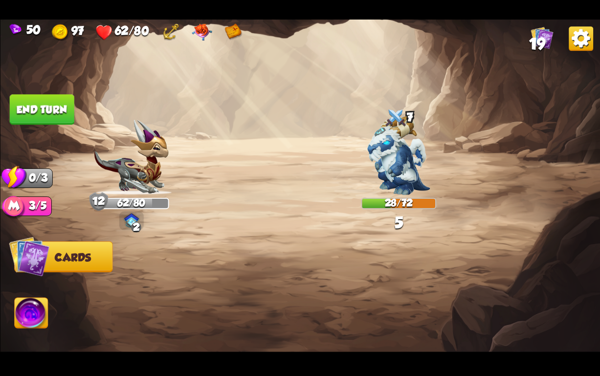
click at [43, 105] on button "End turn" at bounding box center [41, 109] width 65 height 30
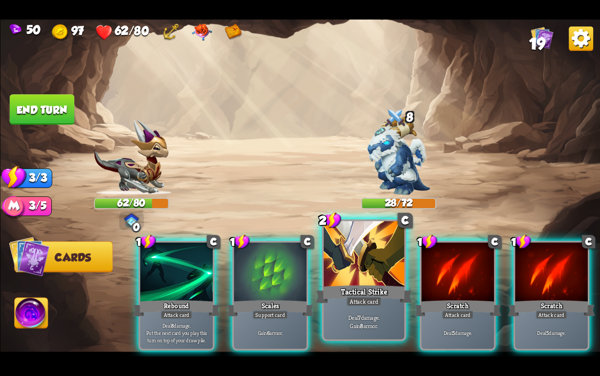
click at [360, 302] on div "Attack card" at bounding box center [363, 302] width 35 height 10
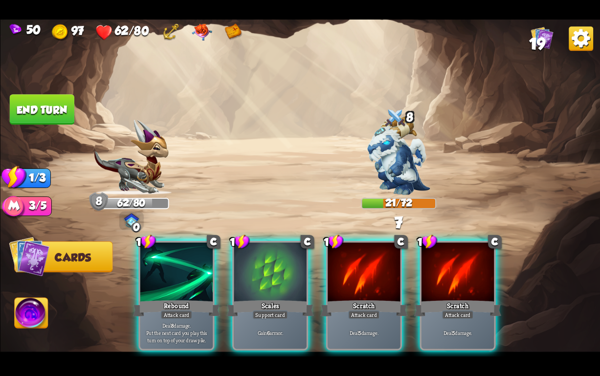
click at [164, 299] on div "Rebound" at bounding box center [175, 309] width 87 height 20
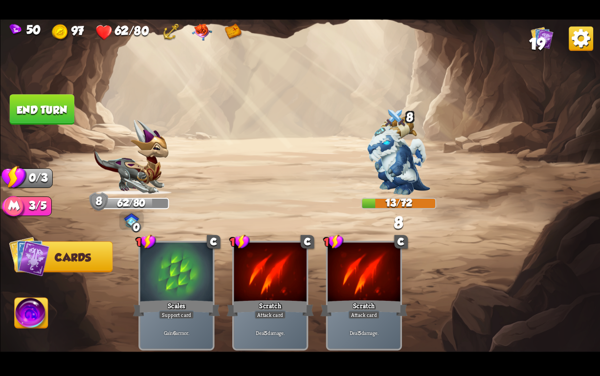
click at [44, 97] on button "End turn" at bounding box center [41, 109] width 65 height 30
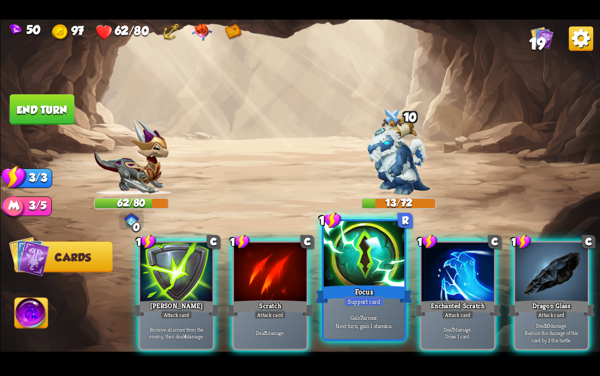
click at [366, 295] on div "Focus" at bounding box center [363, 295] width 97 height 22
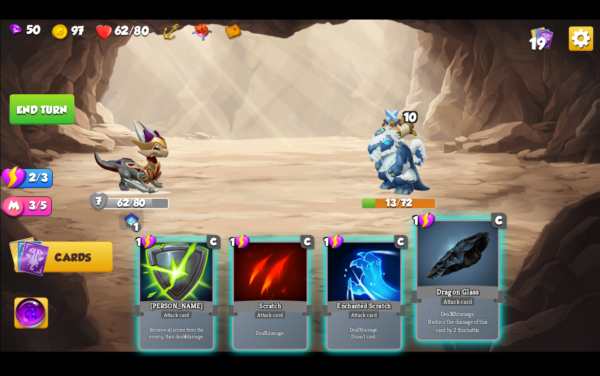
click at [450, 291] on div "Dragon Glass" at bounding box center [457, 295] width 97 height 22
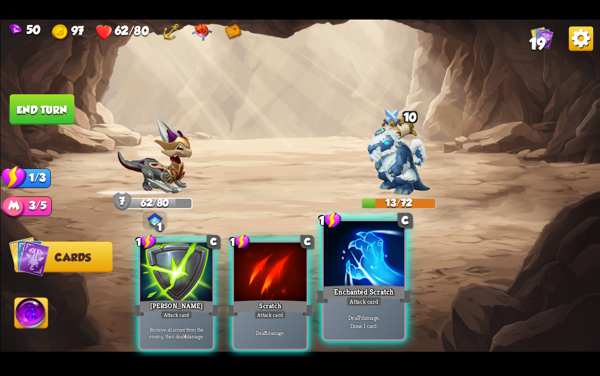
click at [343, 291] on div "Enchanted Scratch" at bounding box center [363, 295] width 97 height 22
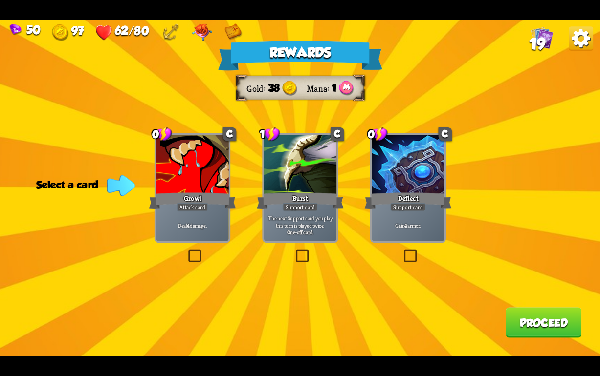
click at [185, 211] on div "Attack card" at bounding box center [192, 207] width 32 height 9
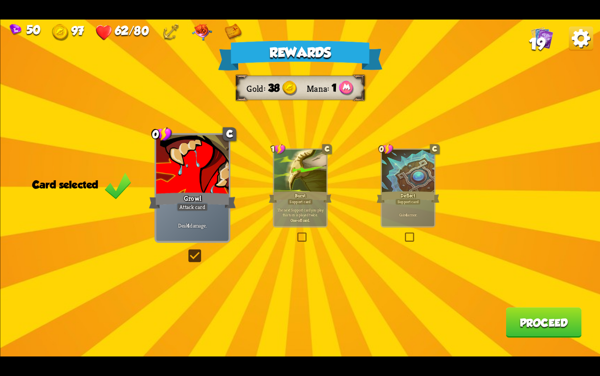
click at [403, 188] on div at bounding box center [407, 172] width 52 height 44
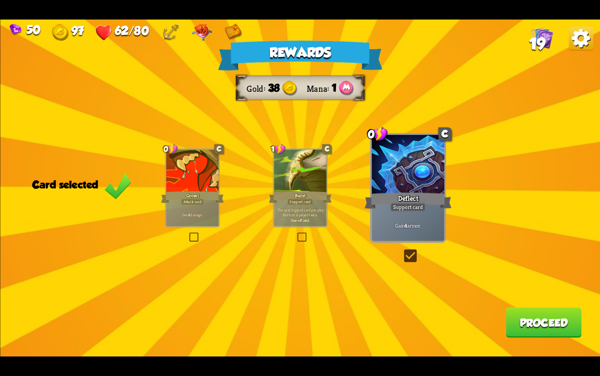
click at [534, 318] on button "Proceed" at bounding box center [543, 322] width 76 height 30
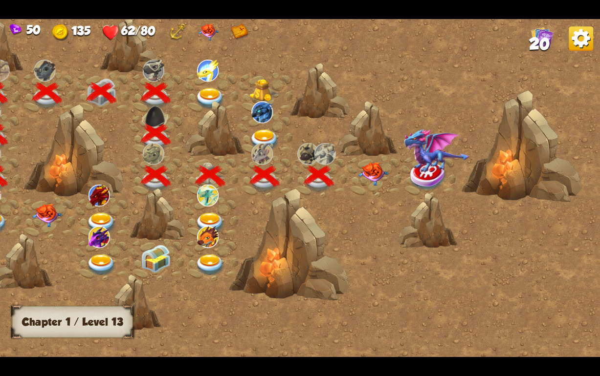
click at [369, 165] on img at bounding box center [373, 173] width 30 height 23
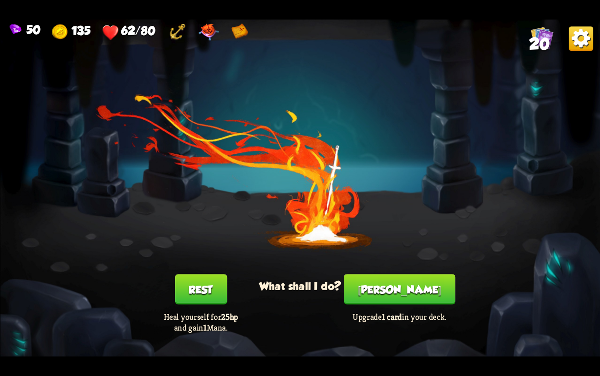
click at [204, 32] on img at bounding box center [208, 32] width 21 height 17
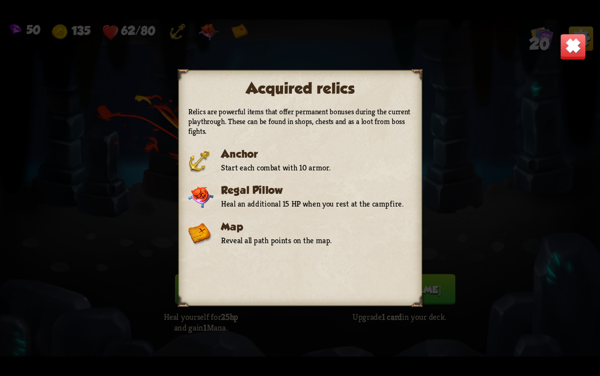
click at [567, 47] on img at bounding box center [573, 47] width 26 height 26
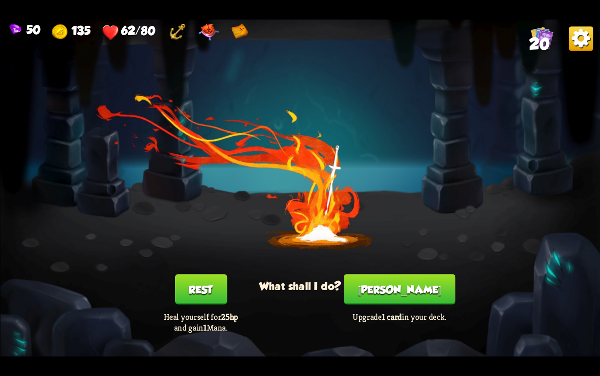
click at [395, 296] on button "[PERSON_NAME]" at bounding box center [399, 289] width 111 height 30
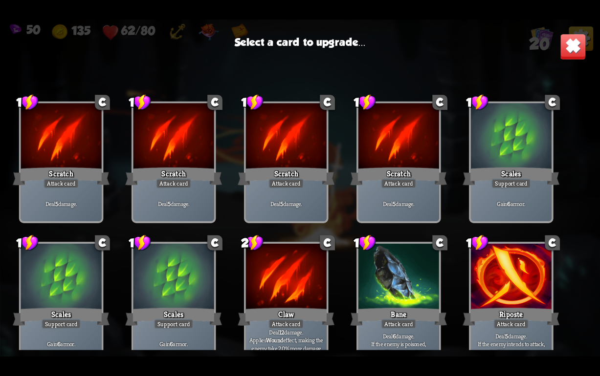
scroll to position [307, 0]
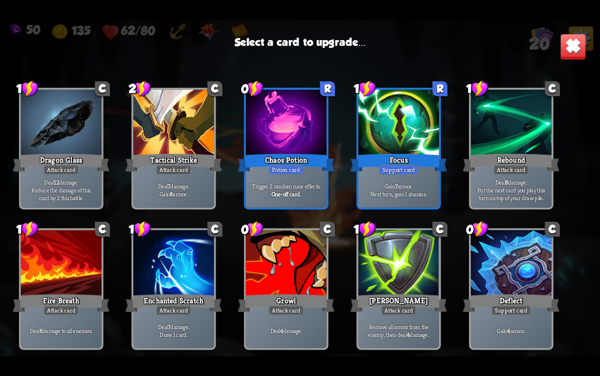
click at [386, 129] on div at bounding box center [398, 124] width 81 height 68
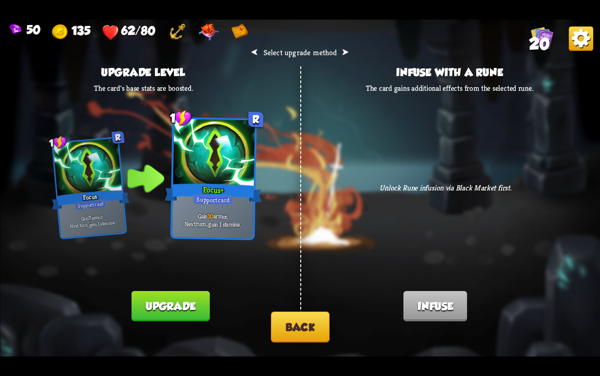
click at [286, 326] on button "Back" at bounding box center [300, 327] width 59 height 31
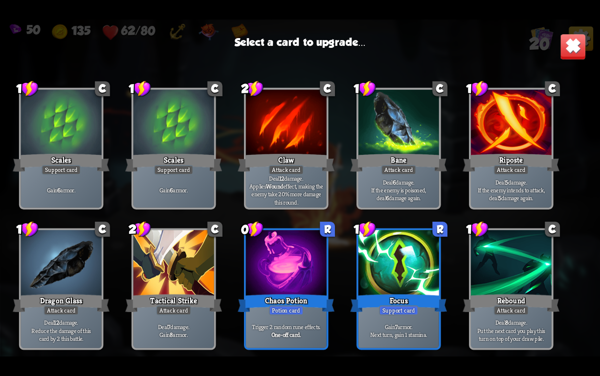
scroll to position [163, 0]
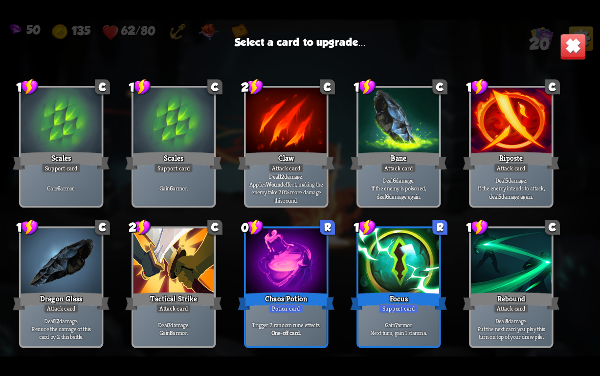
click at [283, 280] on div at bounding box center [285, 263] width 81 height 68
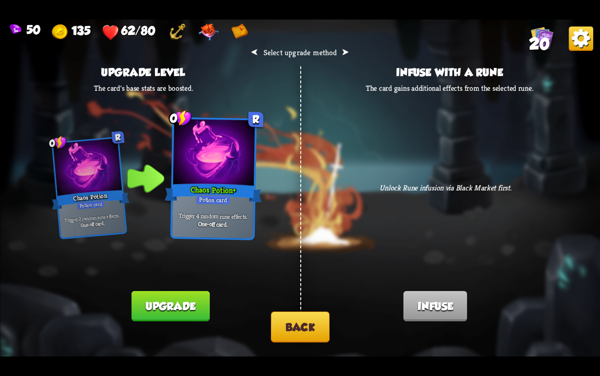
click at [160, 308] on button "Upgrade" at bounding box center [170, 306] width 78 height 30
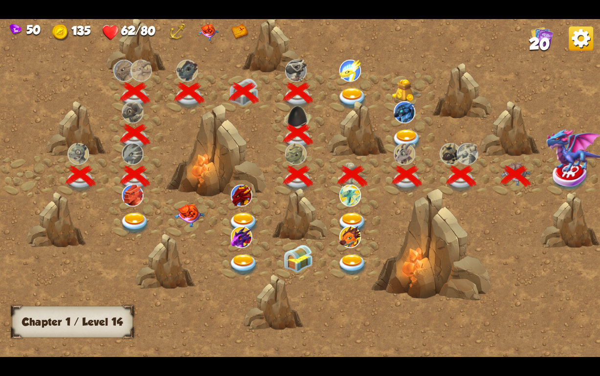
scroll to position [0, 149]
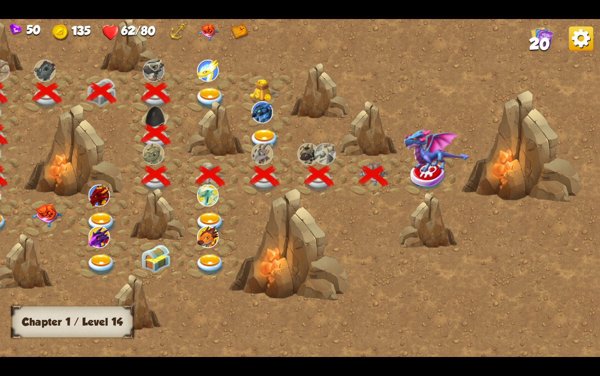
click at [429, 172] on img at bounding box center [435, 151] width 65 height 44
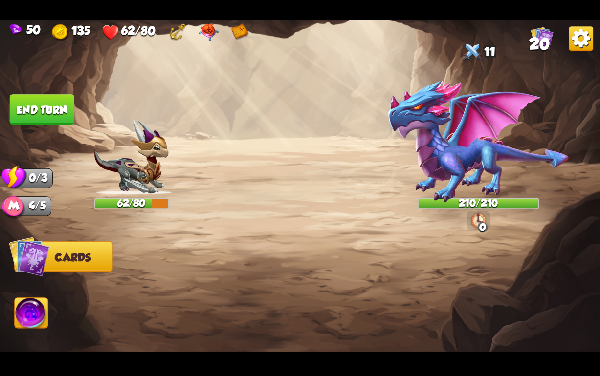
click at [33, 314] on img at bounding box center [31, 315] width 33 height 34
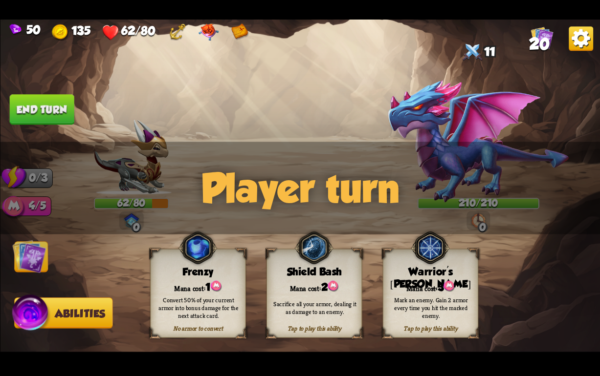
click at [405, 286] on div "Mana cost: 3" at bounding box center [430, 287] width 95 height 14
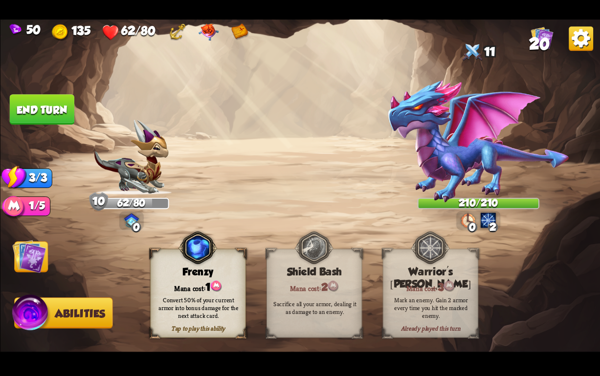
click at [465, 169] on img at bounding box center [478, 141] width 183 height 124
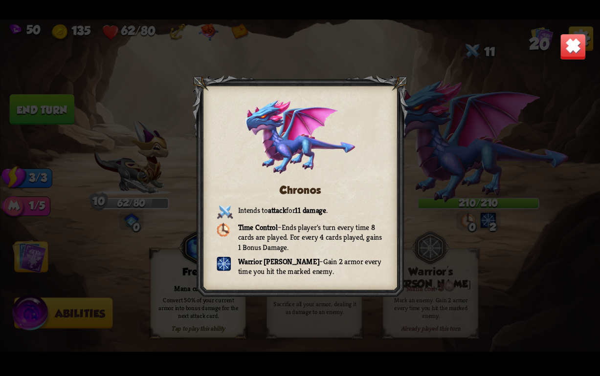
click at [42, 263] on div "Chronos Intends to attack for 11 damage . Time Control – Ends player's turn eve…" at bounding box center [300, 188] width 600 height 337
click at [569, 47] on img at bounding box center [573, 47] width 26 height 26
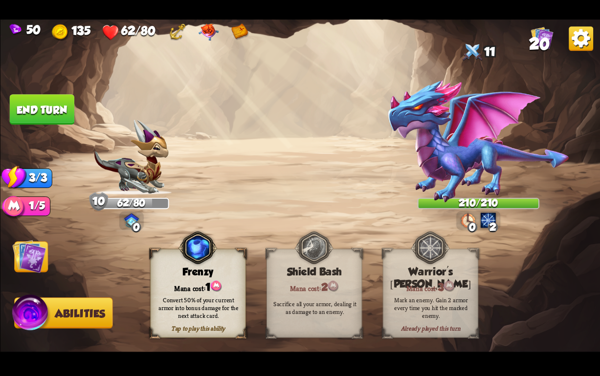
click at [28, 265] on img at bounding box center [29, 256] width 34 height 34
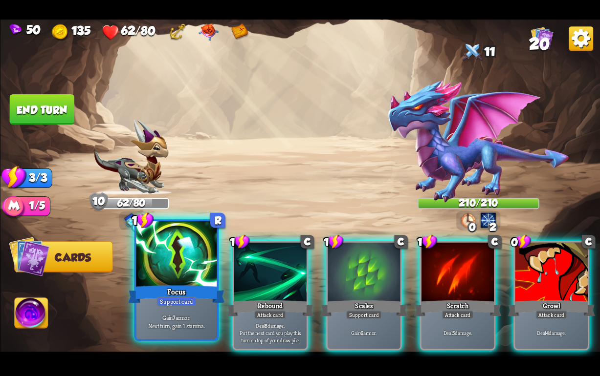
click at [181, 280] on div at bounding box center [176, 255] width 81 height 68
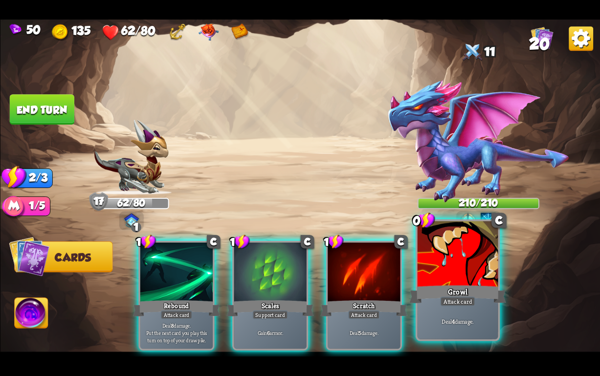
click at [442, 286] on div "Growl" at bounding box center [457, 295] width 97 height 22
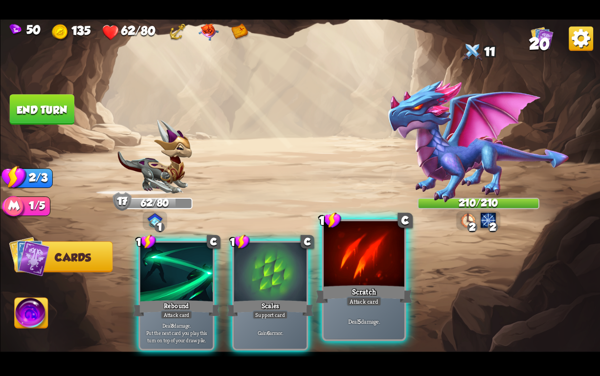
click at [352, 286] on div "Scratch" at bounding box center [363, 295] width 97 height 22
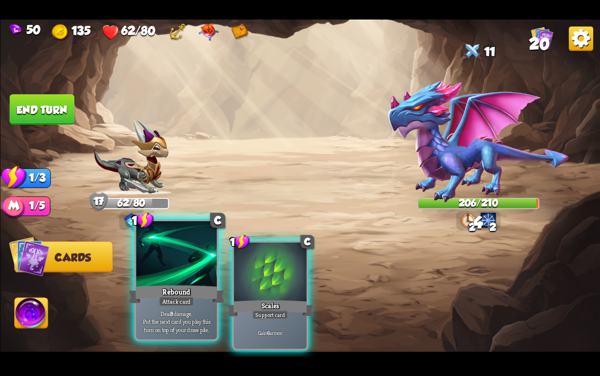
click at [143, 286] on div "Rebound" at bounding box center [176, 295] width 97 height 22
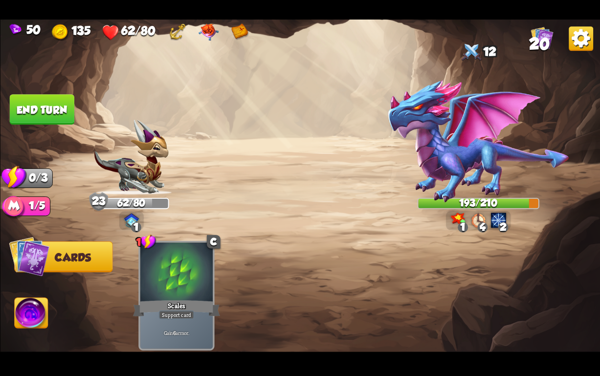
click at [35, 109] on button "End turn" at bounding box center [41, 109] width 65 height 30
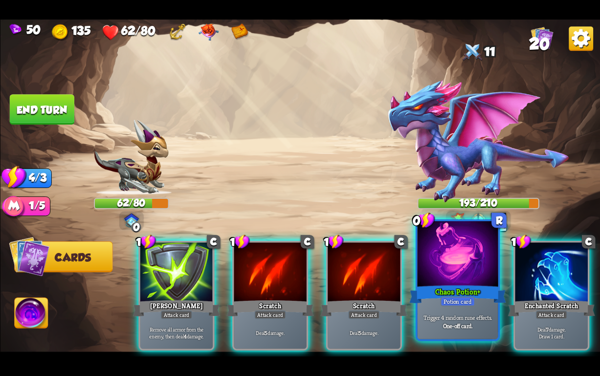
click at [451, 277] on div at bounding box center [457, 255] width 81 height 68
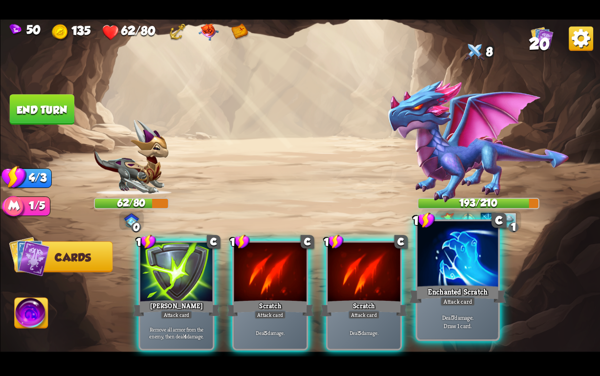
click at [439, 283] on div at bounding box center [457, 255] width 81 height 68
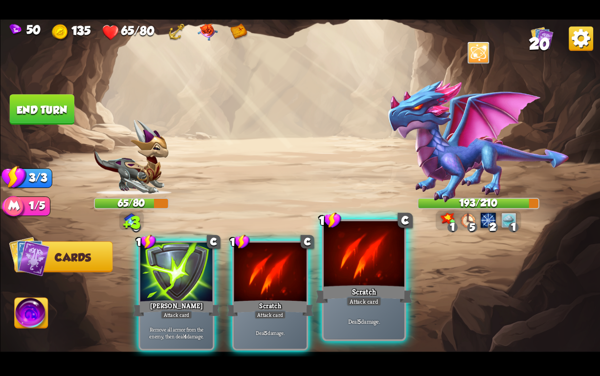
click at [330, 306] on div "Deal 5 damage." at bounding box center [363, 321] width 81 height 35
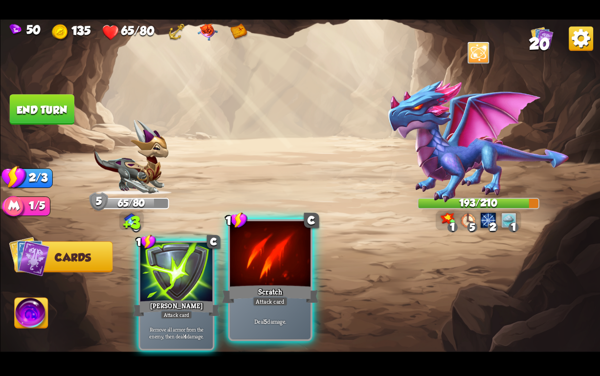
click at [265, 306] on div "Attack card" at bounding box center [269, 302] width 35 height 10
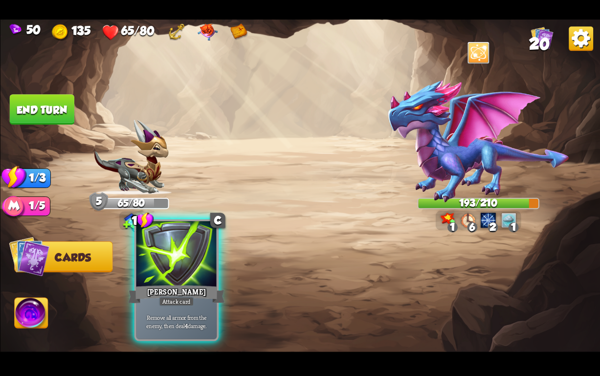
click at [187, 306] on div "Attack card" at bounding box center [175, 302] width 35 height 10
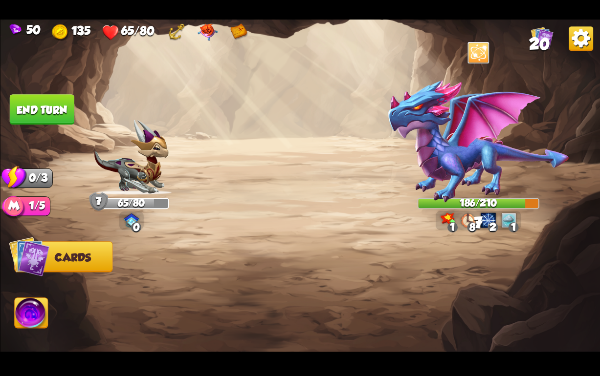
click at [35, 112] on button "End turn" at bounding box center [41, 109] width 65 height 30
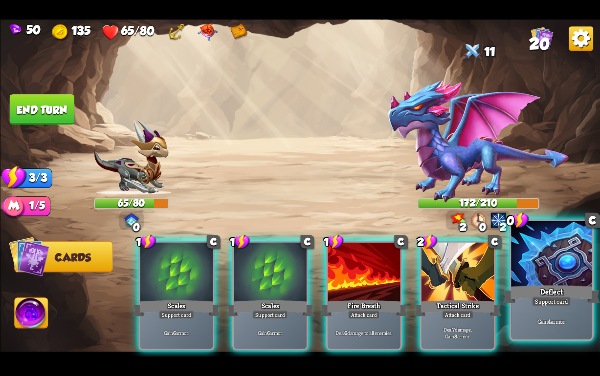
click at [531, 282] on div at bounding box center [551, 255] width 81 height 68
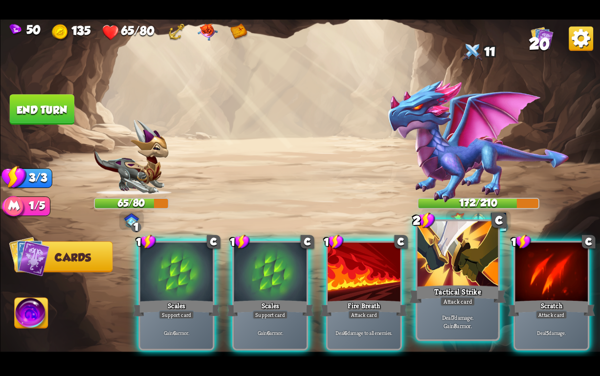
click at [450, 279] on div at bounding box center [457, 255] width 81 height 68
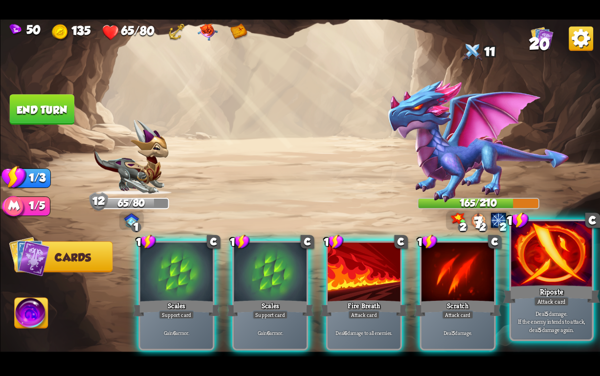
click at [530, 288] on div "Riposte" at bounding box center [550, 295] width 97 height 22
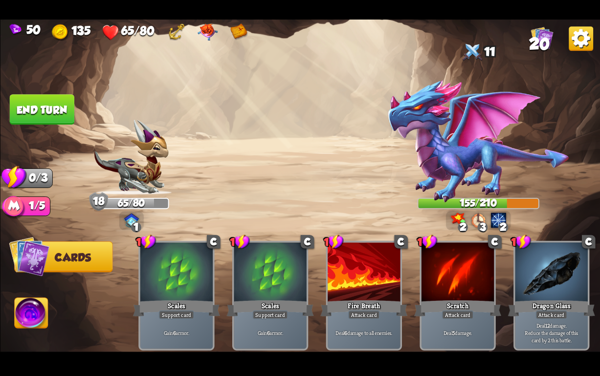
click at [48, 104] on button "End turn" at bounding box center [41, 109] width 65 height 30
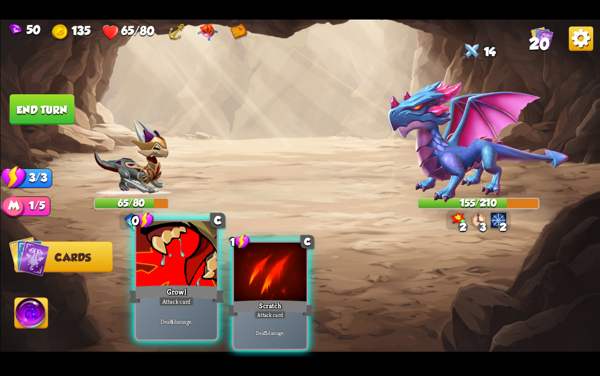
click at [161, 295] on div "Growl" at bounding box center [176, 295] width 97 height 22
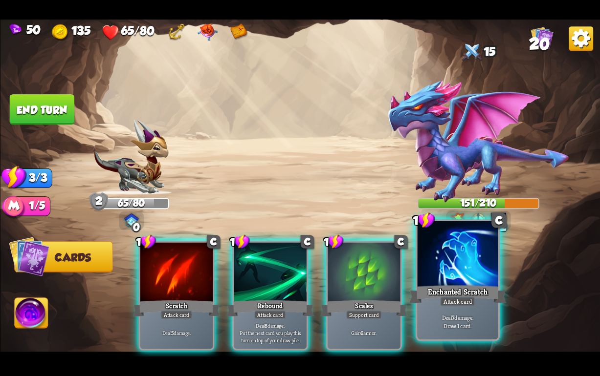
click at [434, 290] on div "Enchanted Scratch" at bounding box center [457, 295] width 97 height 22
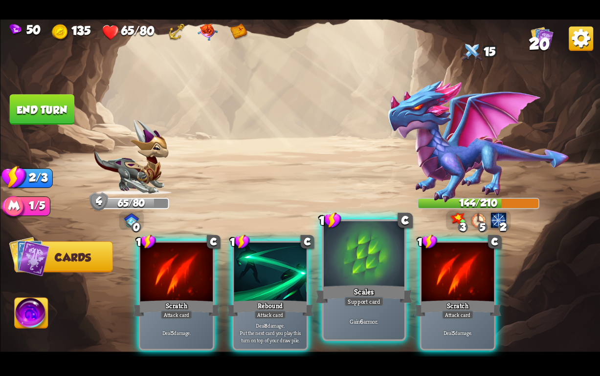
click at [357, 295] on div "Scales" at bounding box center [363, 295] width 97 height 22
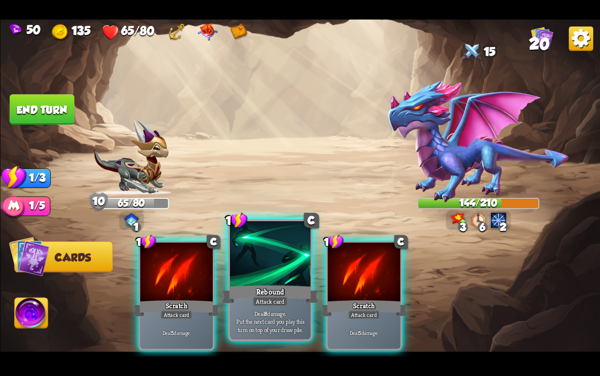
click at [261, 267] on div at bounding box center [270, 255] width 81 height 68
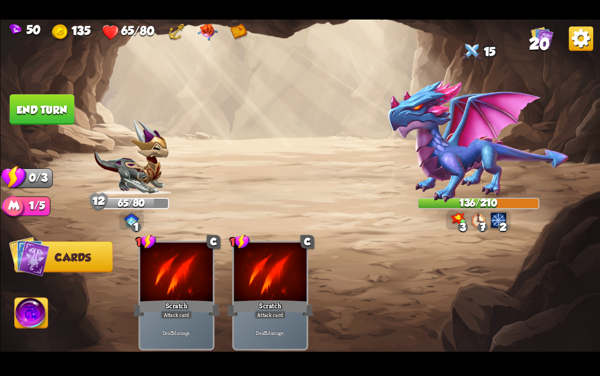
click at [41, 109] on button "End turn" at bounding box center [41, 109] width 65 height 30
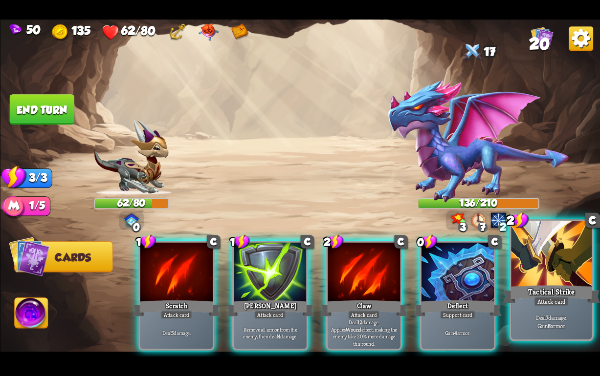
click at [535, 291] on div "Tactical Strike" at bounding box center [550, 295] width 97 height 22
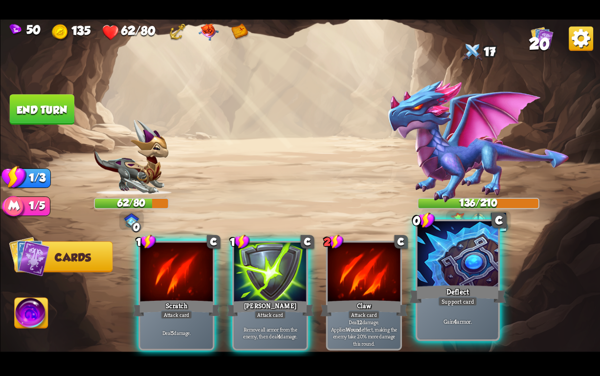
click at [456, 291] on div "Deflect" at bounding box center [457, 295] width 97 height 22
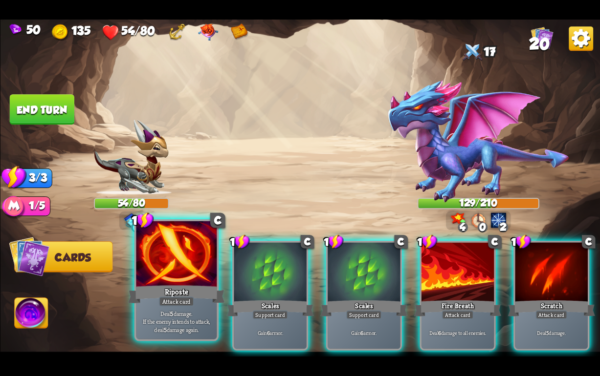
click at [161, 293] on div "Riposte" at bounding box center [176, 295] width 97 height 22
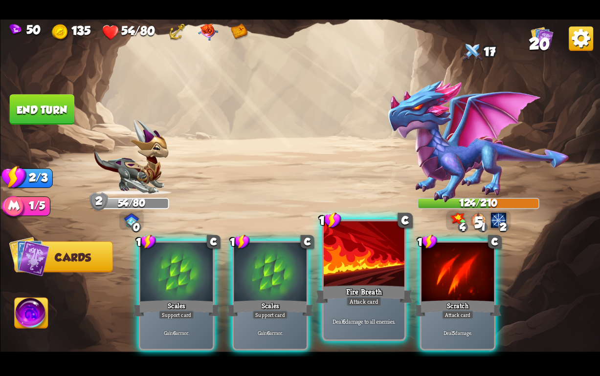
click at [371, 281] on div at bounding box center [363, 255] width 81 height 68
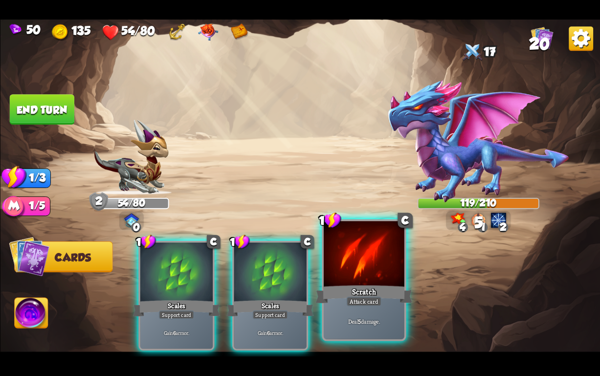
click at [358, 286] on div "Scratch" at bounding box center [363, 295] width 97 height 22
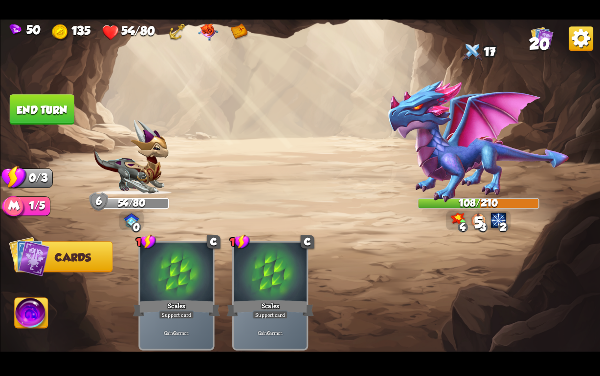
click at [38, 117] on button "End turn" at bounding box center [41, 109] width 65 height 30
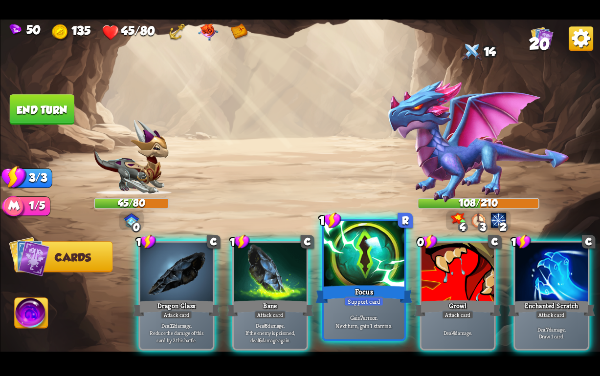
click at [342, 290] on div "Focus" at bounding box center [363, 295] width 97 height 22
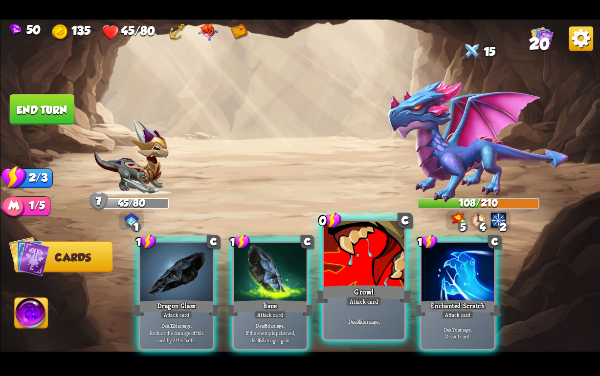
click at [372, 295] on div "Growl" at bounding box center [363, 295] width 97 height 22
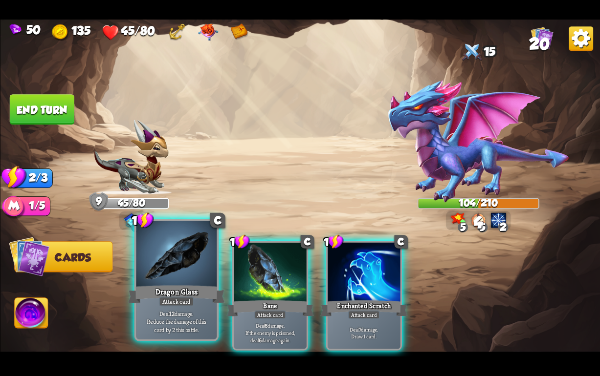
click at [187, 295] on div "Dragon Glass" at bounding box center [176, 295] width 97 height 22
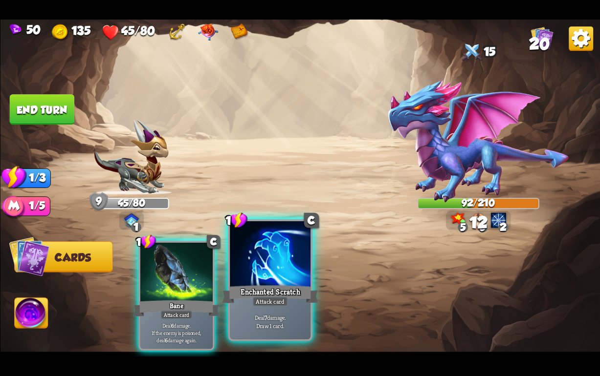
click at [260, 283] on div at bounding box center [270, 255] width 81 height 68
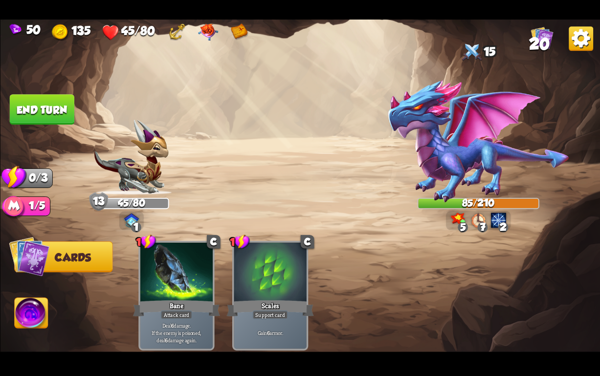
click at [39, 111] on button "End turn" at bounding box center [41, 109] width 65 height 30
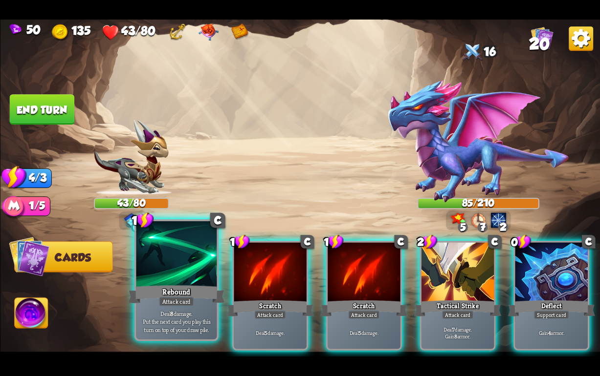
click at [142, 284] on div "Rebound" at bounding box center [176, 295] width 97 height 22
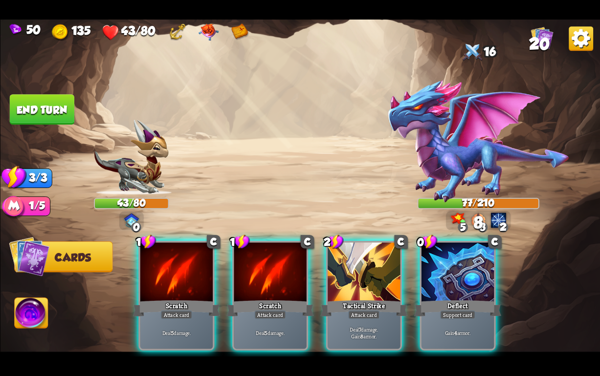
click at [421, 299] on div "Deflect" at bounding box center [457, 309] width 87 height 20
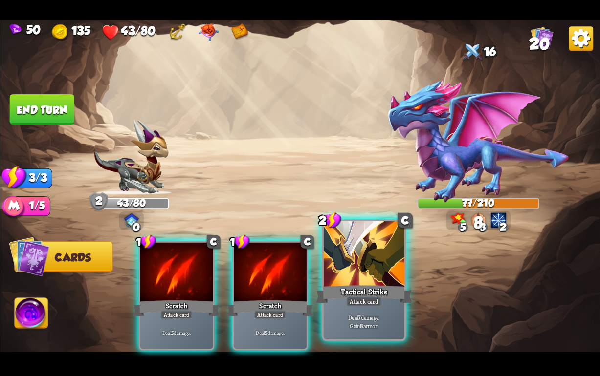
click at [375, 280] on div at bounding box center [363, 255] width 81 height 68
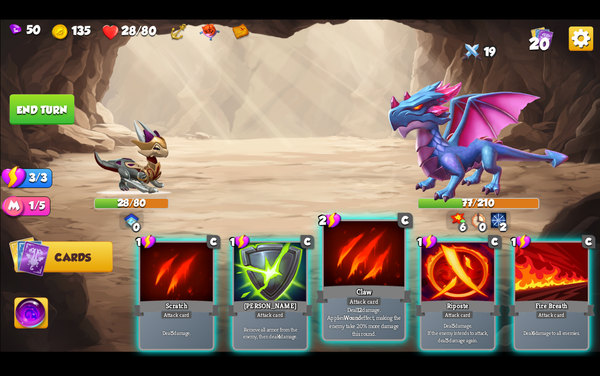
click at [376, 290] on div "Claw" at bounding box center [363, 295] width 97 height 22
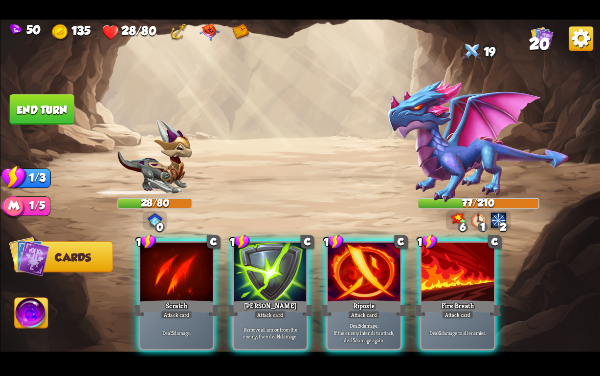
click at [376, 299] on div "Riposte" at bounding box center [363, 309] width 87 height 20
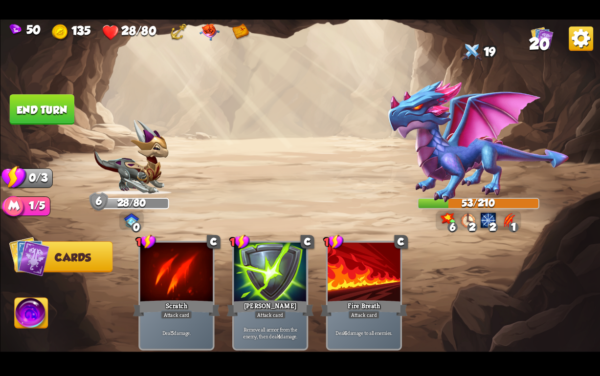
click at [36, 331] on img at bounding box center [31, 315] width 33 height 34
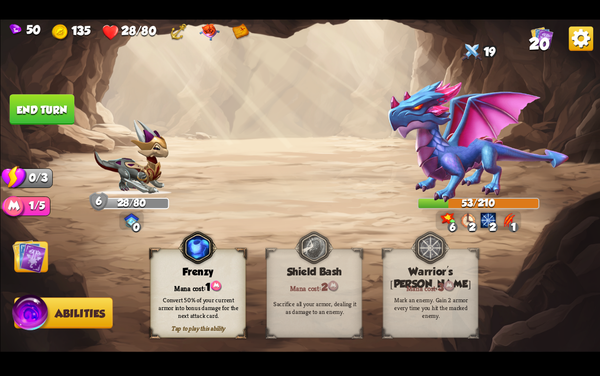
click at [35, 109] on button "End turn" at bounding box center [41, 109] width 65 height 30
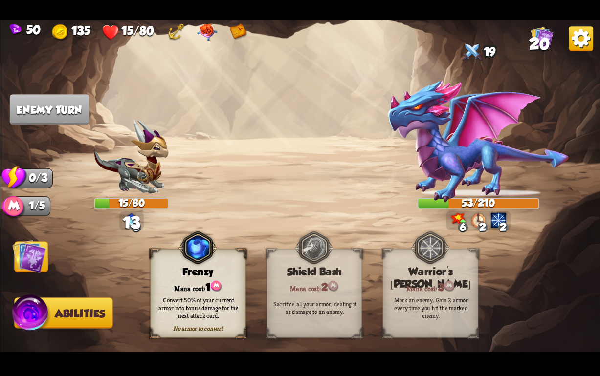
click at [34, 254] on img at bounding box center [29, 256] width 34 height 34
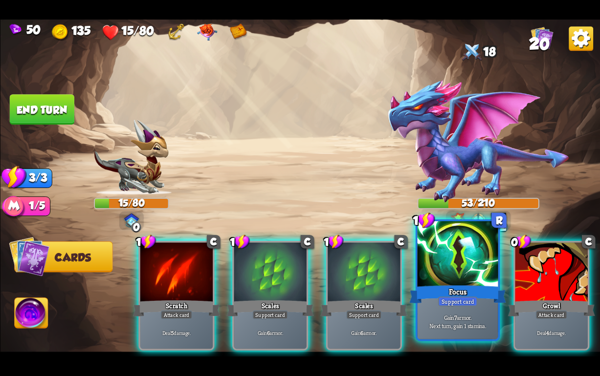
click at [436, 274] on div at bounding box center [457, 255] width 81 height 68
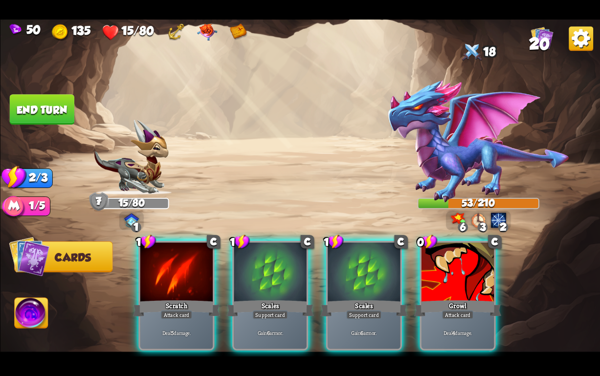
click at [436, 274] on div at bounding box center [457, 273] width 72 height 61
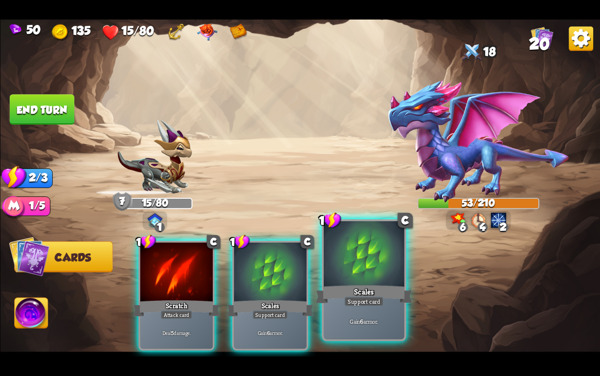
click at [340, 279] on div at bounding box center [363, 255] width 81 height 68
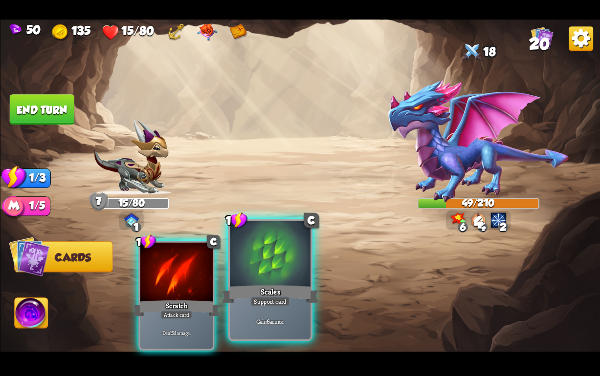
click at [269, 279] on div at bounding box center [270, 255] width 81 height 68
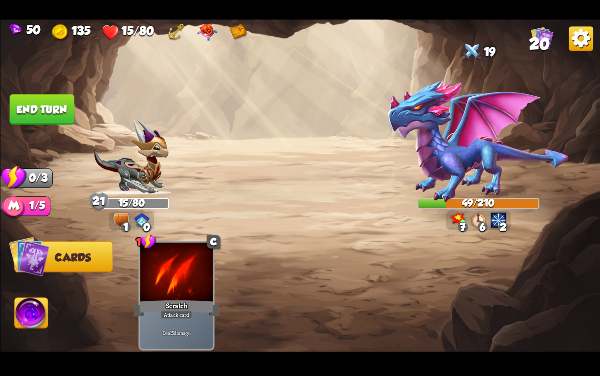
click at [41, 114] on button "End turn" at bounding box center [41, 109] width 65 height 30
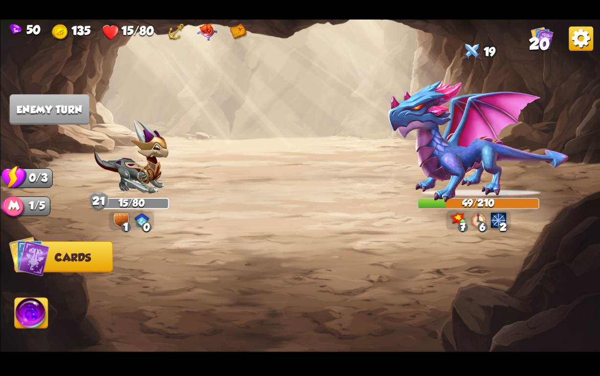
click at [111, 162] on img at bounding box center [131, 157] width 75 height 75
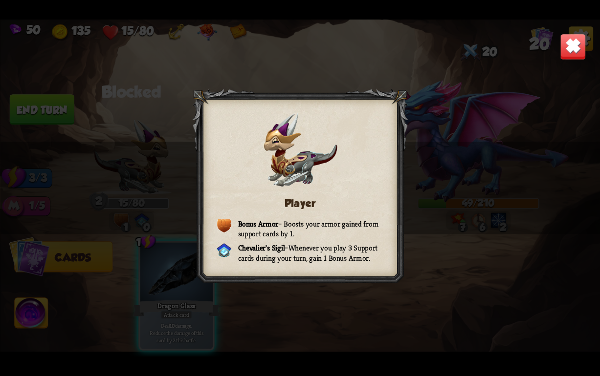
click at [560, 57] on img at bounding box center [573, 47] width 26 height 26
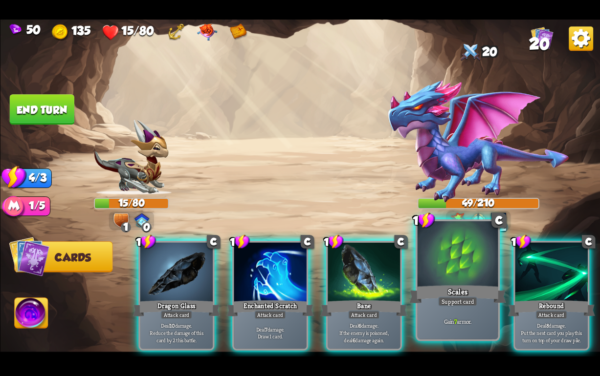
click at [435, 299] on div "Scales" at bounding box center [457, 295] width 97 height 22
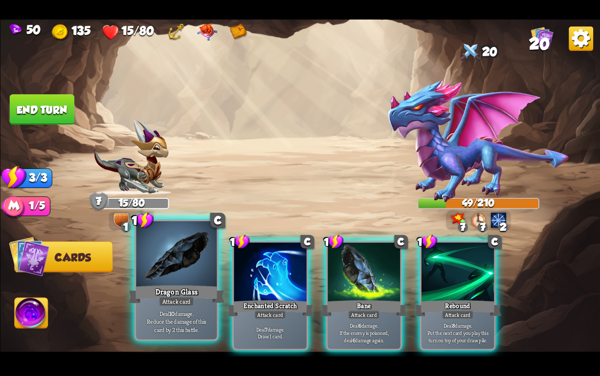
click at [181, 309] on div "Deal 10 damage. Reduce the damage of this card by 2 this battle." at bounding box center [176, 321] width 81 height 35
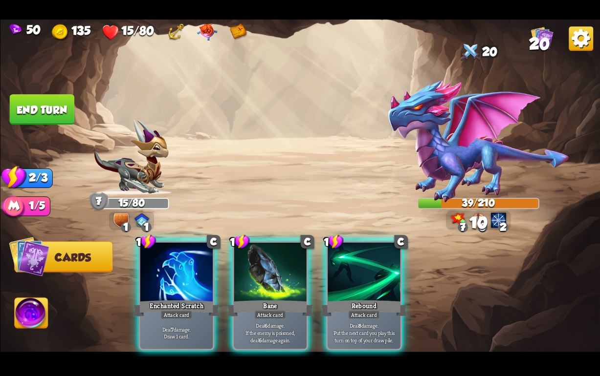
click at [181, 317] on div "Deal 7 damage. Draw 1 card." at bounding box center [176, 333] width 72 height 32
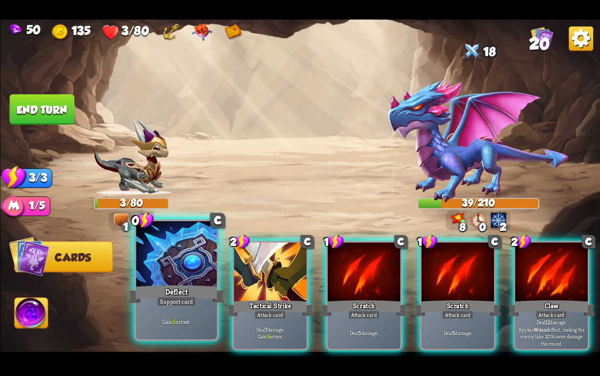
click at [189, 296] on div "Deflect" at bounding box center [176, 295] width 97 height 22
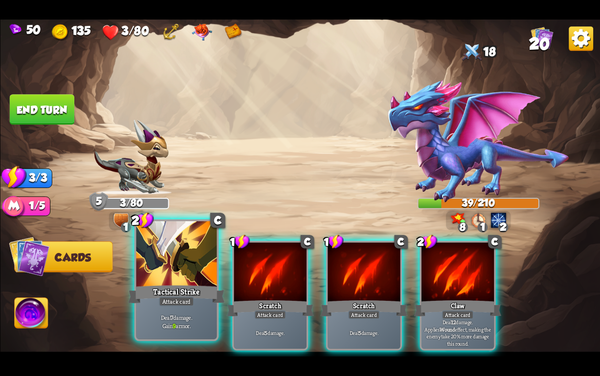
click at [167, 293] on div "Tactical Strike" at bounding box center [176, 295] width 97 height 22
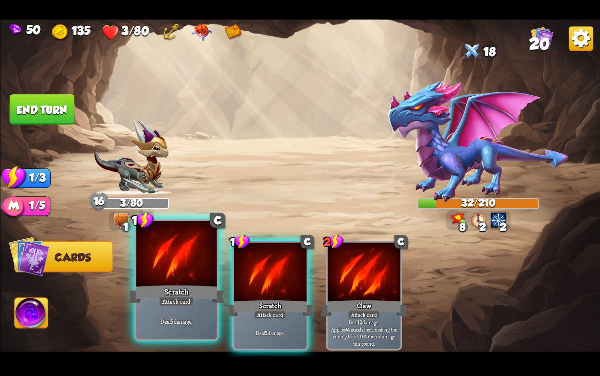
click at [164, 293] on div "Scratch" at bounding box center [176, 295] width 97 height 22
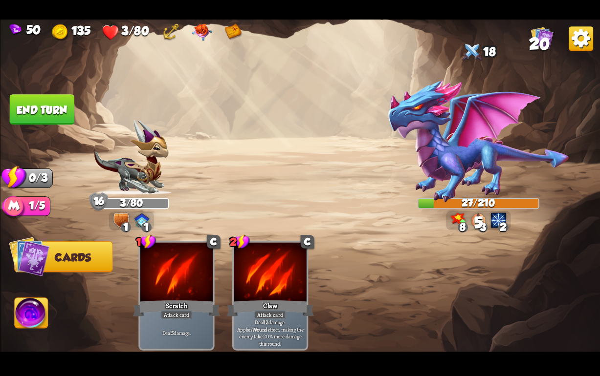
click at [36, 109] on button "End turn" at bounding box center [41, 109] width 65 height 30
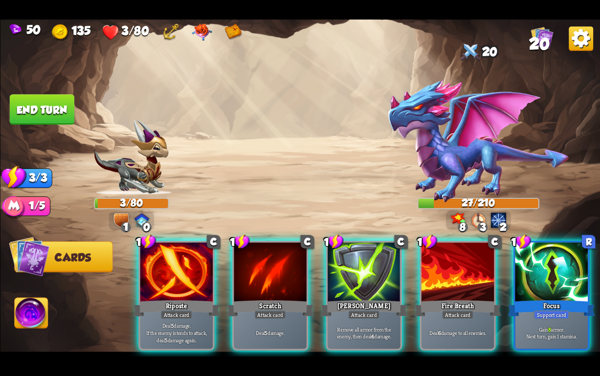
click at [147, 282] on div at bounding box center [176, 273] width 72 height 61
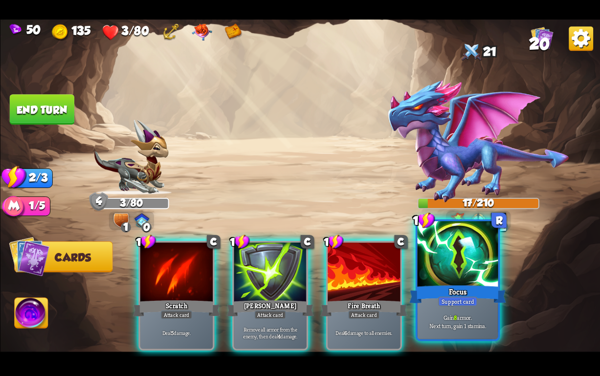
click at [428, 295] on div "Focus" at bounding box center [457, 295] width 97 height 22
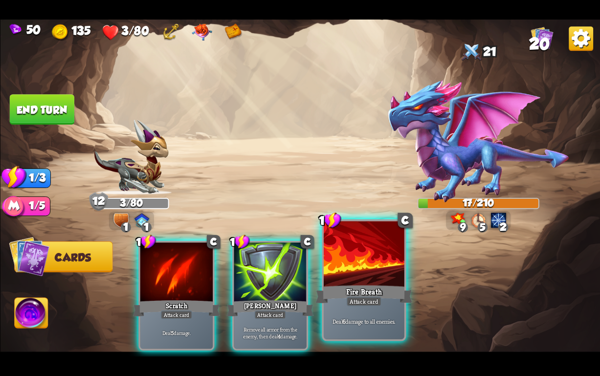
click at [358, 294] on div "Fire Breath" at bounding box center [363, 295] width 97 height 22
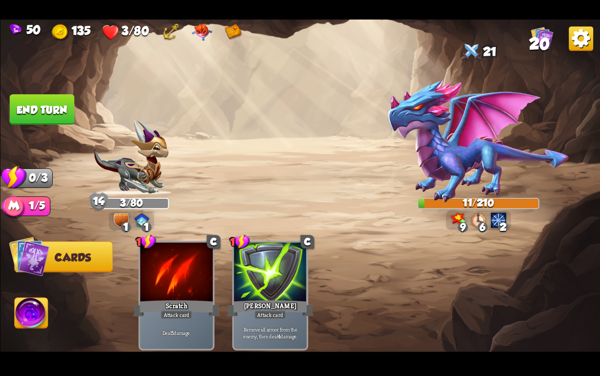
click at [43, 114] on button "End turn" at bounding box center [41, 109] width 65 height 30
